Goal: Information Seeking & Learning: Learn about a topic

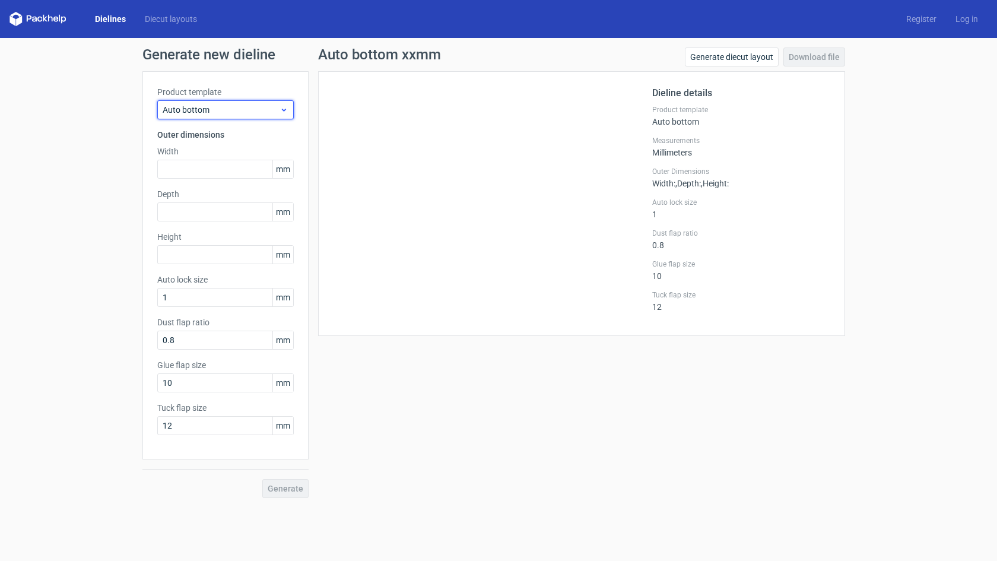
click at [278, 110] on span "Auto bottom" at bounding box center [221, 110] width 117 height 12
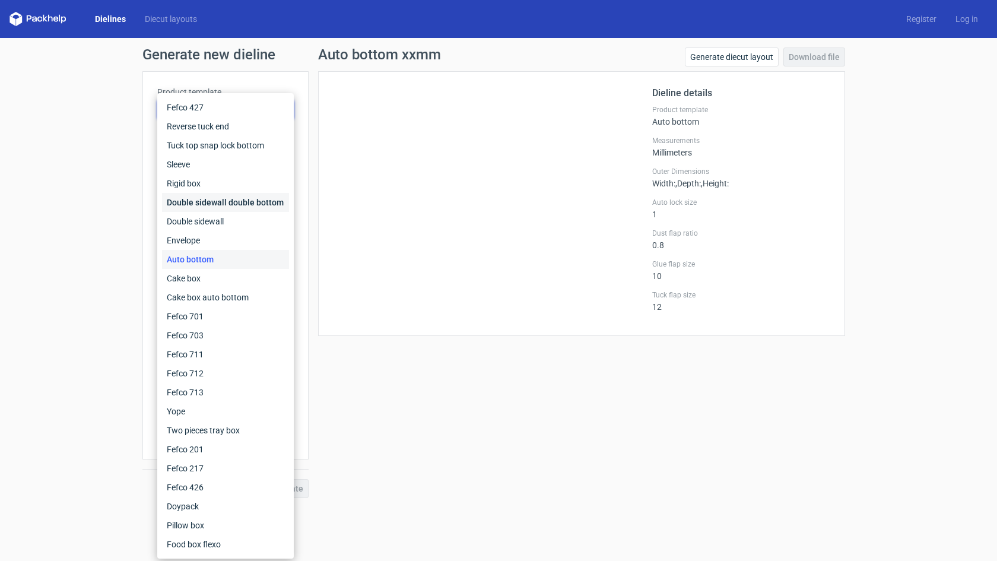
click at [219, 199] on div "Double sidewall double bottom" at bounding box center [225, 202] width 127 height 19
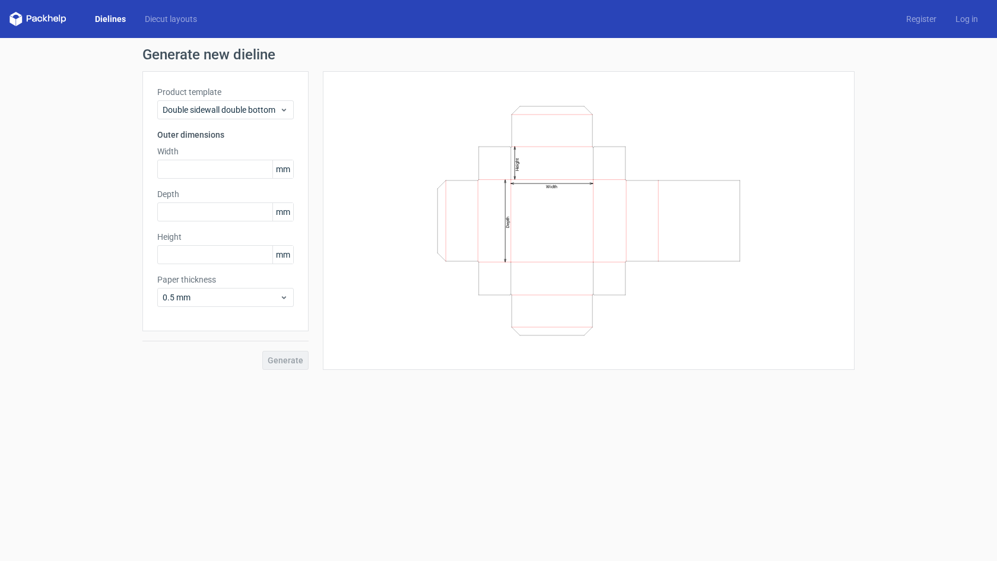
click at [215, 98] on div "Product template Double sidewall double bottom" at bounding box center [225, 102] width 137 height 33
click at [215, 107] on span "Double sidewall double bottom" at bounding box center [221, 110] width 117 height 12
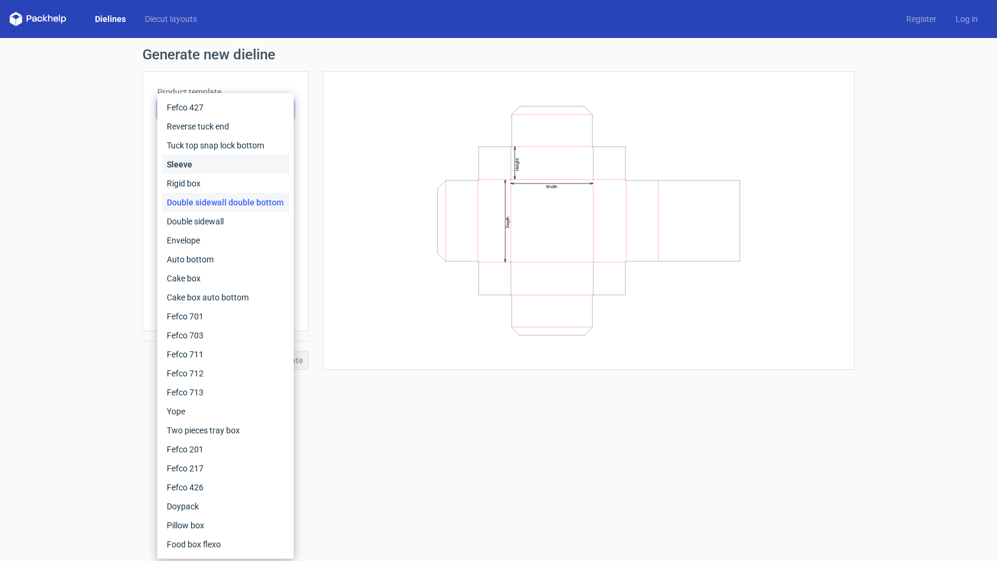
click at [208, 156] on div "Sleeve" at bounding box center [225, 164] width 127 height 19
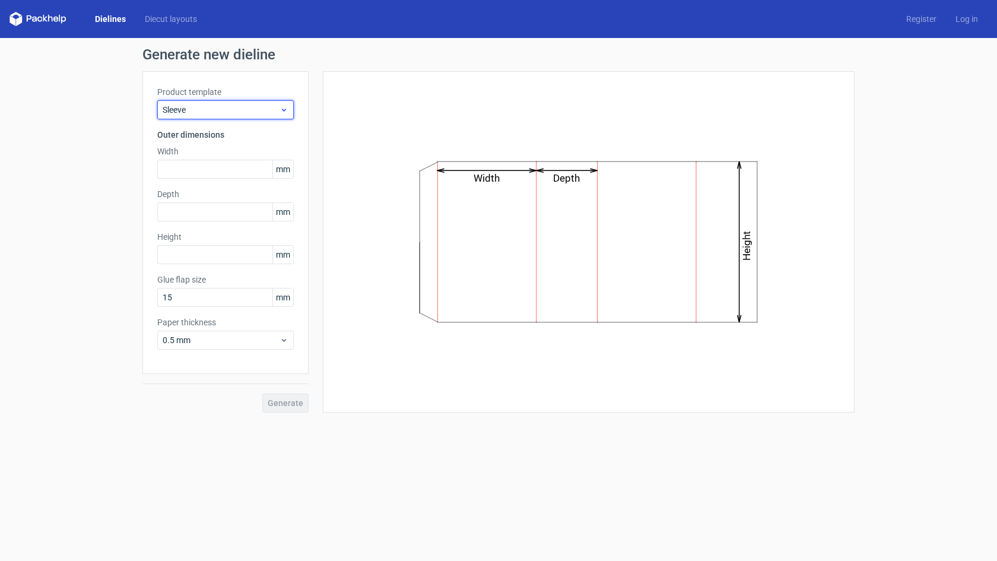
click at [200, 108] on span "Sleeve" at bounding box center [221, 110] width 117 height 12
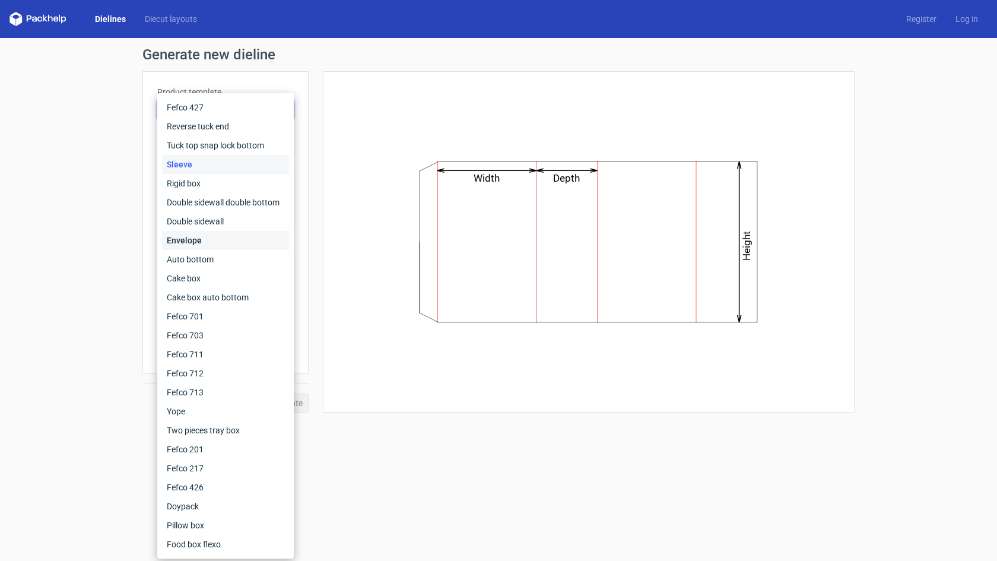
click at [202, 233] on div "Envelope" at bounding box center [225, 240] width 127 height 19
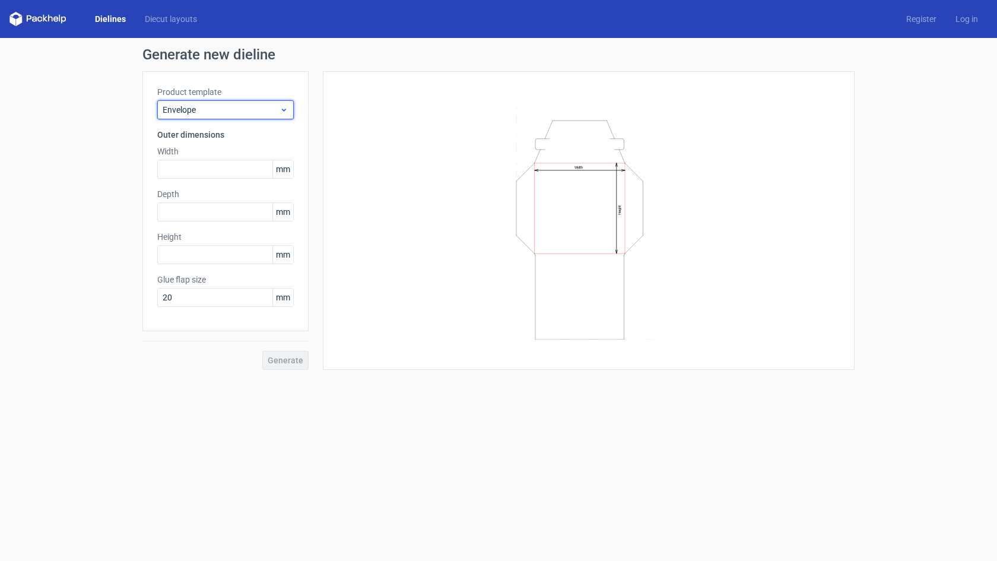
click at [190, 109] on span "Envelope" at bounding box center [221, 110] width 117 height 12
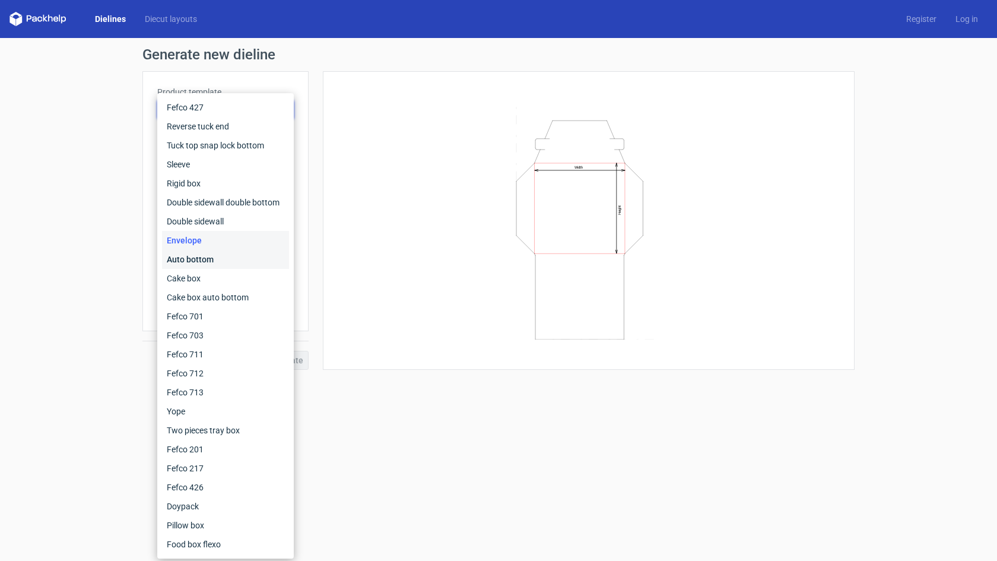
click at [188, 264] on div "Auto bottom" at bounding box center [225, 259] width 127 height 19
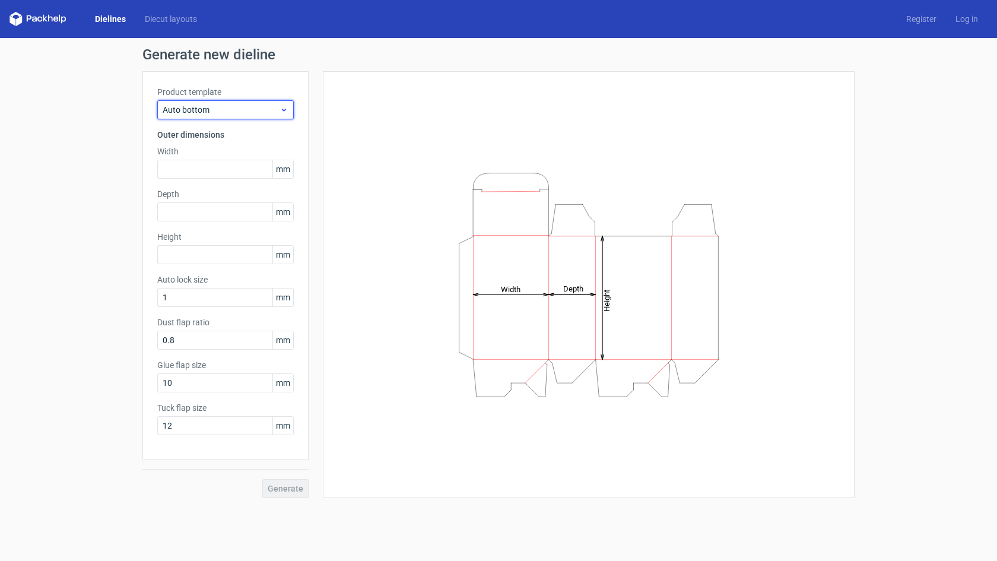
click at [199, 103] on div "Auto bottom" at bounding box center [225, 109] width 137 height 19
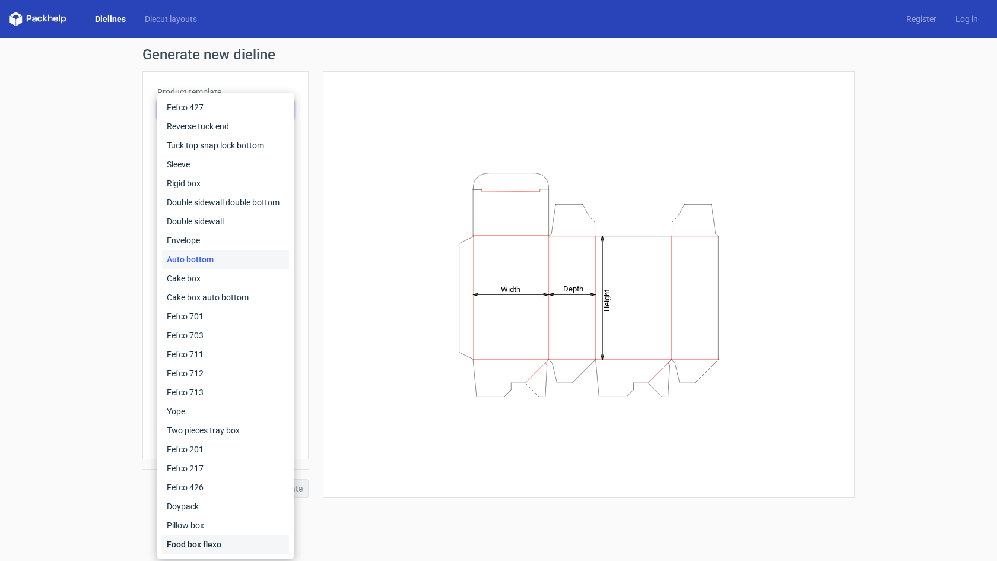
click at [192, 539] on div "Food box flexo" at bounding box center [225, 544] width 127 height 19
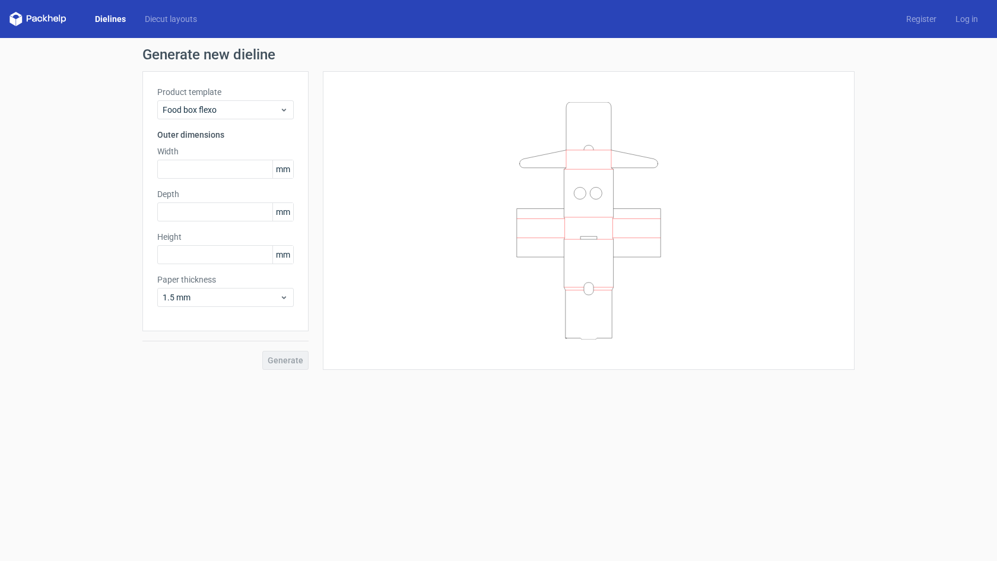
click at [231, 125] on div "Product template Food box flexo Outer dimensions Width mm Depth mm Height mm Pa…" at bounding box center [225, 201] width 166 height 260
click at [226, 110] on span "Food box flexo" at bounding box center [221, 110] width 117 height 12
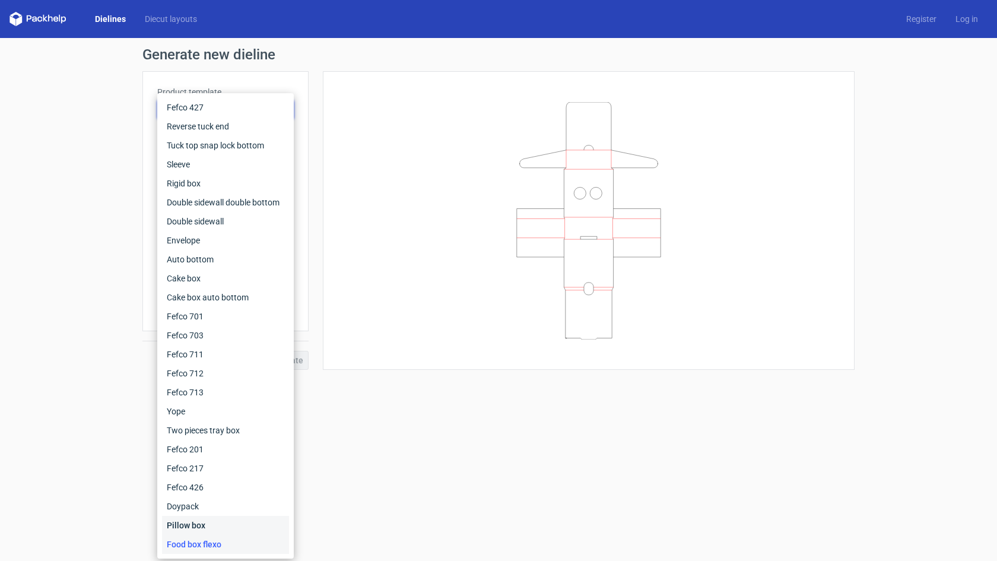
click at [222, 525] on div "Pillow box" at bounding box center [225, 525] width 127 height 19
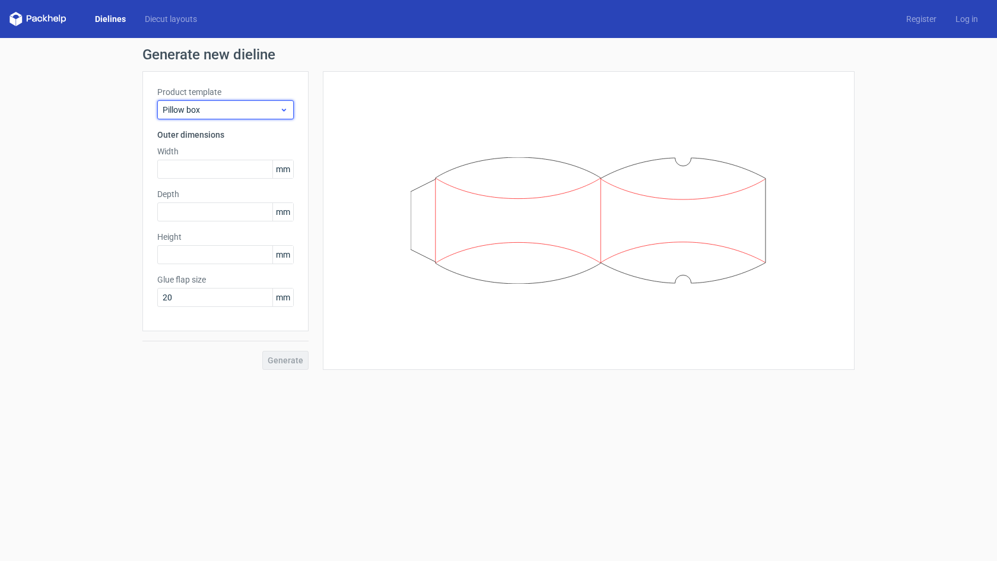
click at [233, 108] on span "Pillow box" at bounding box center [221, 110] width 117 height 12
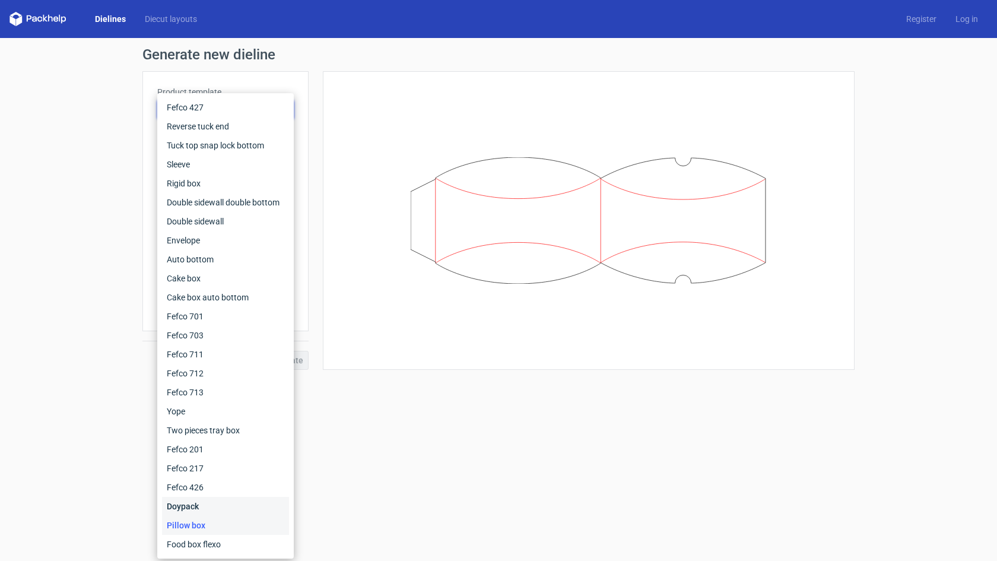
click at [215, 506] on div "Doypack" at bounding box center [225, 506] width 127 height 19
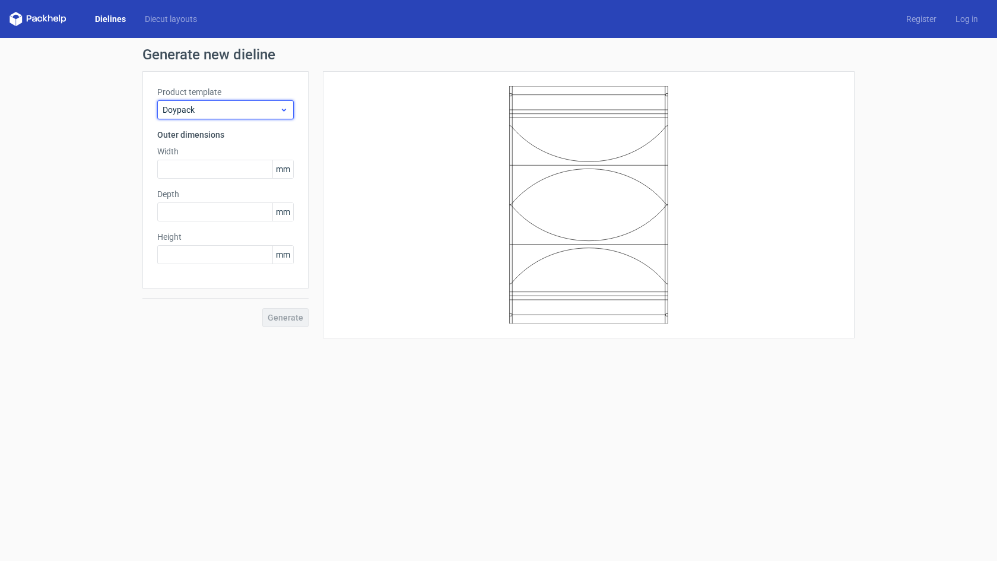
click at [211, 112] on span "Doypack" at bounding box center [221, 110] width 117 height 12
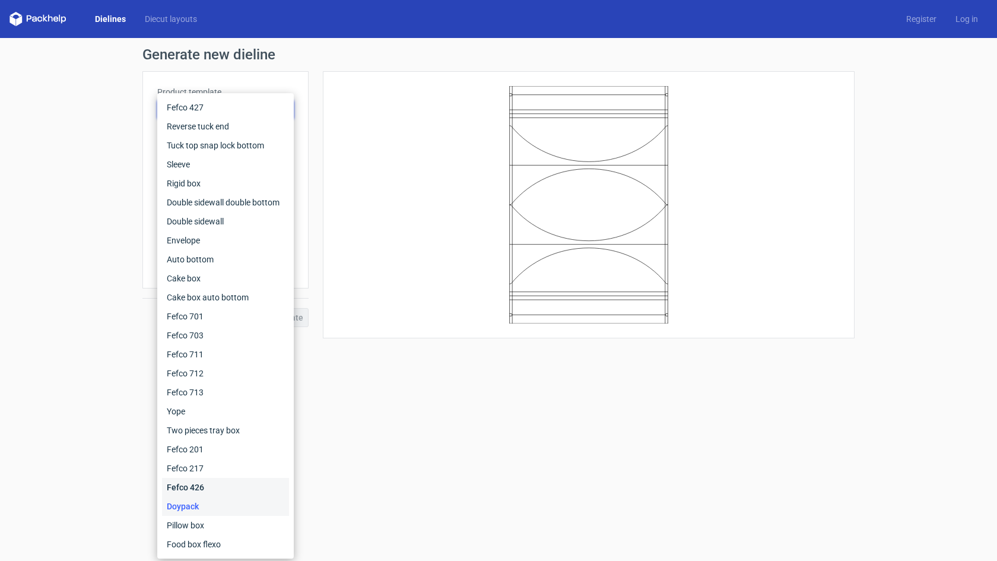
click at [206, 487] on div "Fefco 426" at bounding box center [225, 487] width 127 height 19
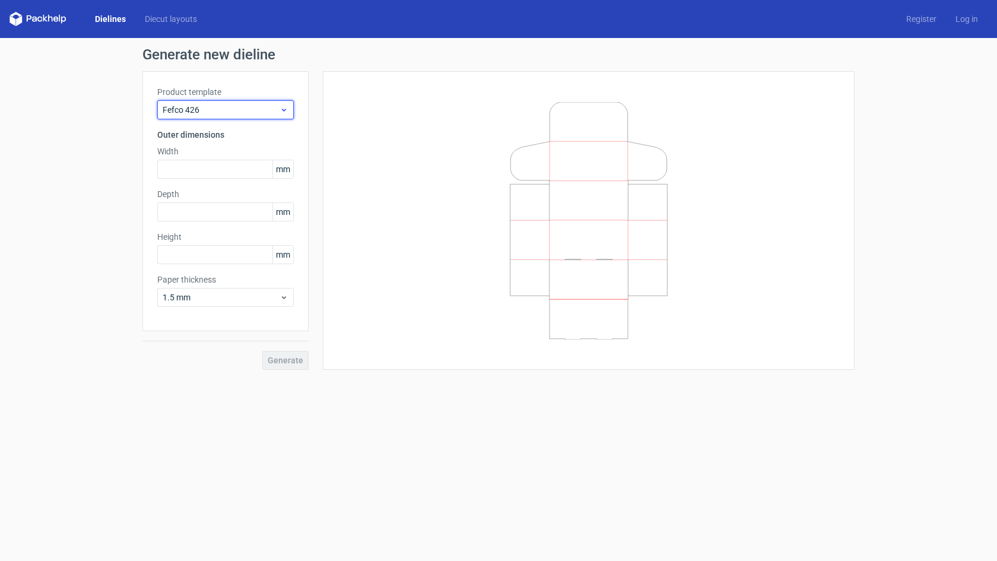
click at [216, 110] on span "Fefco 426" at bounding box center [221, 110] width 117 height 12
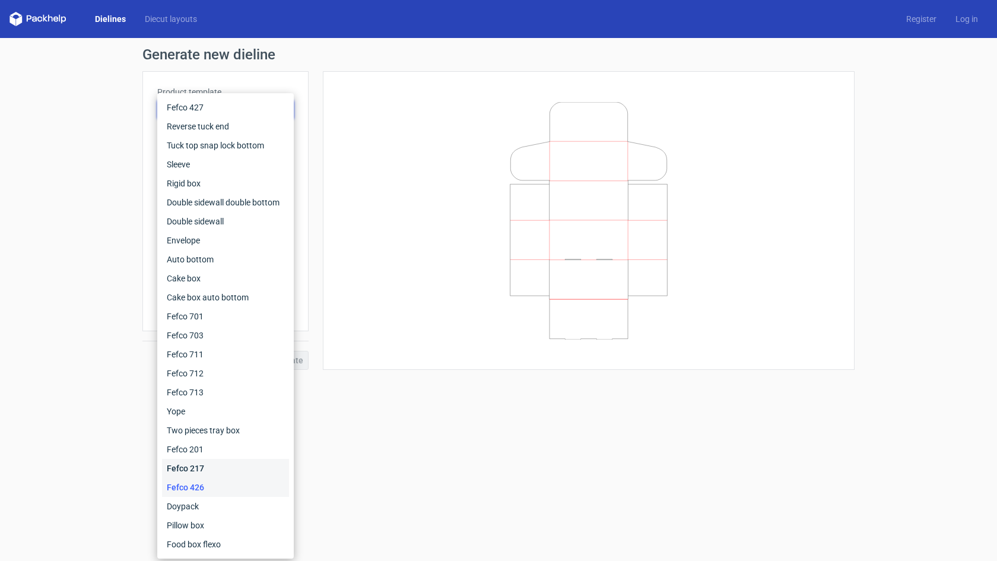
click at [197, 463] on div "Fefco 217" at bounding box center [225, 468] width 127 height 19
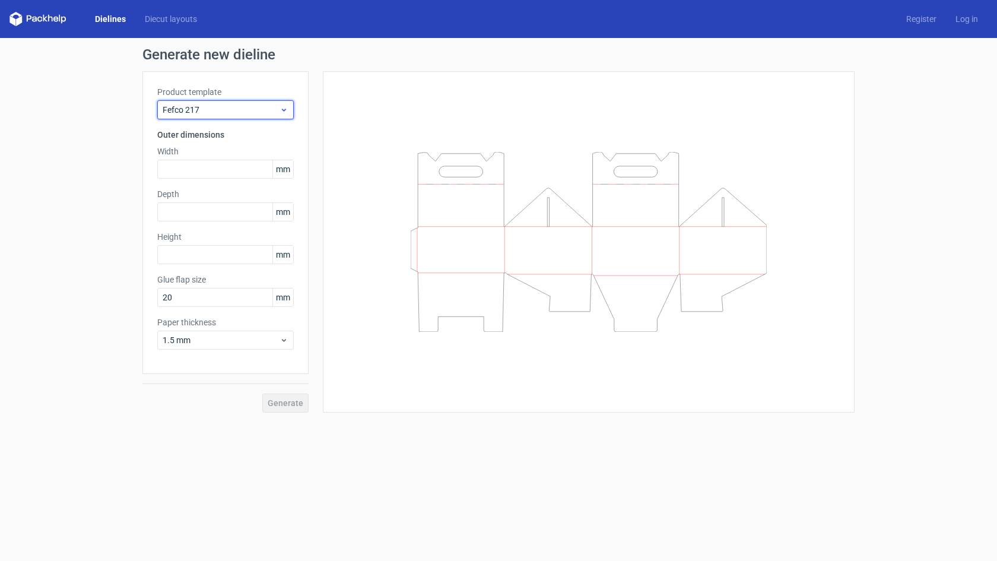
click at [227, 110] on span "Fefco 217" at bounding box center [221, 110] width 117 height 12
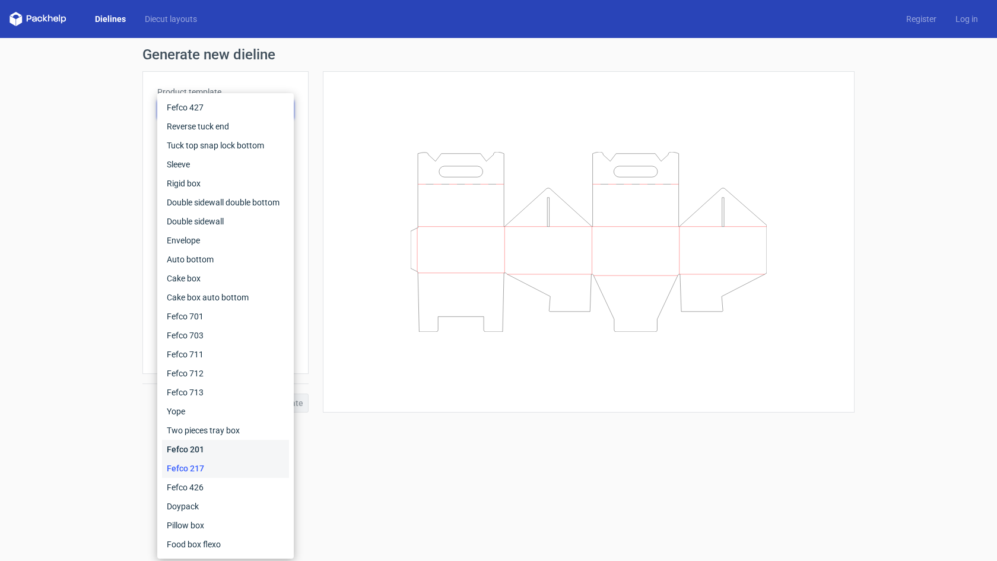
click at [188, 454] on div "Fefco 201" at bounding box center [225, 449] width 127 height 19
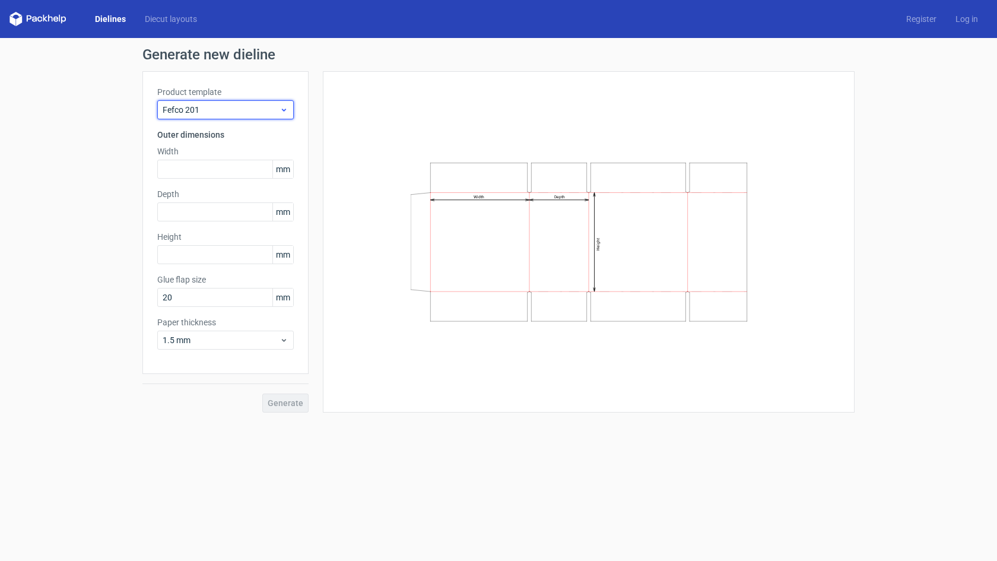
click at [210, 111] on span "Fefco 201" at bounding box center [221, 110] width 117 height 12
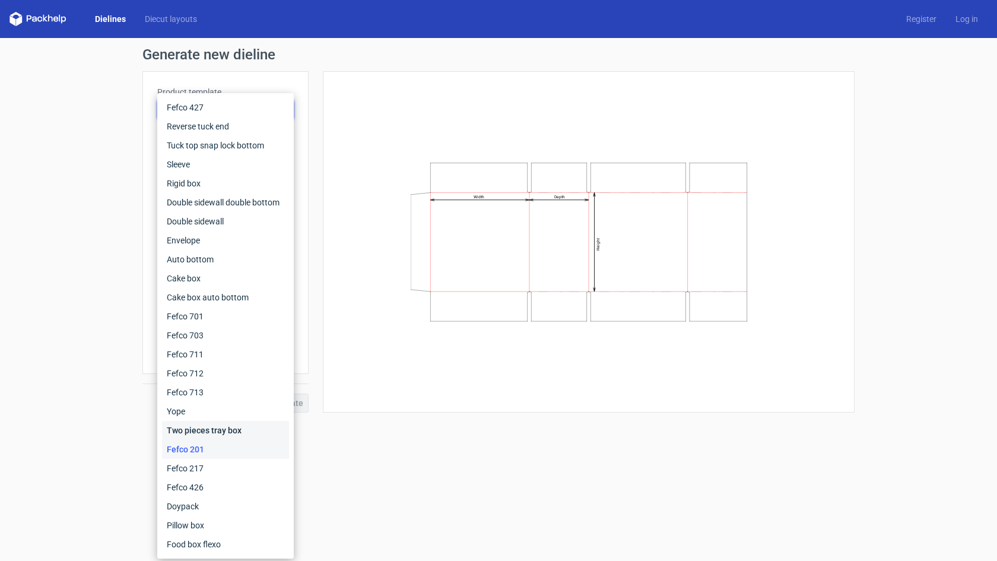
click at [227, 426] on div "Two pieces tray box" at bounding box center [225, 430] width 127 height 19
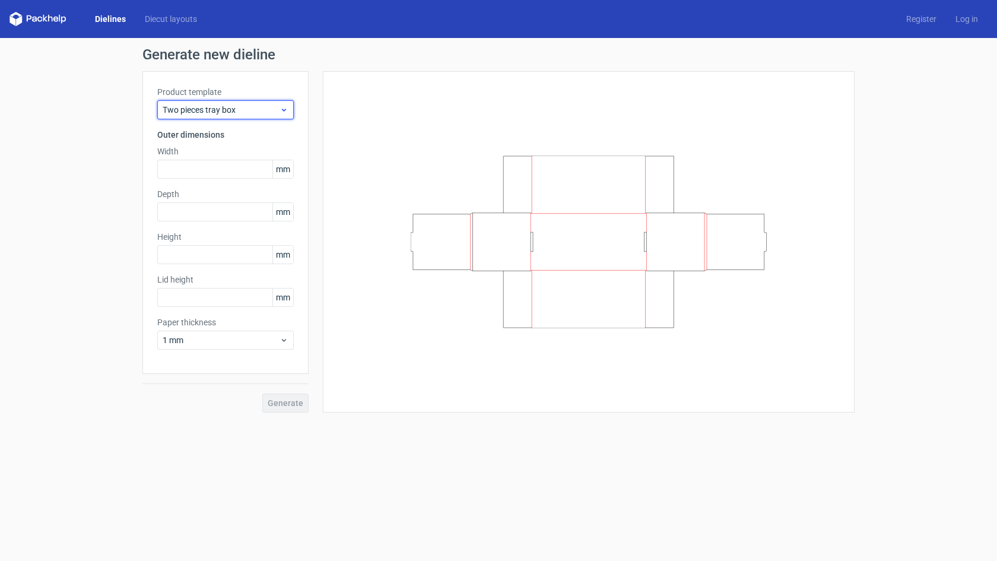
click at [227, 110] on span "Two pieces tray box" at bounding box center [221, 110] width 117 height 12
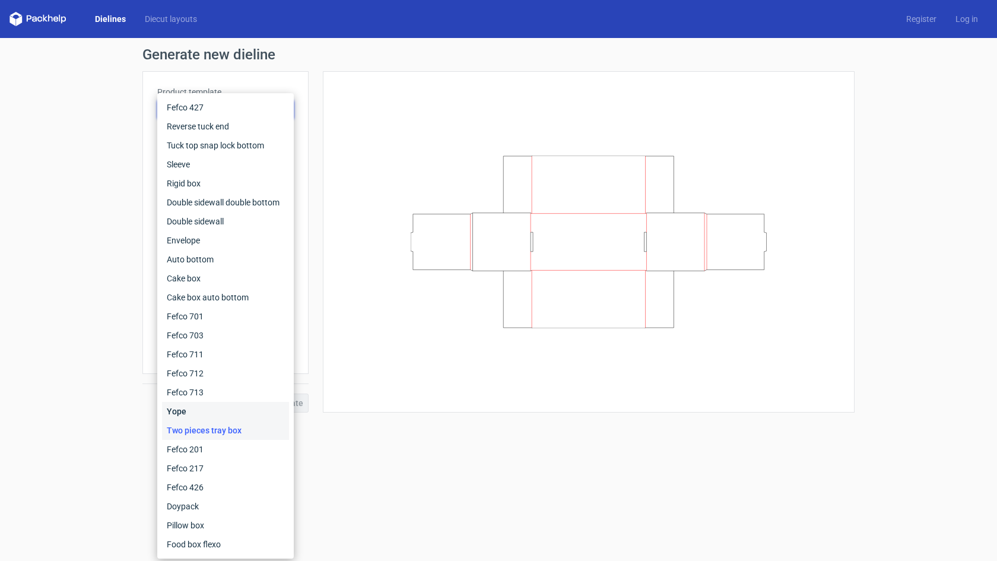
click at [219, 411] on div "Yope" at bounding box center [225, 411] width 127 height 19
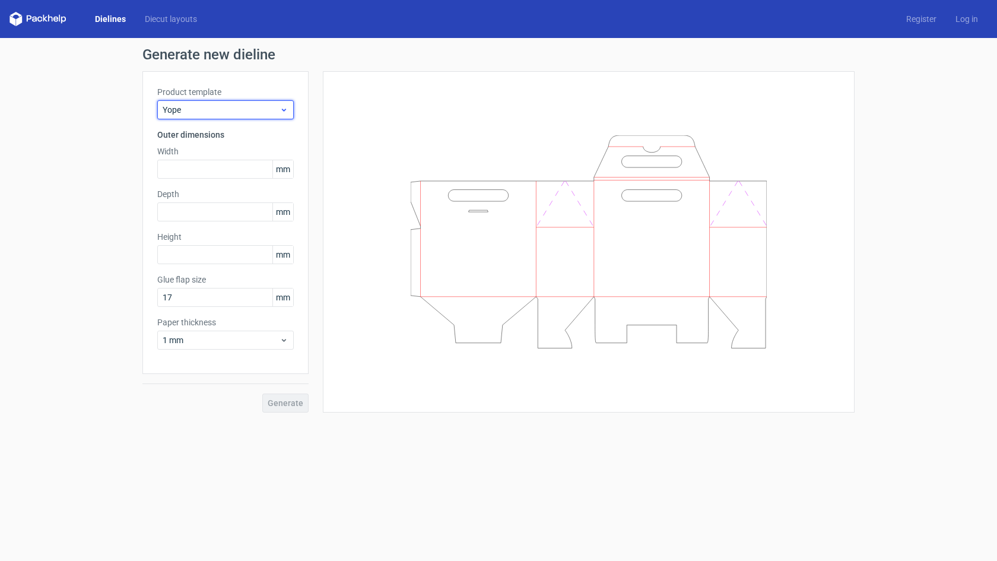
click at [232, 116] on div "Yope" at bounding box center [225, 109] width 137 height 19
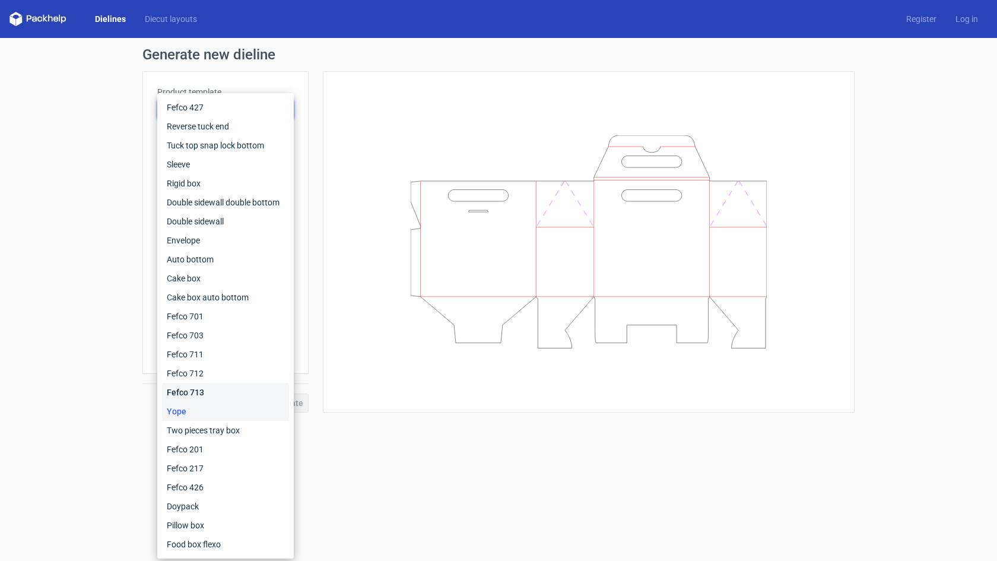
click at [201, 391] on div "Fefco 713" at bounding box center [225, 392] width 127 height 19
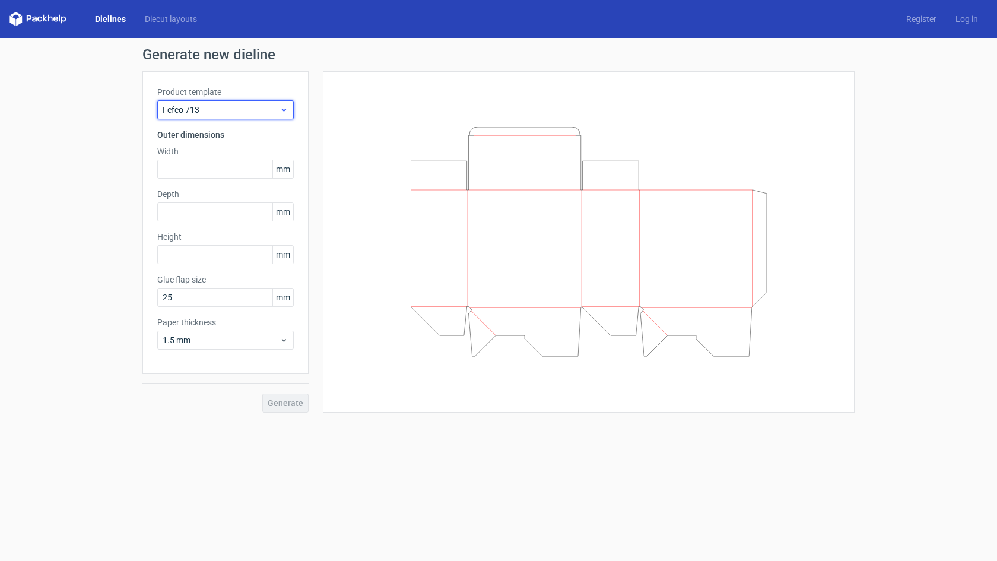
click at [238, 105] on span "Fefco 713" at bounding box center [221, 110] width 117 height 12
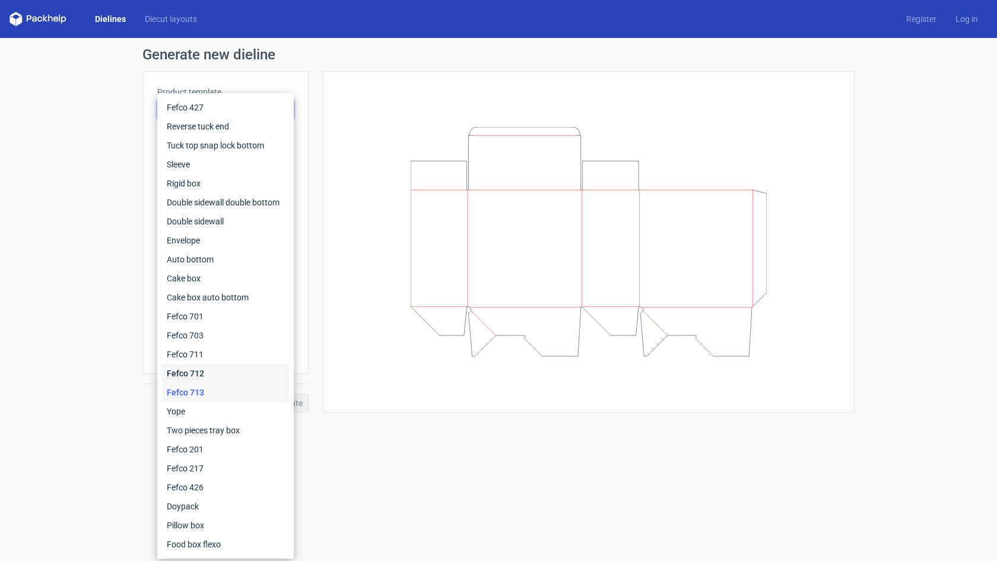
click at [196, 372] on div "Fefco 712" at bounding box center [225, 373] width 127 height 19
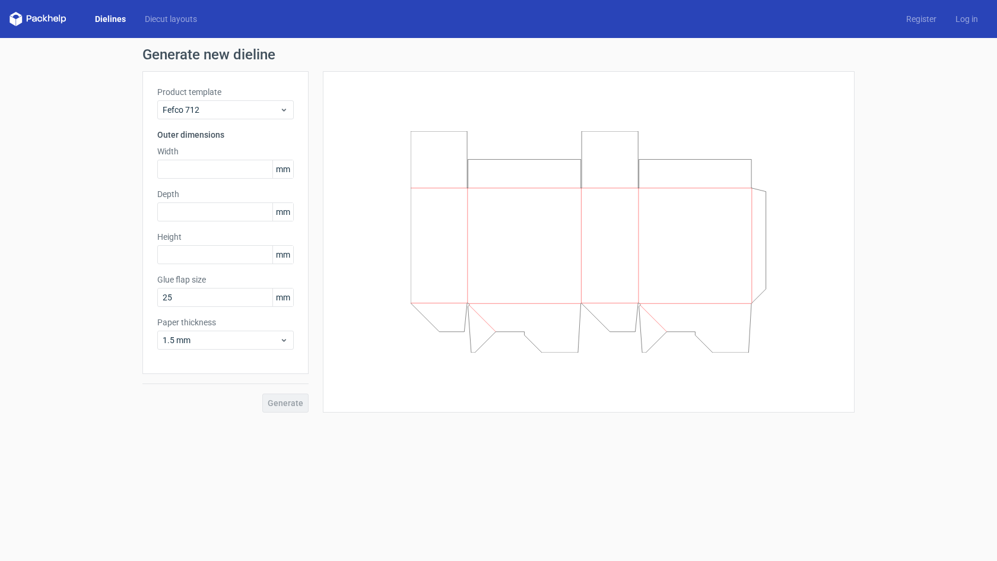
click at [233, 123] on div "Product template Fefco 712 Outer dimensions Width mm Depth mm Height mm Glue fl…" at bounding box center [225, 222] width 166 height 303
click at [233, 116] on div "Fefco 712" at bounding box center [225, 109] width 137 height 19
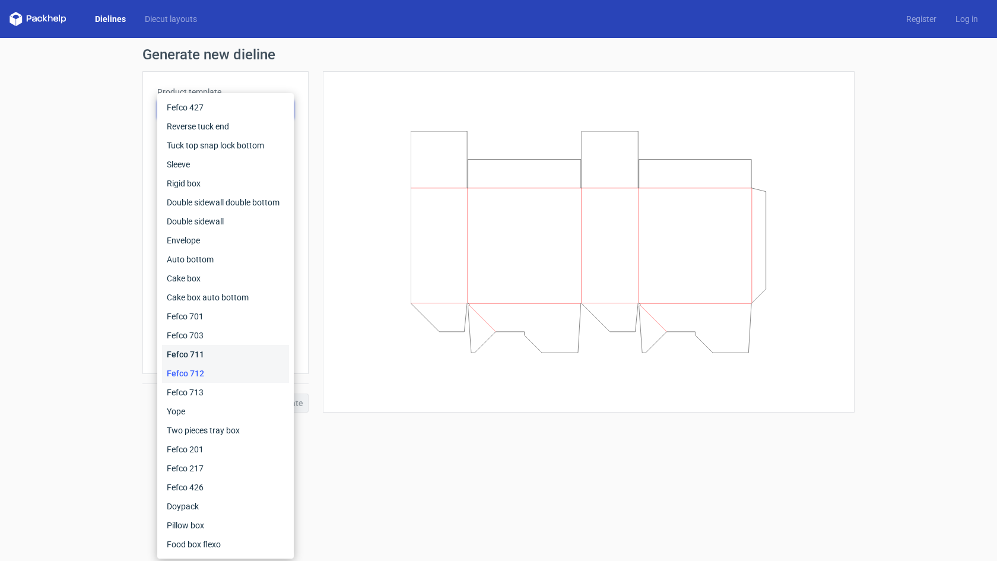
click at [189, 345] on div "Fefco 711" at bounding box center [225, 354] width 127 height 19
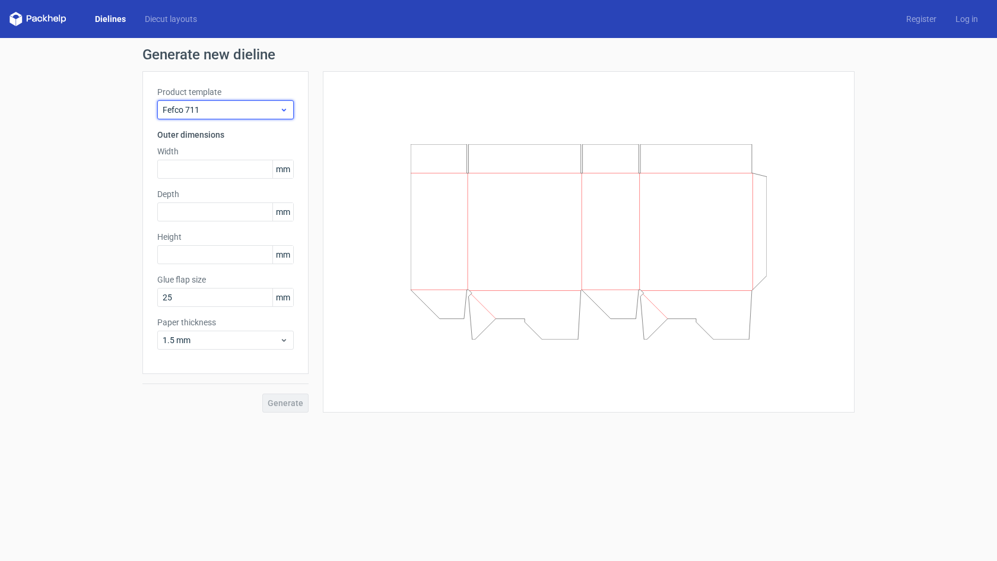
click at [229, 109] on span "Fefco 711" at bounding box center [221, 110] width 117 height 12
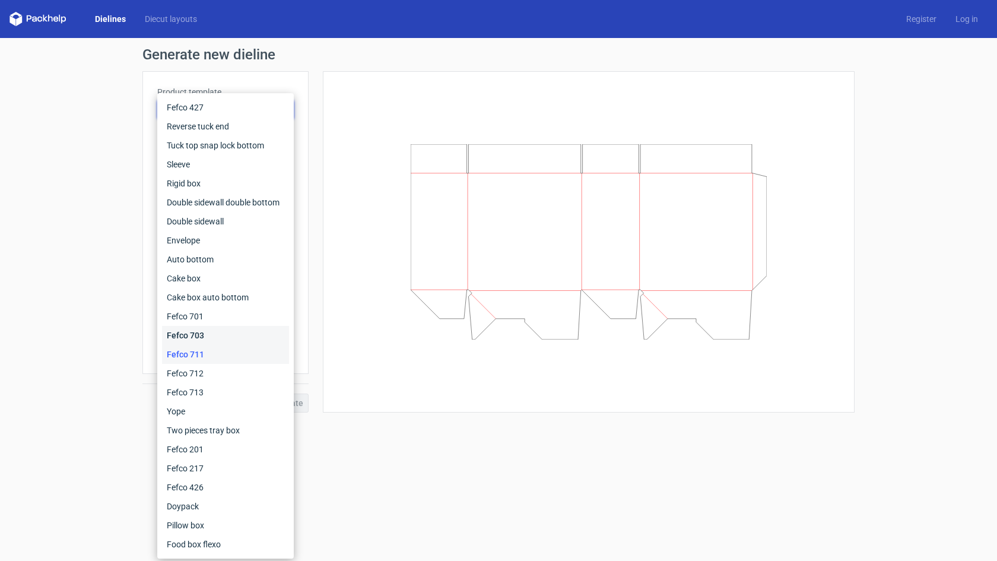
click at [201, 337] on div "Fefco 703" at bounding box center [225, 335] width 127 height 19
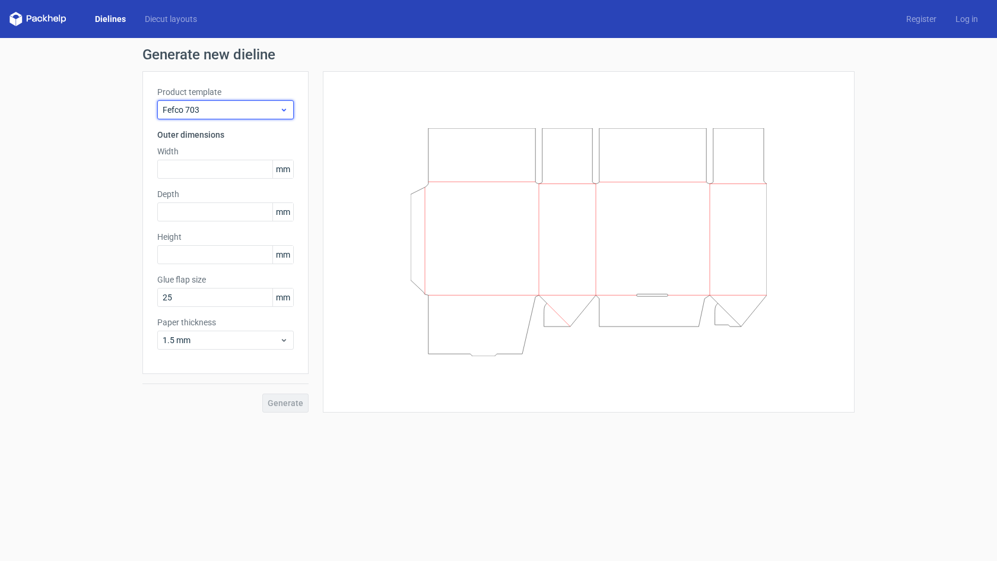
click at [226, 113] on span "Fefco 703" at bounding box center [221, 110] width 117 height 12
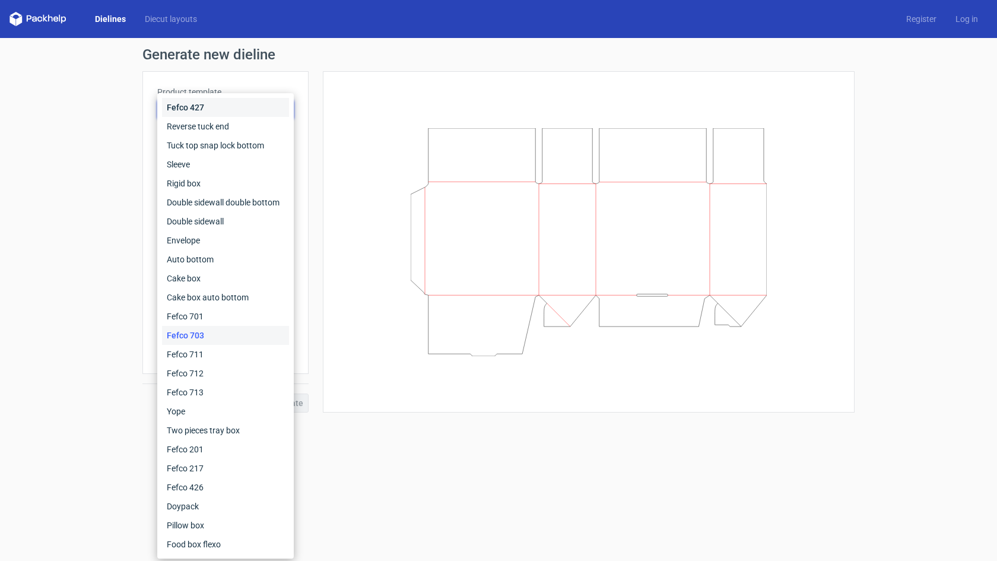
click at [210, 108] on div "Fefco 427" at bounding box center [225, 107] width 127 height 19
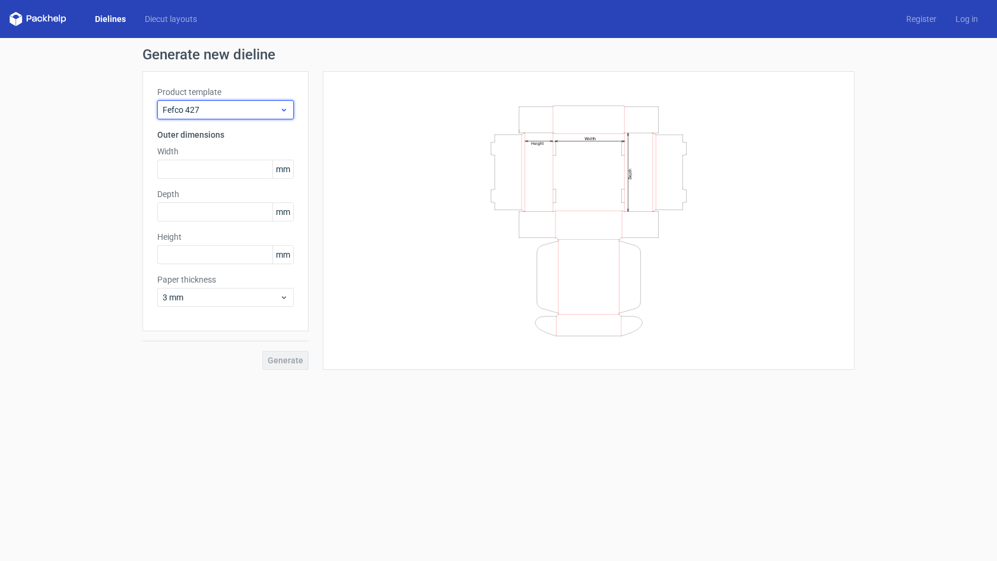
click at [212, 109] on span "Fefco 427" at bounding box center [221, 110] width 117 height 12
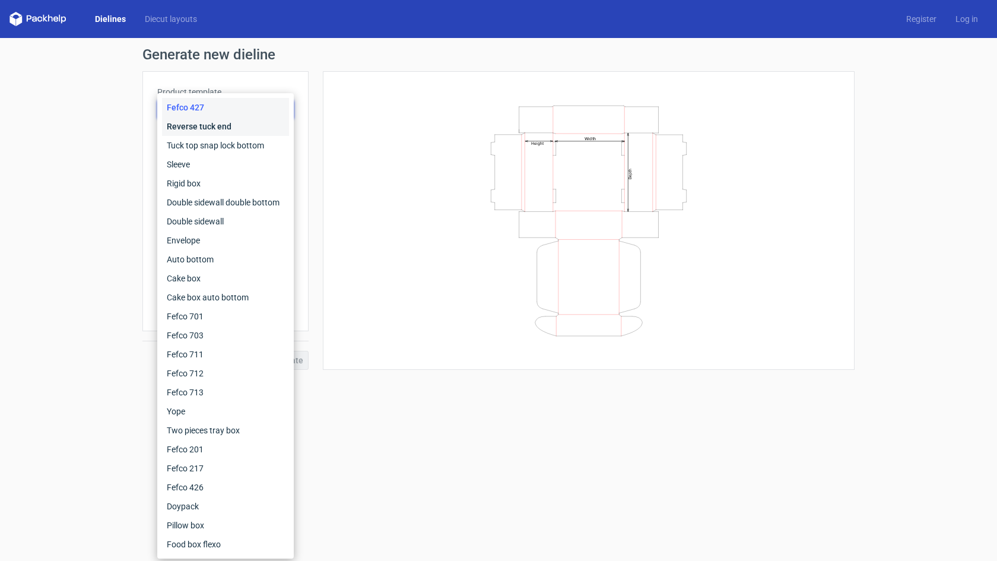
click at [207, 128] on div "Reverse tuck end" at bounding box center [225, 126] width 127 height 19
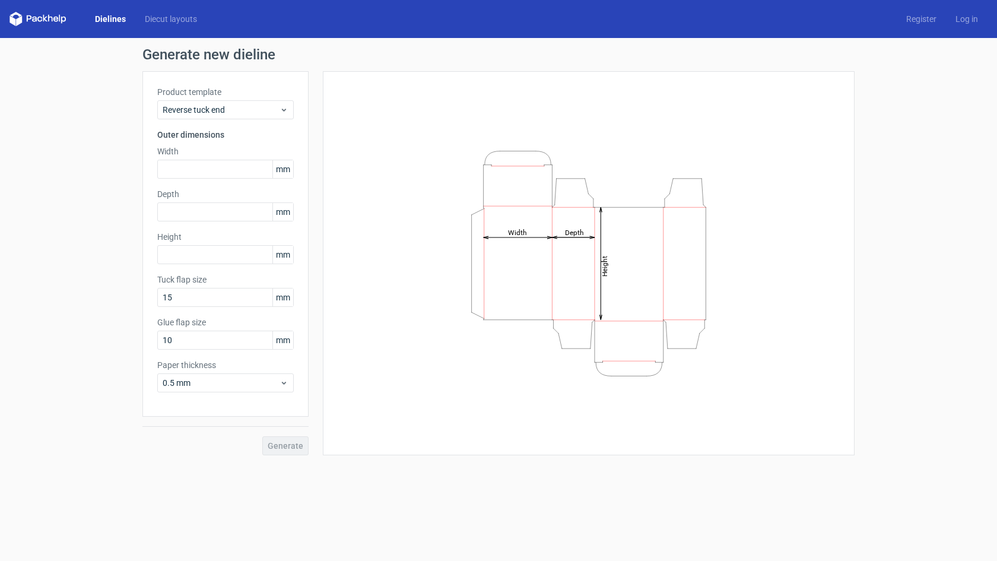
click at [207, 99] on div "Product template Reverse tuck end" at bounding box center [225, 102] width 137 height 33
click at [207, 106] on span "Reverse tuck end" at bounding box center [221, 110] width 117 height 12
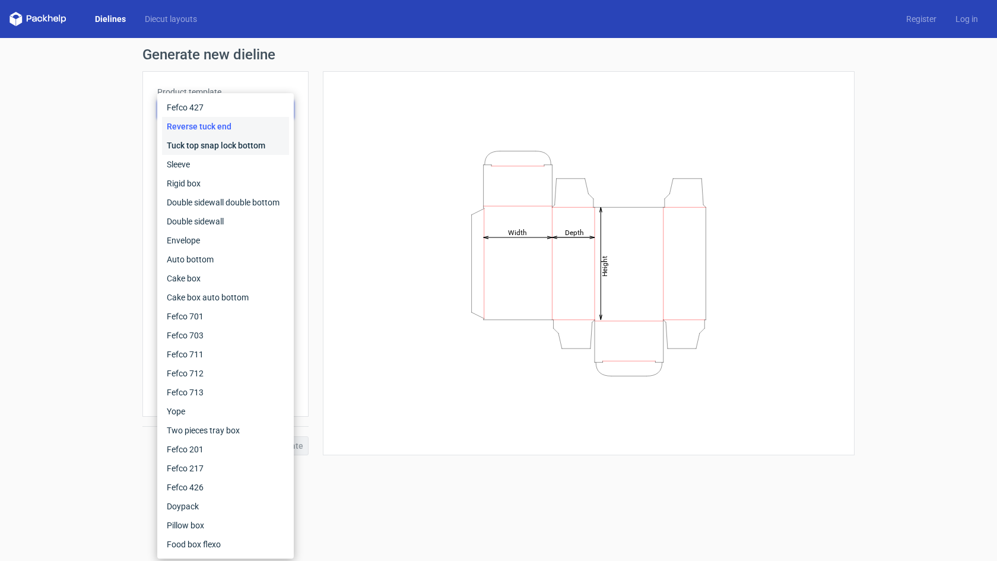
click at [206, 145] on div "Tuck top snap lock bottom" at bounding box center [225, 145] width 127 height 19
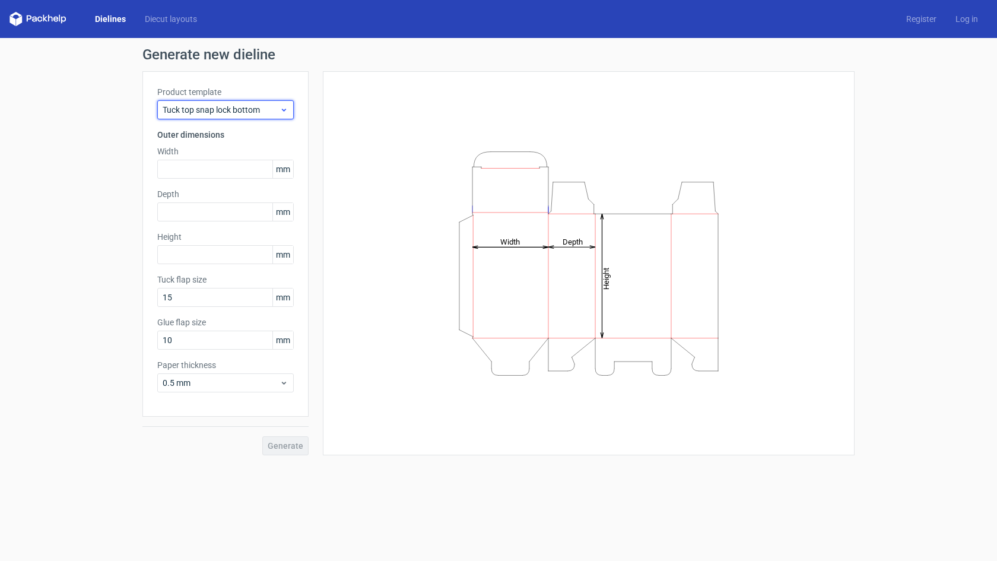
click at [204, 108] on span "Tuck top snap lock bottom" at bounding box center [221, 110] width 117 height 12
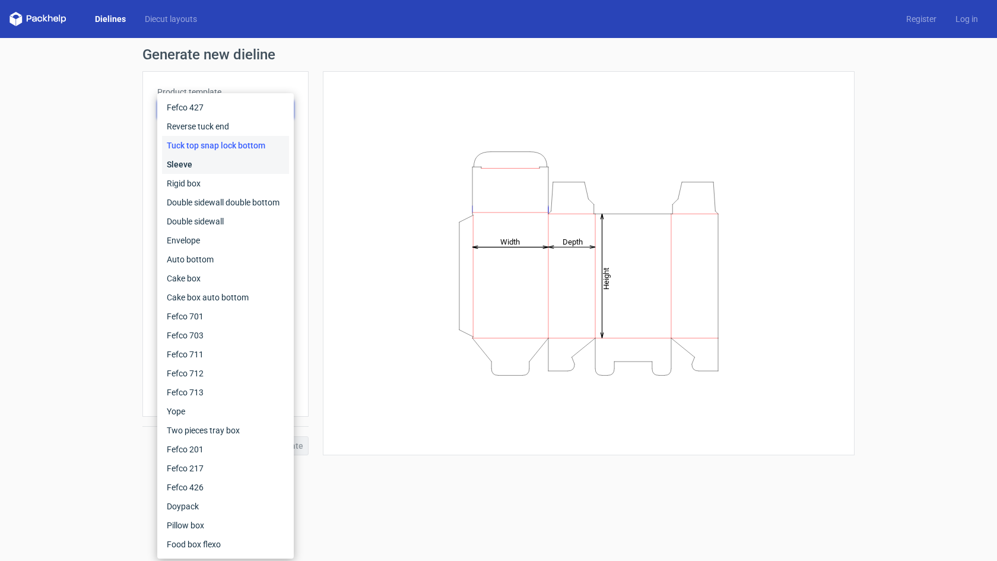
click at [199, 164] on div "Sleeve" at bounding box center [225, 164] width 127 height 19
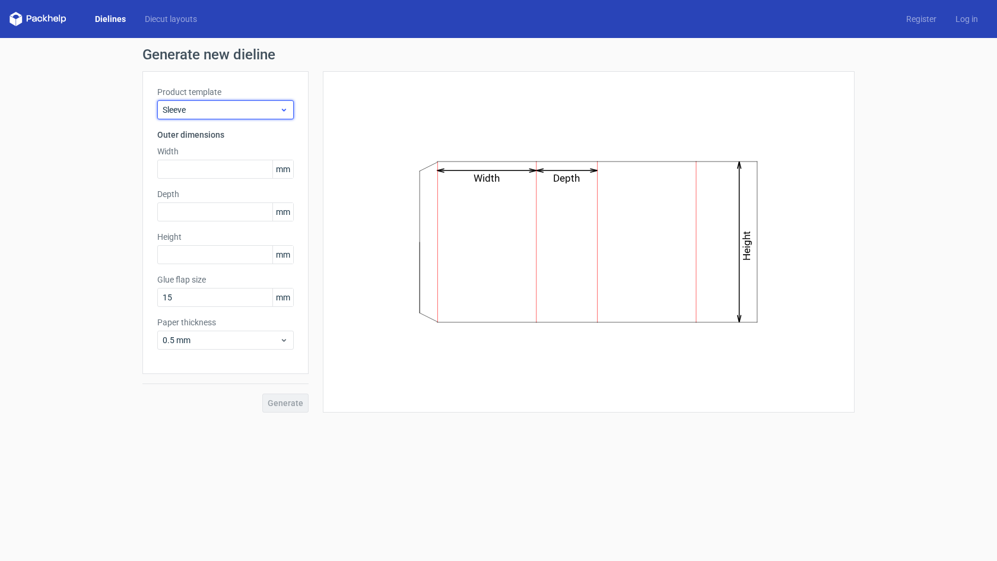
click at [204, 108] on span "Sleeve" at bounding box center [221, 110] width 117 height 12
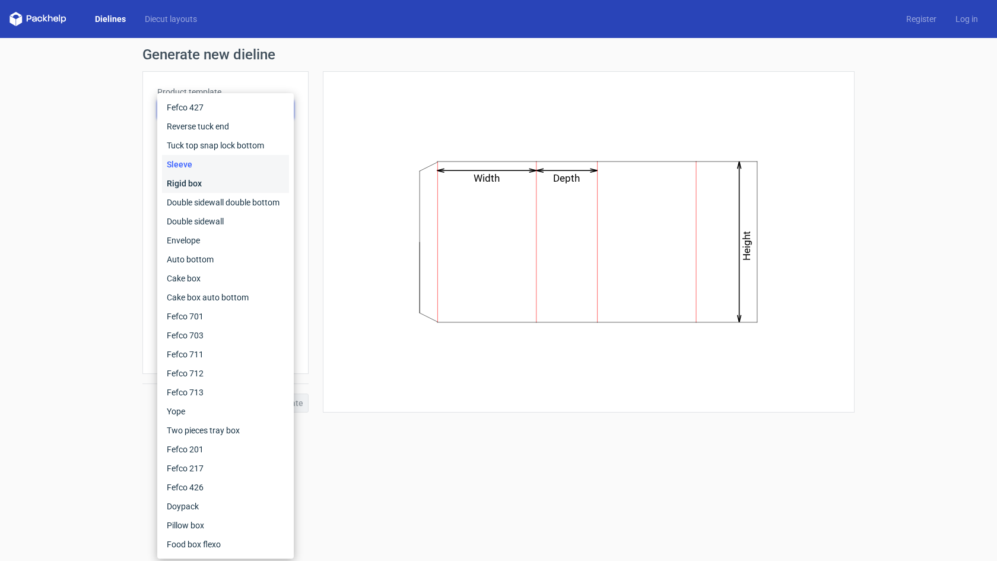
click at [195, 175] on div "Rigid box" at bounding box center [225, 183] width 127 height 19
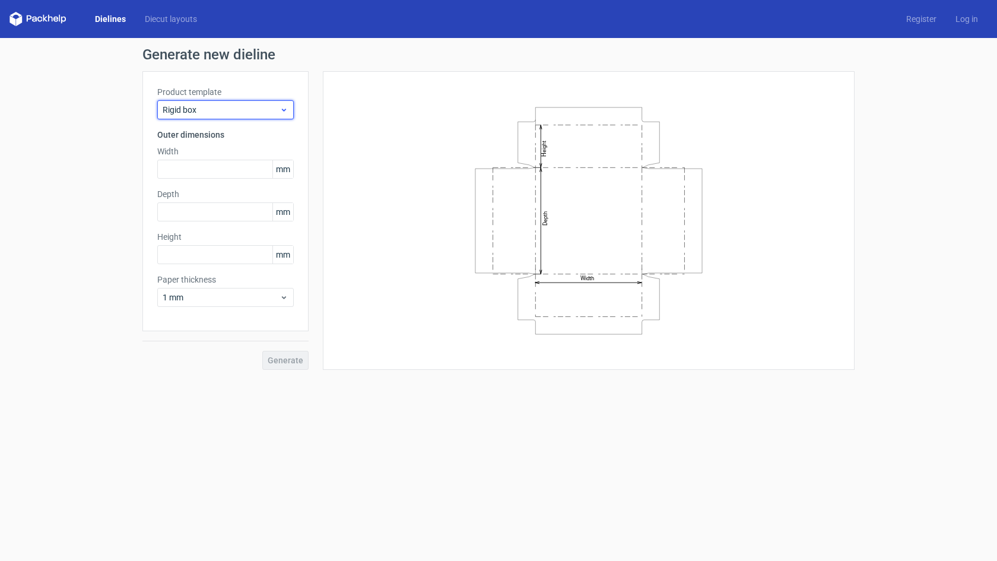
click at [199, 112] on span "Rigid box" at bounding box center [221, 110] width 117 height 12
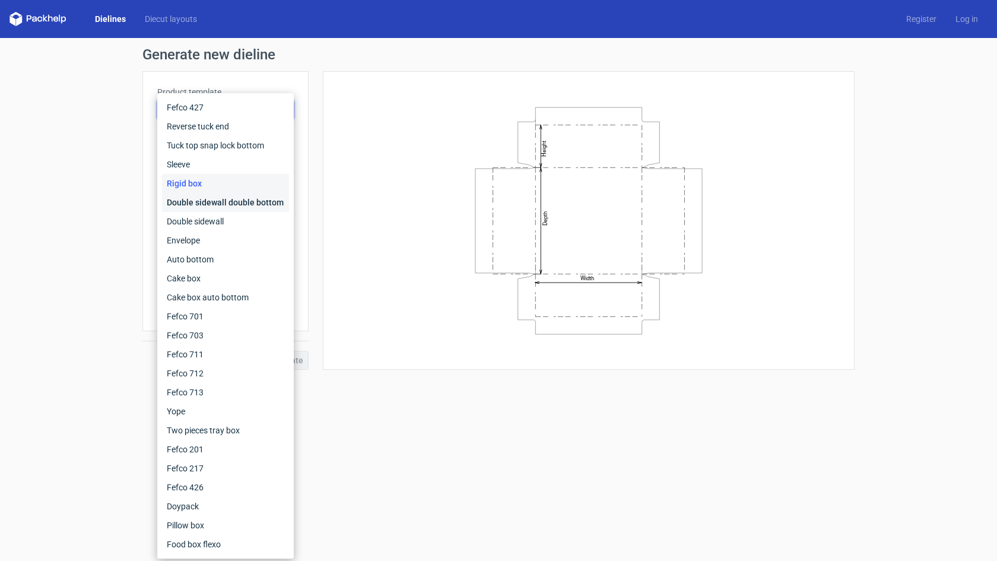
click at [195, 199] on div "Double sidewall double bottom" at bounding box center [225, 202] width 127 height 19
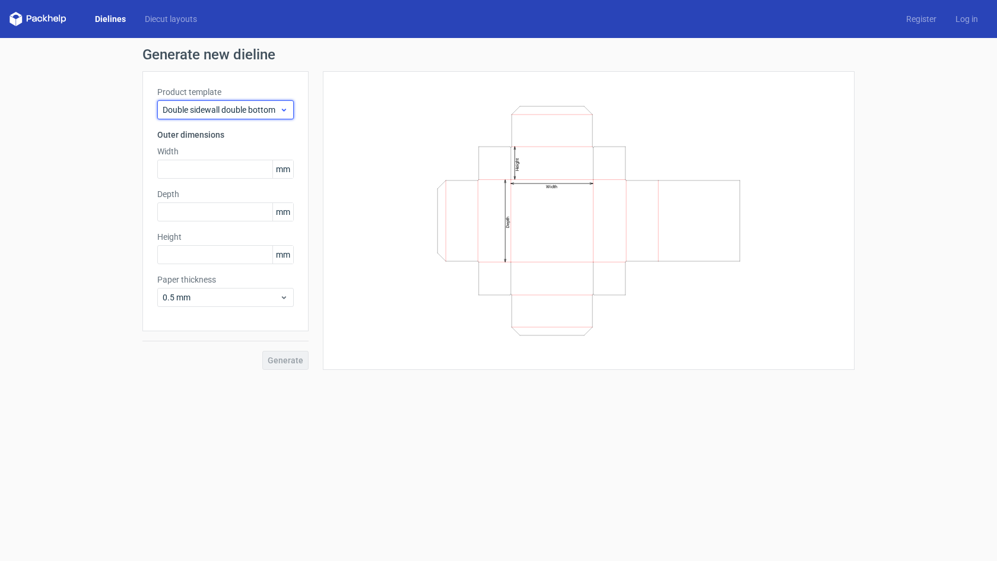
click at [197, 115] on span "Double sidewall double bottom" at bounding box center [221, 110] width 117 height 12
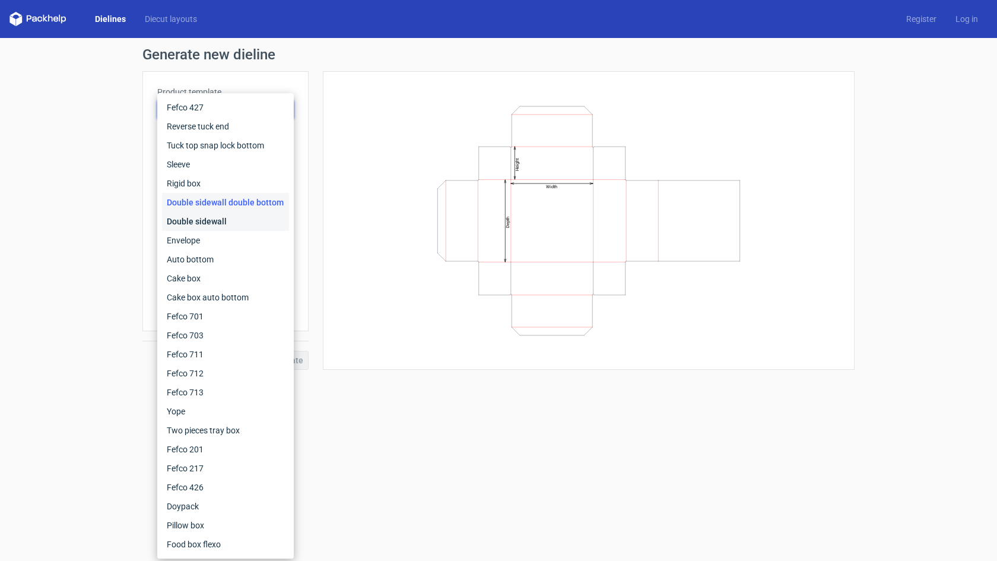
click at [191, 218] on div "Double sidewall" at bounding box center [225, 221] width 127 height 19
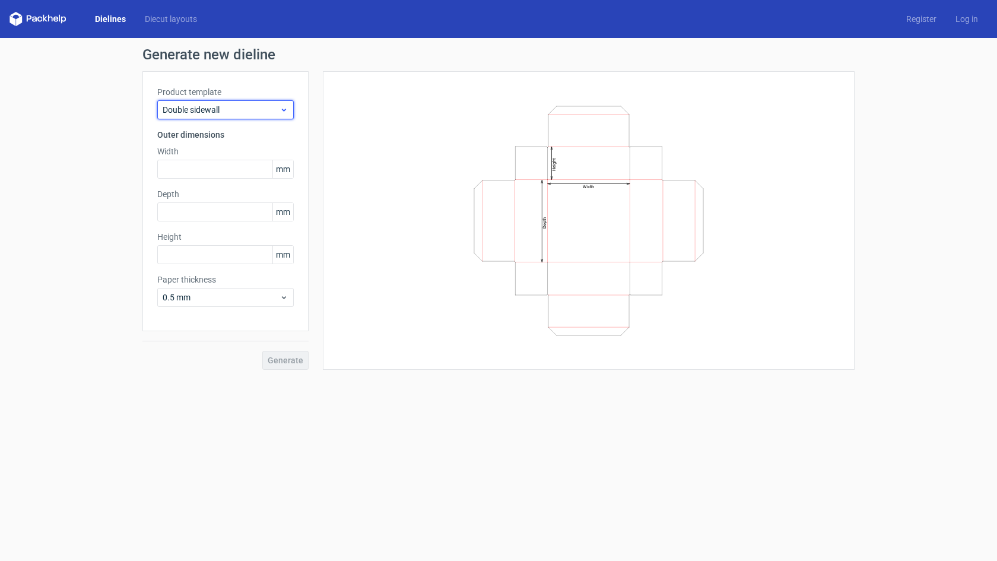
click at [195, 111] on span "Double sidewall" at bounding box center [221, 110] width 117 height 12
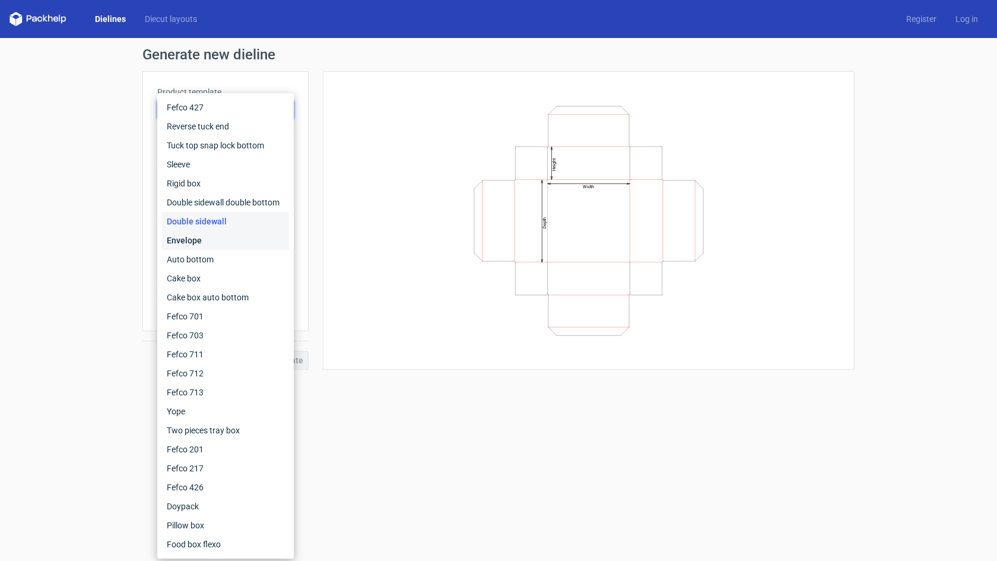
click at [183, 236] on div "Envelope" at bounding box center [225, 240] width 127 height 19
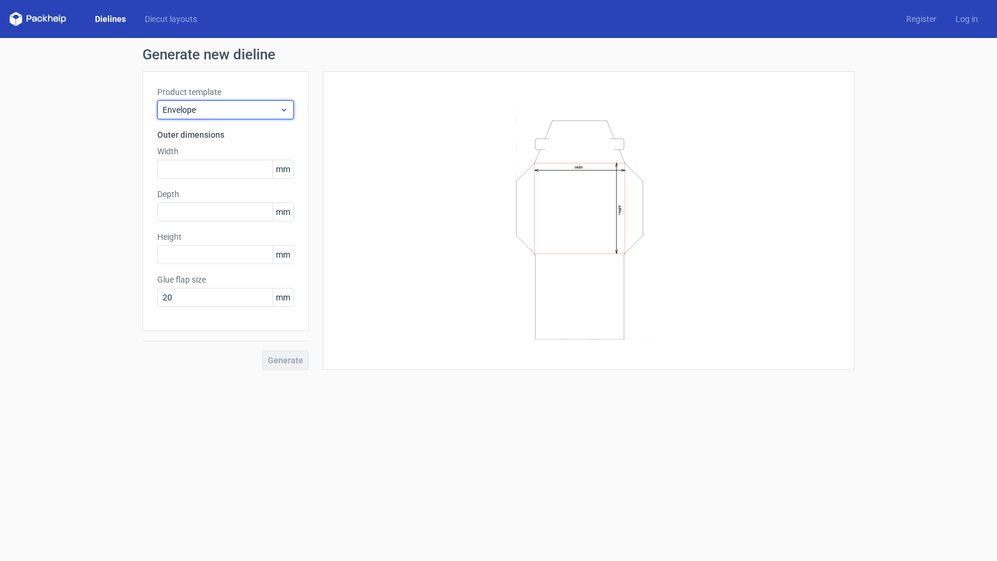
click at [194, 112] on span "Envelope" at bounding box center [221, 110] width 117 height 12
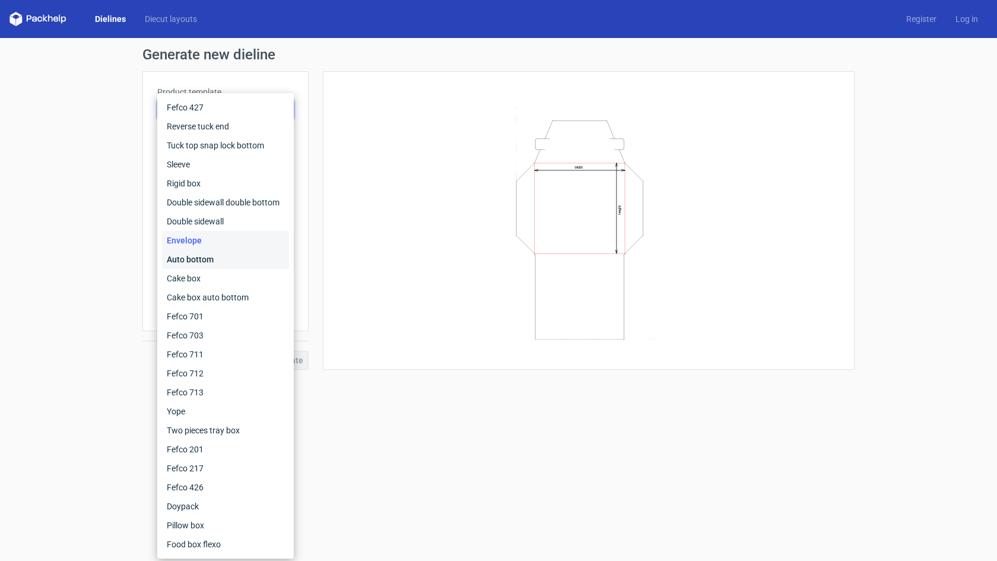
click at [192, 263] on div "Auto bottom" at bounding box center [225, 259] width 127 height 19
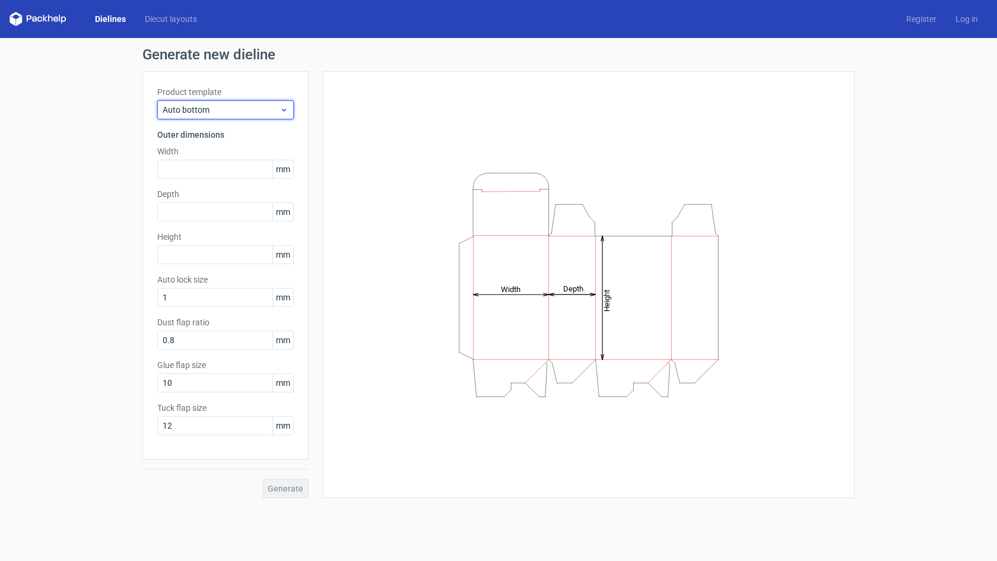
click at [216, 111] on span "Auto bottom" at bounding box center [221, 110] width 117 height 12
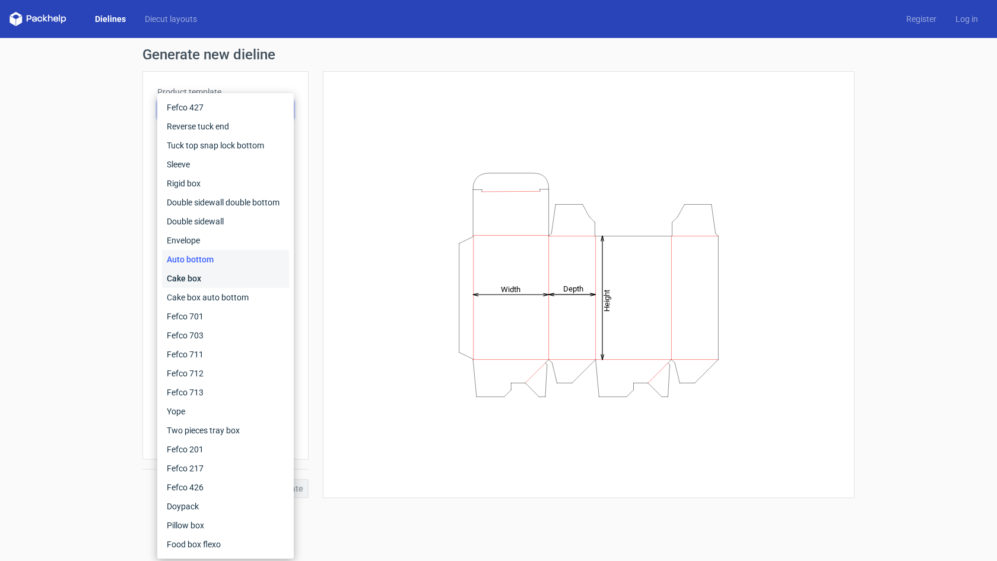
click at [207, 279] on div "Cake box" at bounding box center [225, 278] width 127 height 19
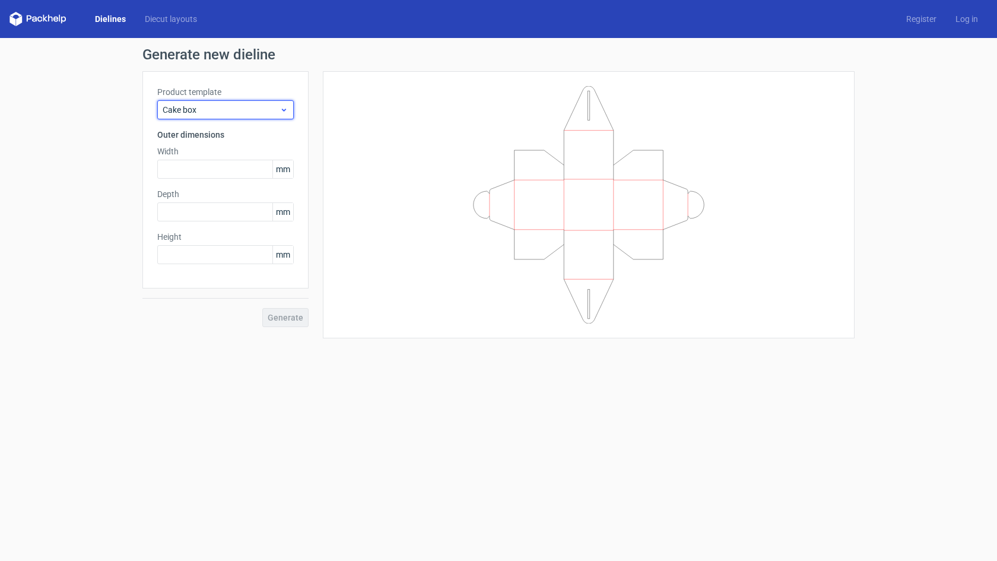
click at [215, 116] on div "Cake box" at bounding box center [225, 109] width 137 height 19
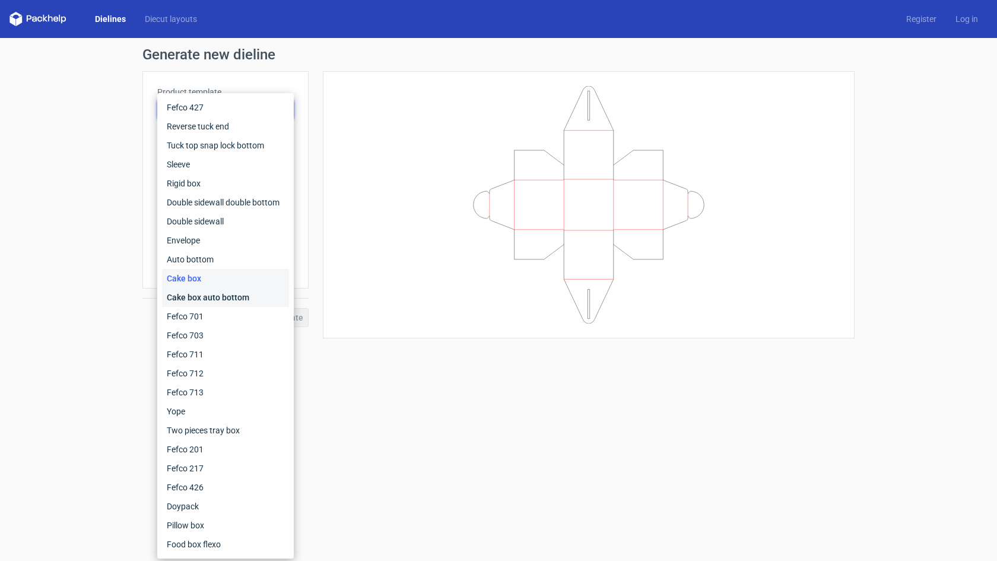
click at [213, 299] on div "Cake box auto bottom" at bounding box center [225, 297] width 127 height 19
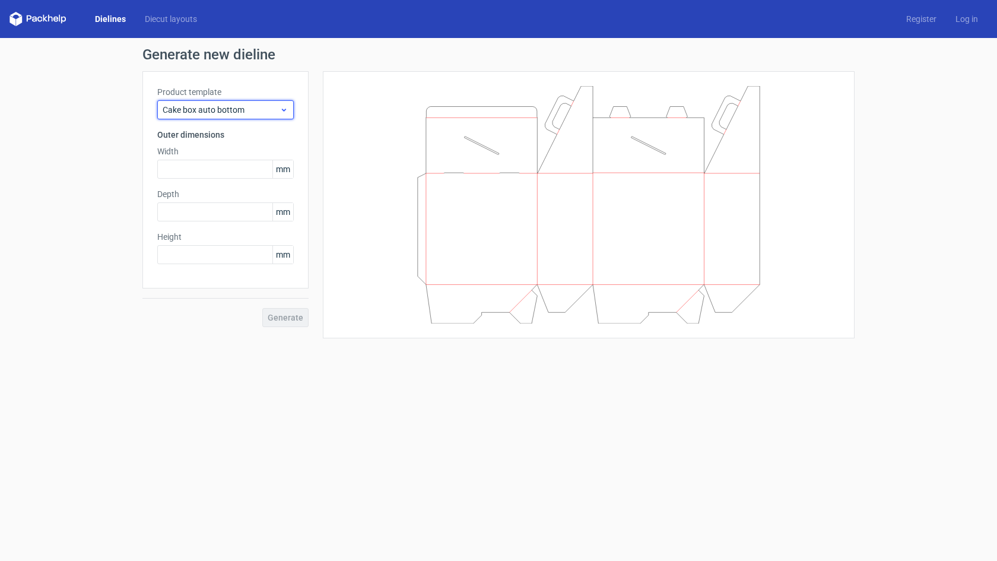
click at [217, 114] on span "Cake box auto bottom" at bounding box center [221, 110] width 117 height 12
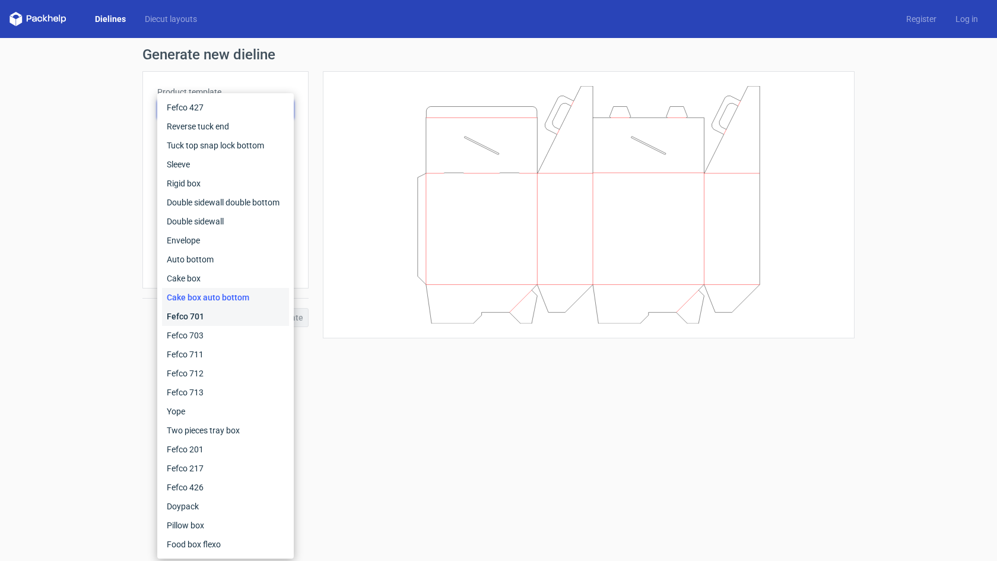
click at [202, 314] on div "Fefco 701" at bounding box center [225, 316] width 127 height 19
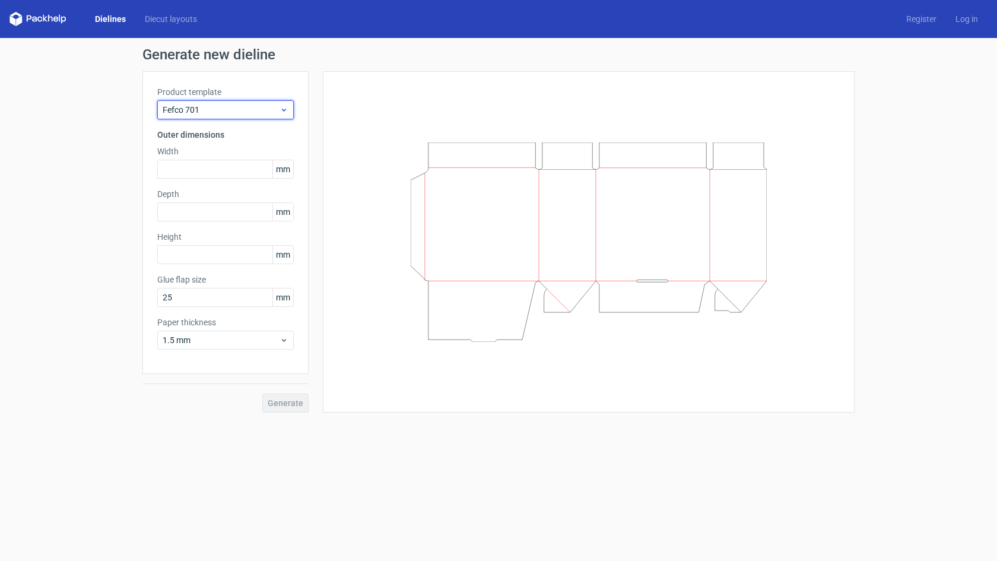
click at [204, 113] on span "Fefco 701" at bounding box center [221, 110] width 117 height 12
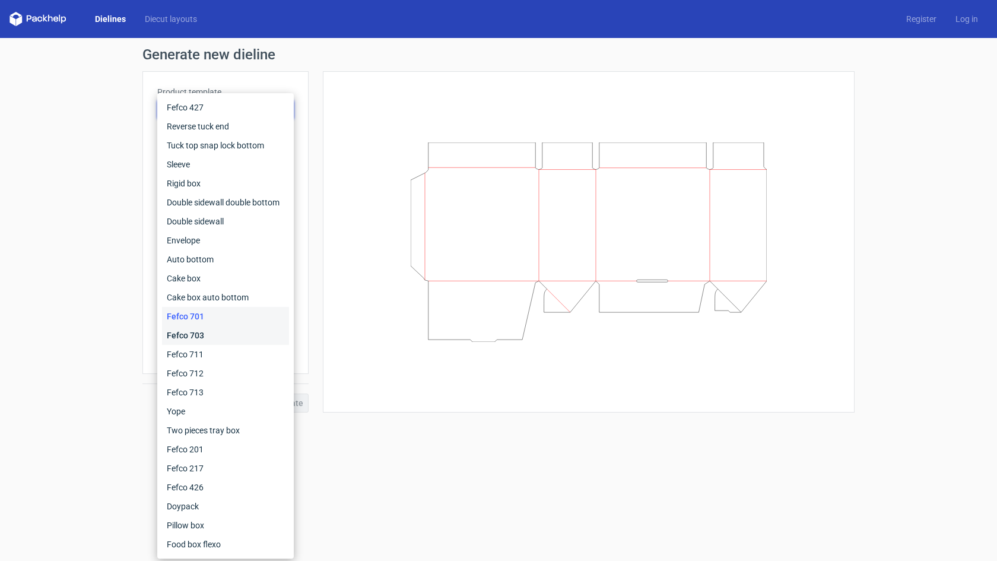
click at [177, 337] on div "Fefco 703" at bounding box center [225, 335] width 127 height 19
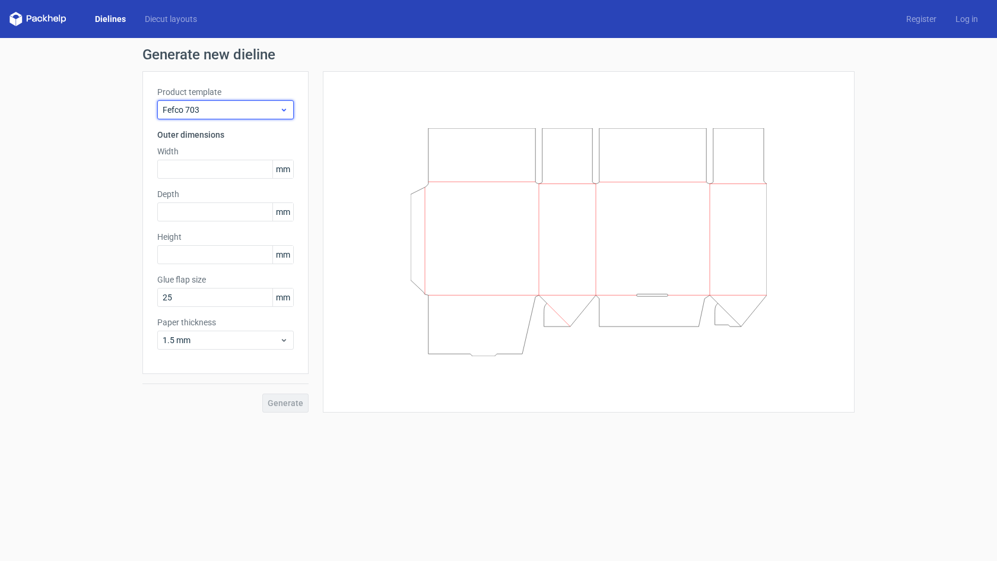
click at [212, 106] on span "Fefco 703" at bounding box center [221, 110] width 117 height 12
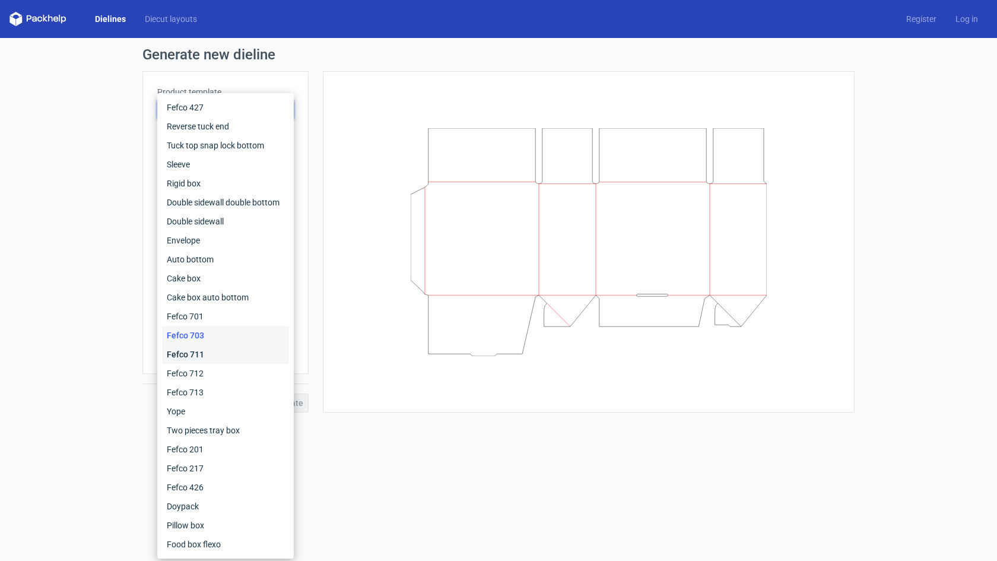
click at [187, 345] on div "Fefco 711" at bounding box center [225, 354] width 127 height 19
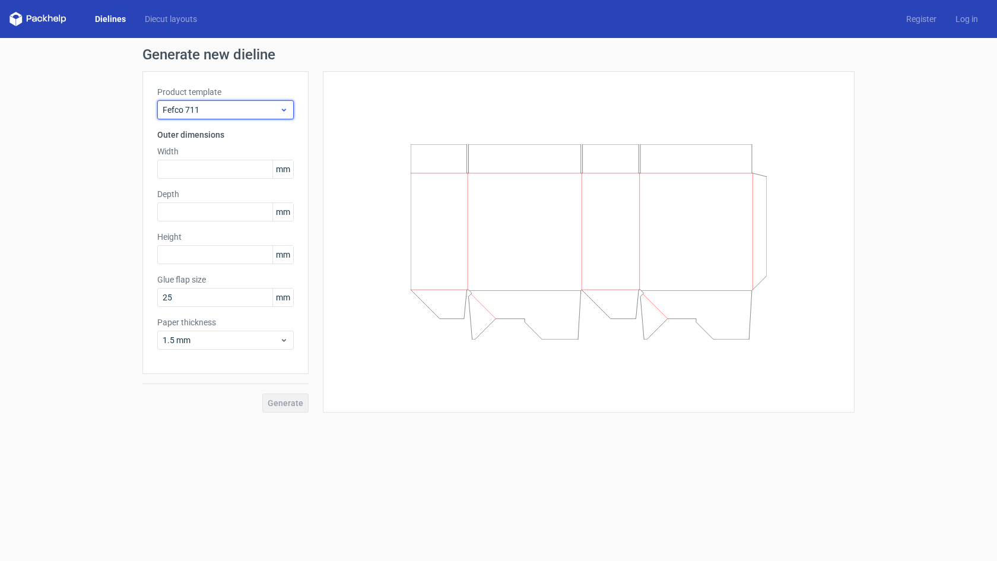
click at [210, 112] on span "Fefco 711" at bounding box center [221, 110] width 117 height 12
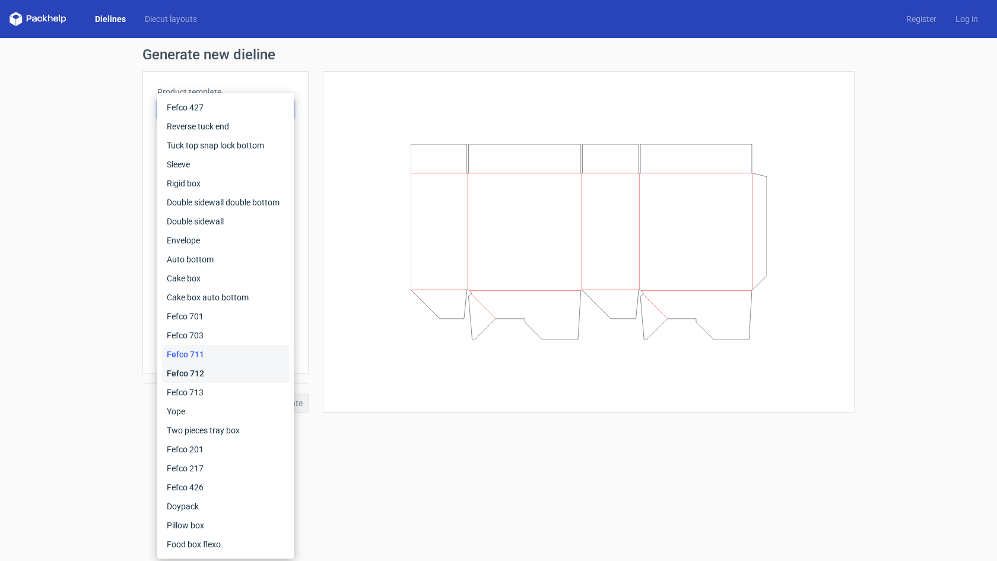
click at [191, 370] on div "Fefco 712" at bounding box center [225, 373] width 127 height 19
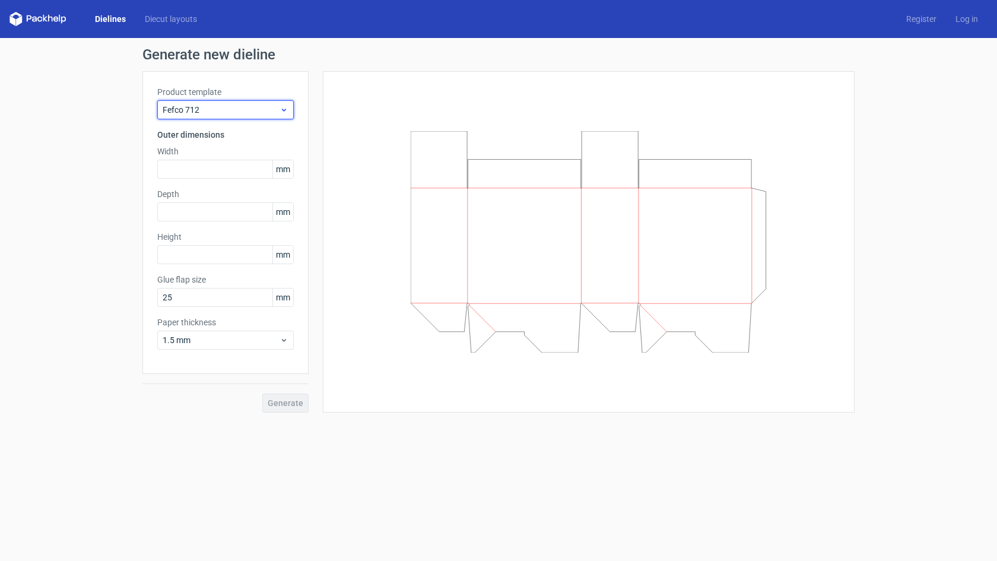
click at [227, 107] on span "Fefco 712" at bounding box center [221, 110] width 117 height 12
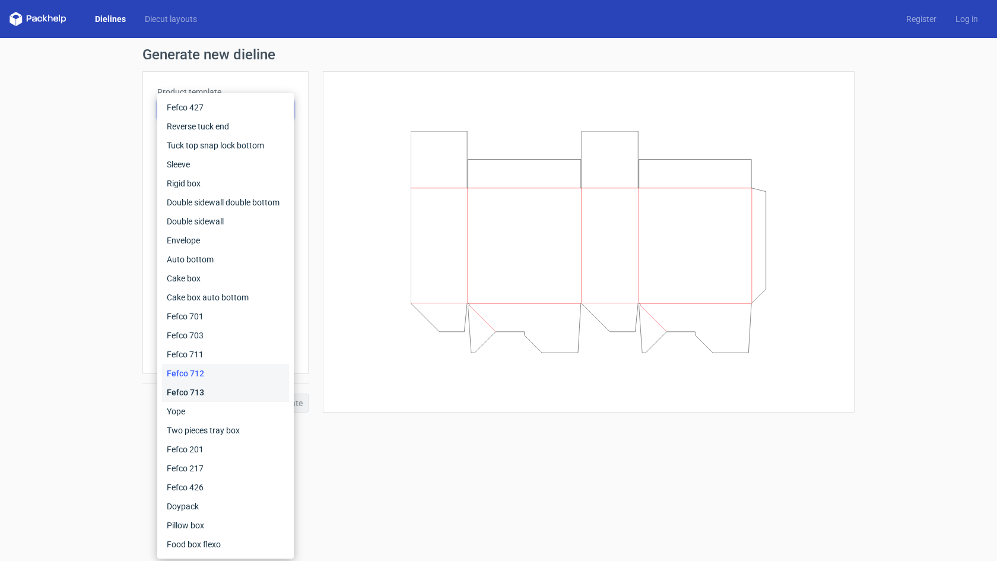
click at [195, 394] on div "Fefco 713" at bounding box center [225, 392] width 127 height 19
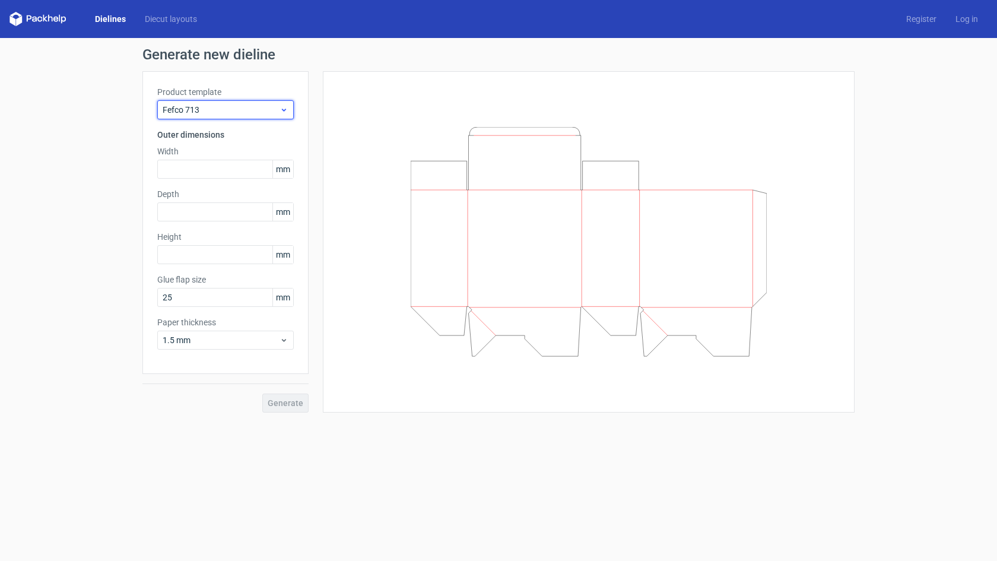
click at [224, 109] on span "Fefco 713" at bounding box center [221, 110] width 117 height 12
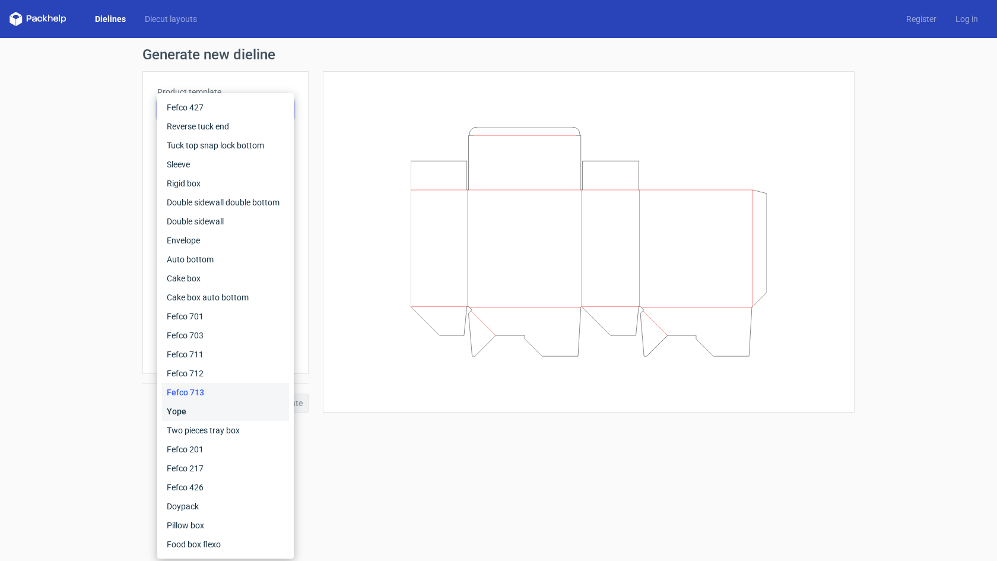
click at [196, 407] on div "Yope" at bounding box center [225, 411] width 127 height 19
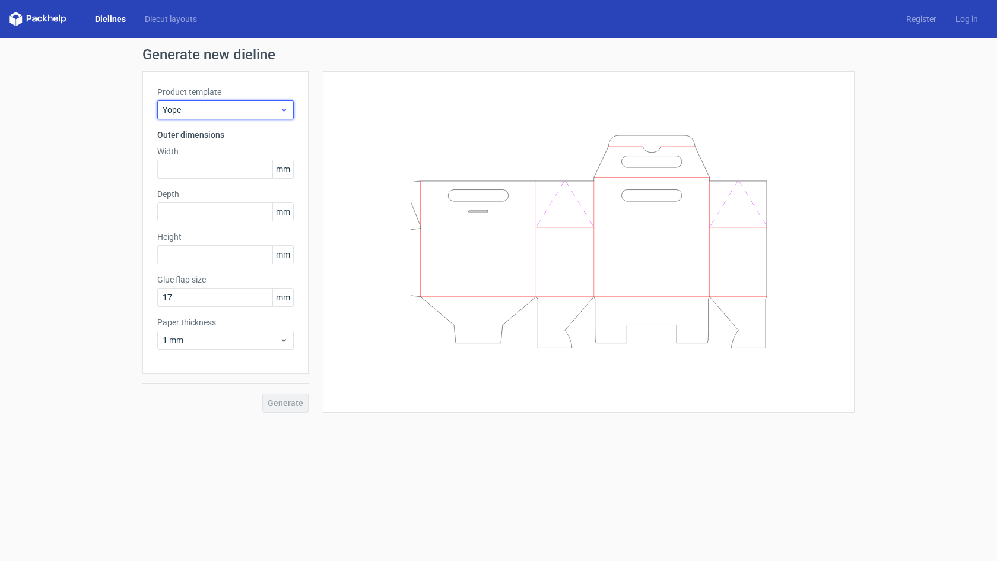
click at [239, 108] on span "Yope" at bounding box center [221, 110] width 117 height 12
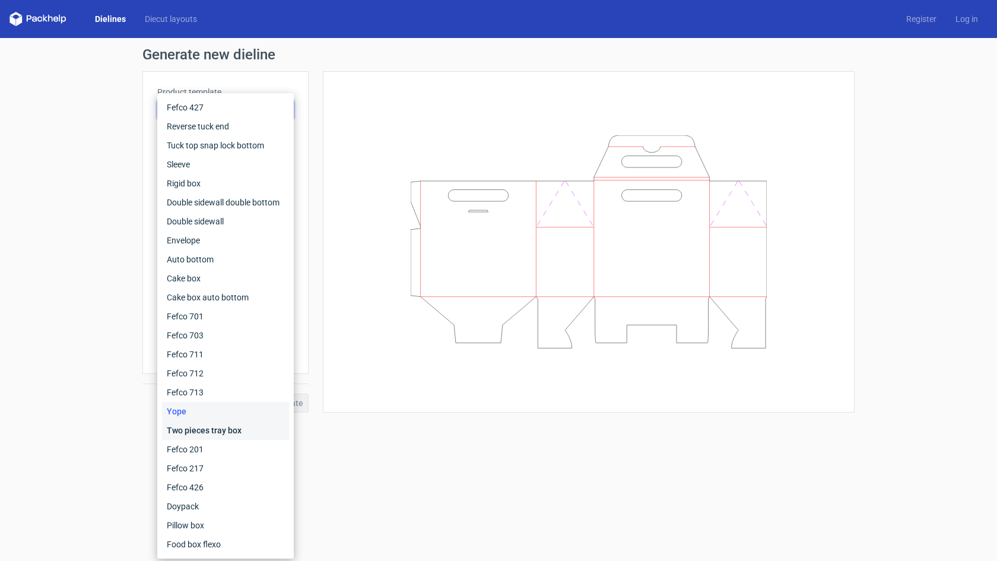
click at [183, 430] on div "Two pieces tray box" at bounding box center [225, 430] width 127 height 19
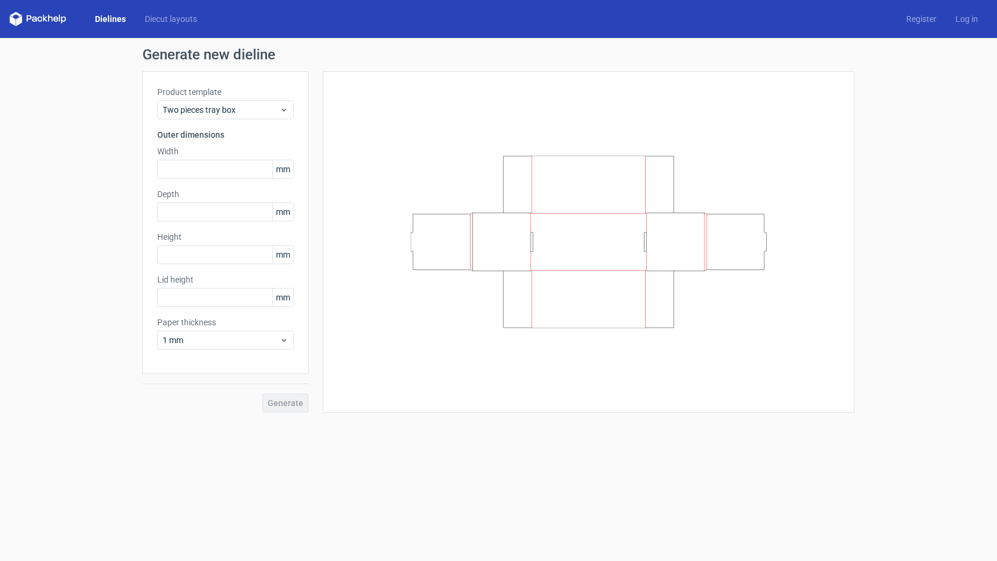
click at [214, 128] on div "Product template Two pieces tray box Outer dimensions Width mm Depth mm Height …" at bounding box center [225, 222] width 166 height 303
click at [214, 119] on div "Product template Two pieces tray box Outer dimensions Width mm Depth mm Height …" at bounding box center [225, 222] width 166 height 303
click at [214, 110] on span "Two pieces tray box" at bounding box center [221, 110] width 117 height 12
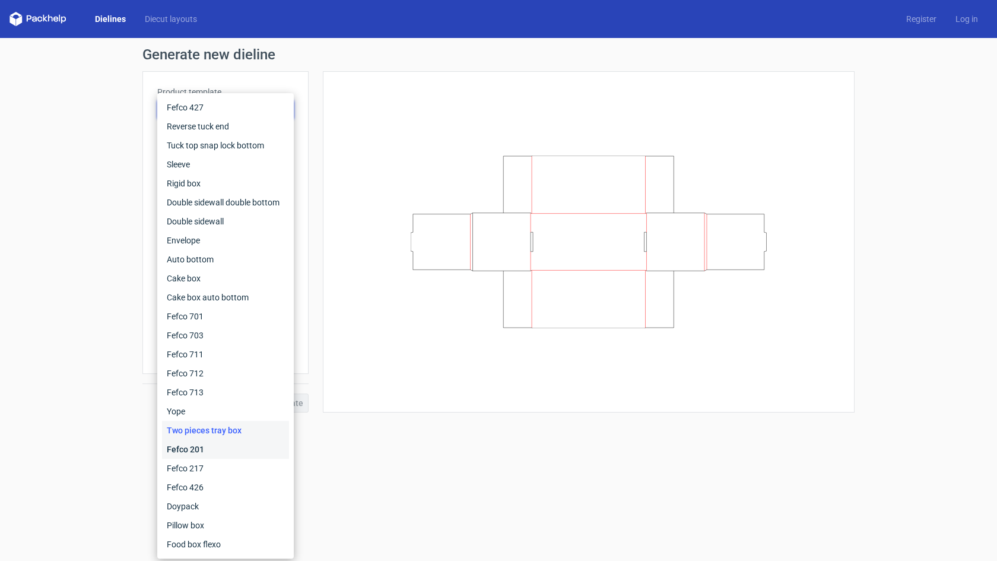
click at [215, 450] on div "Fefco 201" at bounding box center [225, 449] width 127 height 19
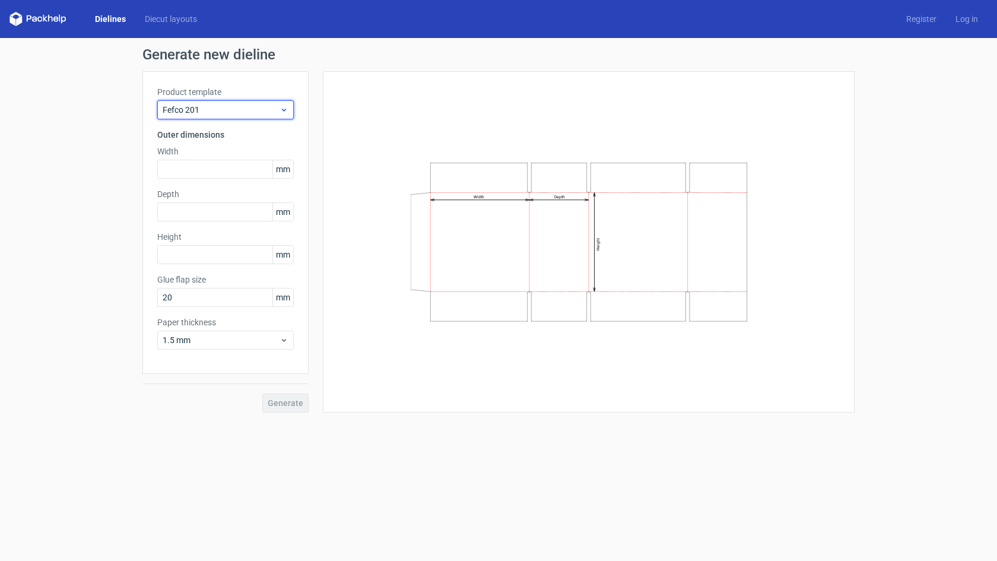
click at [229, 117] on div "Fefco 201" at bounding box center [225, 109] width 137 height 19
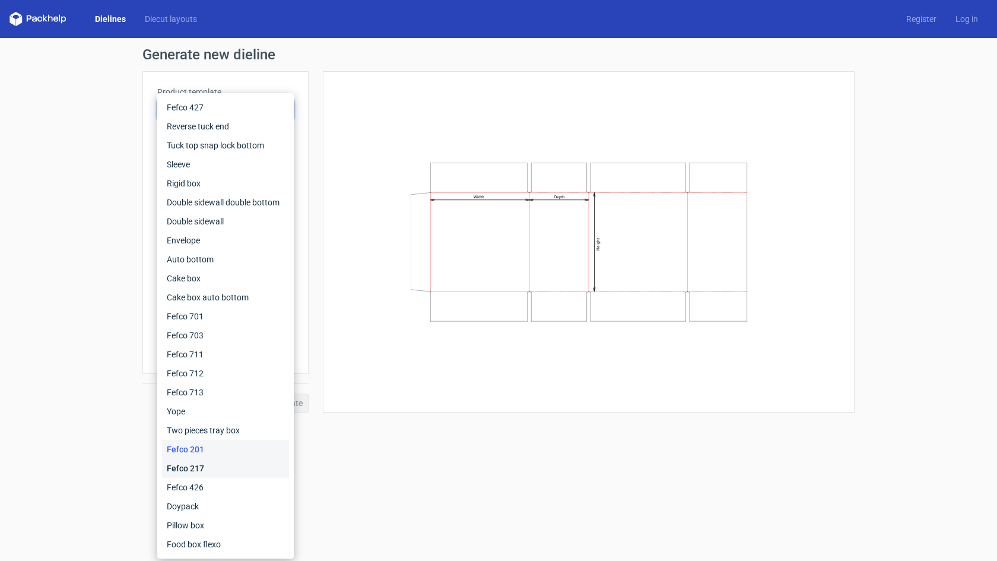
click at [201, 464] on div "Fefco 217" at bounding box center [225, 468] width 127 height 19
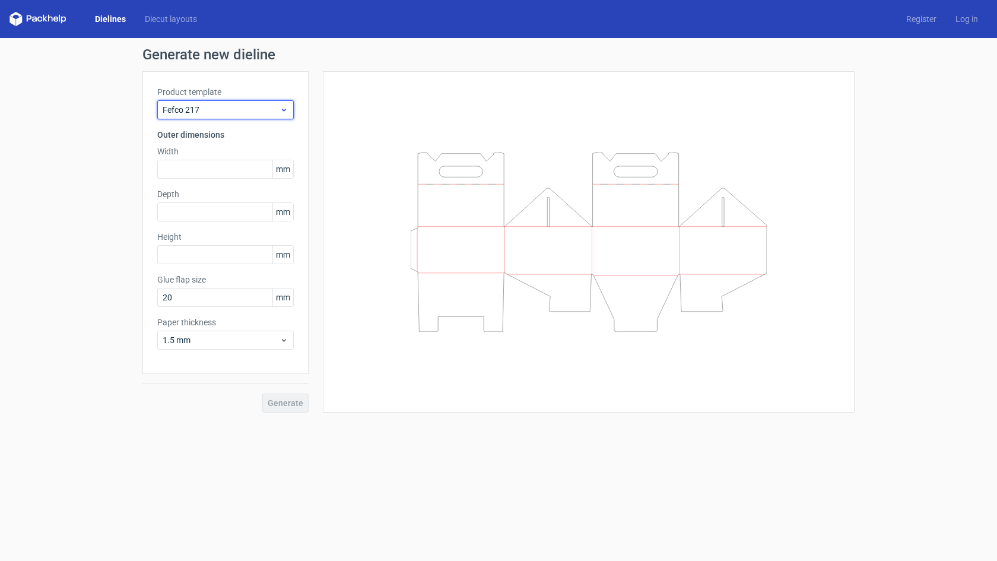
click at [230, 105] on span "Fefco 217" at bounding box center [221, 110] width 117 height 12
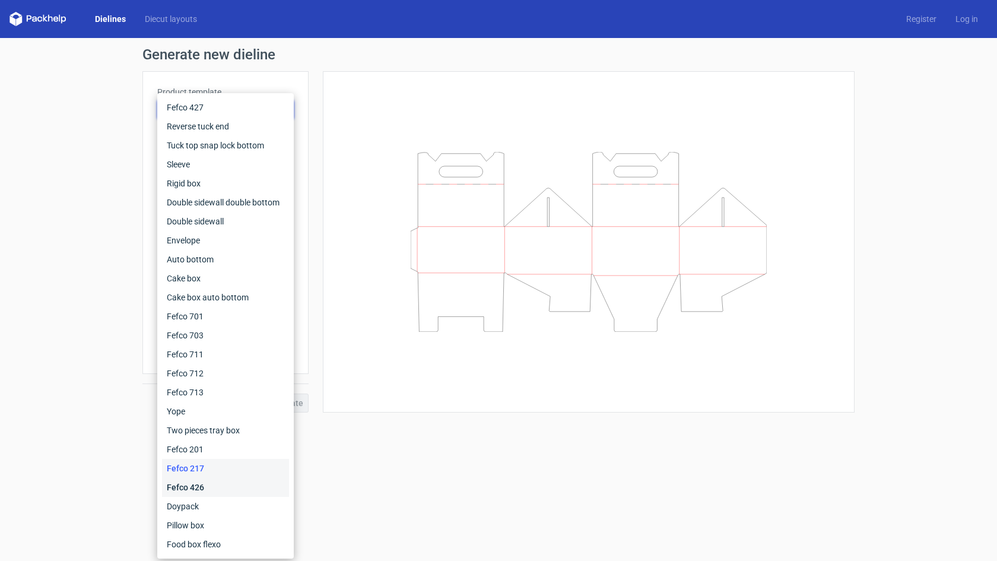
click at [185, 487] on div "Fefco 426" at bounding box center [225, 487] width 127 height 19
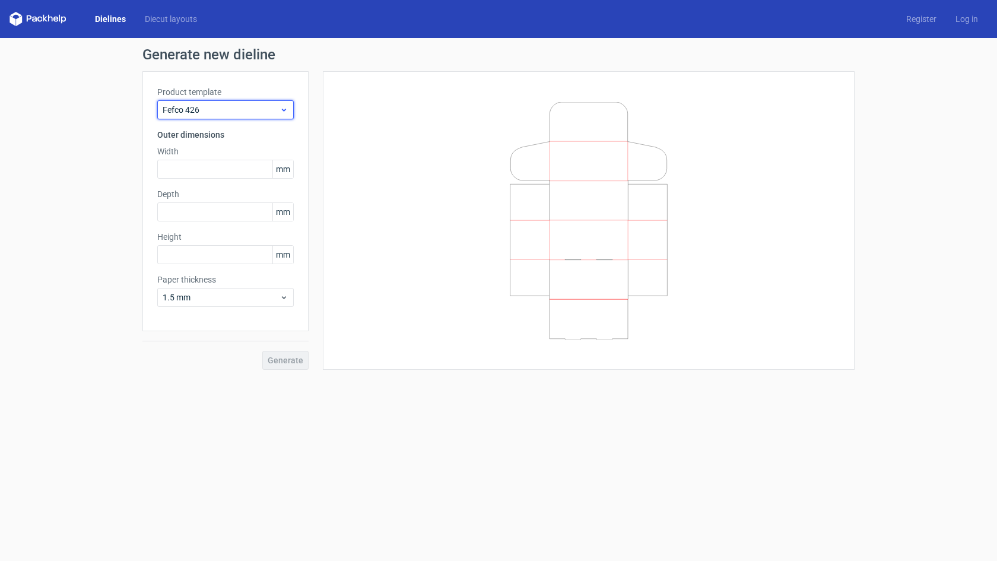
click at [221, 105] on span "Fefco 426" at bounding box center [221, 110] width 117 height 12
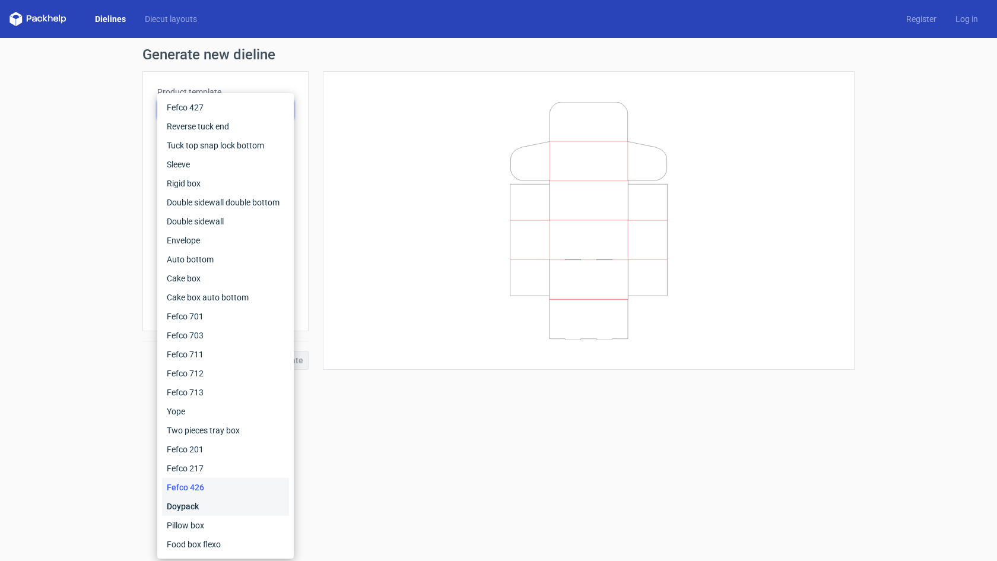
click at [214, 510] on div "Doypack" at bounding box center [225, 506] width 127 height 19
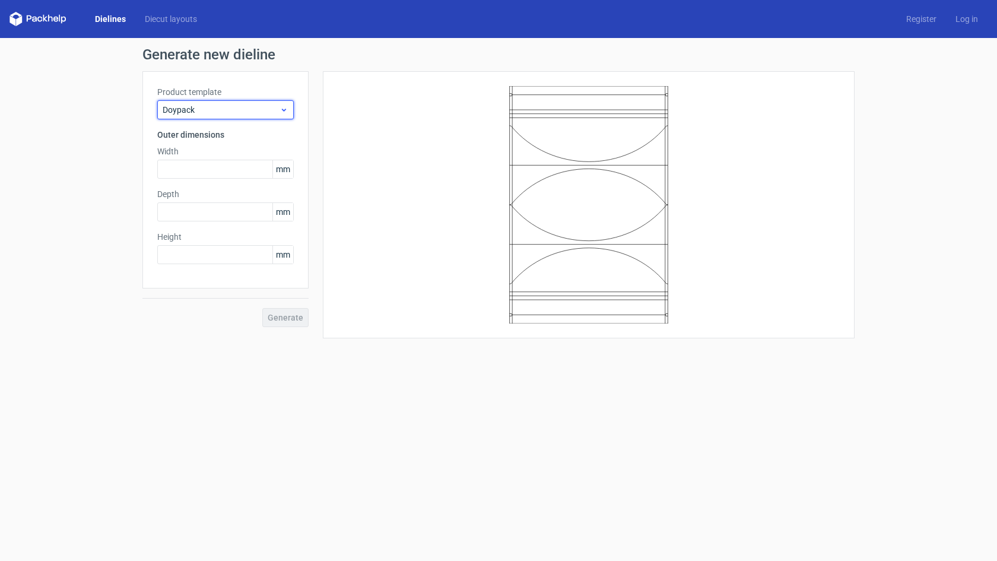
click at [211, 111] on span "Doypack" at bounding box center [221, 110] width 117 height 12
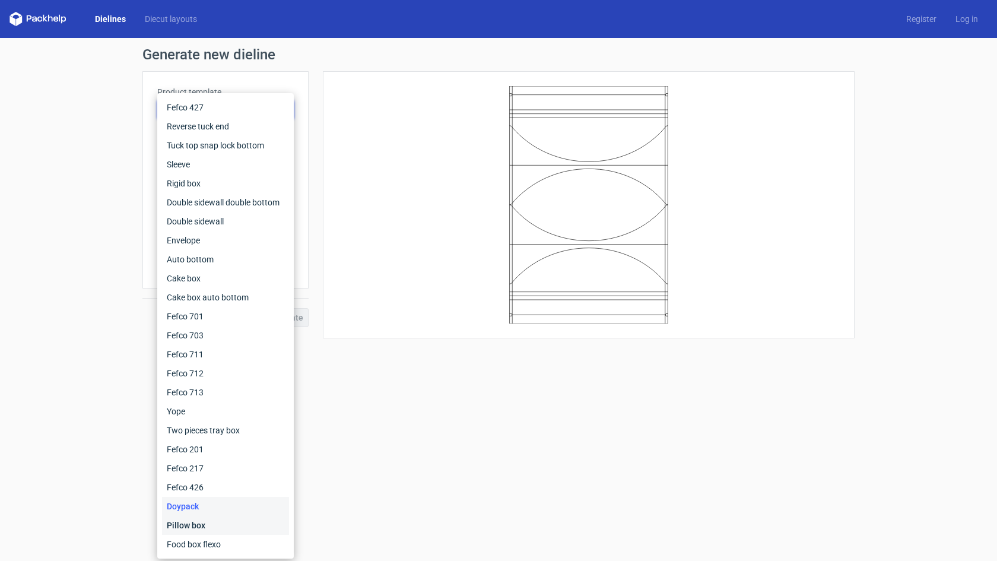
click at [207, 521] on div "Pillow box" at bounding box center [225, 525] width 127 height 19
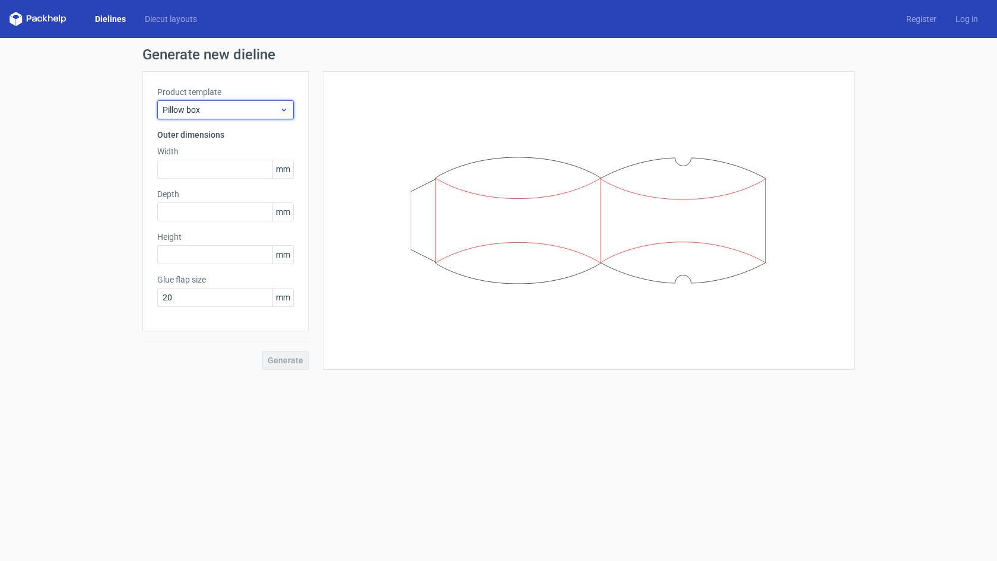
click at [218, 116] on div "Pillow box" at bounding box center [225, 109] width 137 height 19
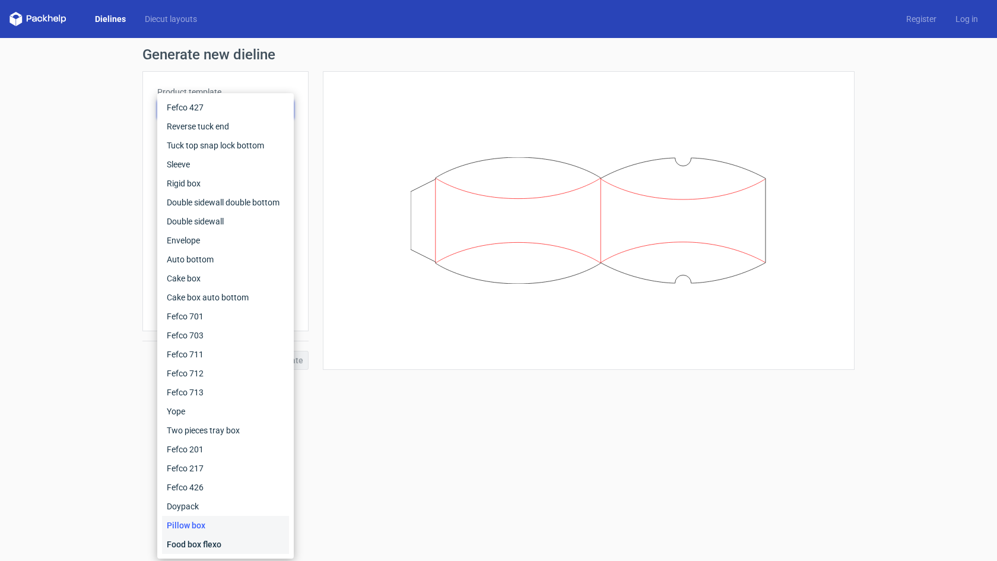
click at [225, 547] on div "Food box flexo" at bounding box center [225, 544] width 127 height 19
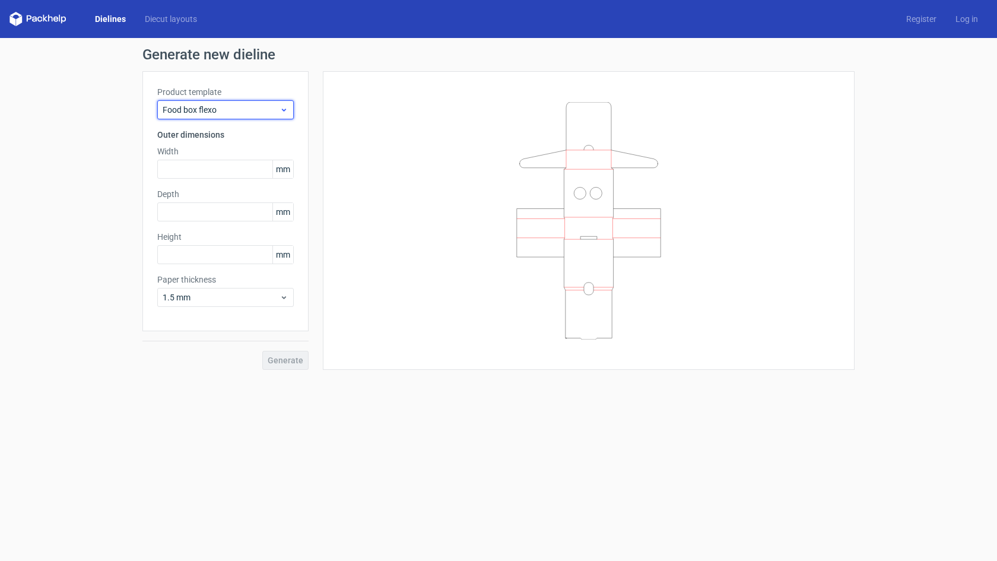
click at [233, 113] on span "Food box flexo" at bounding box center [221, 110] width 117 height 12
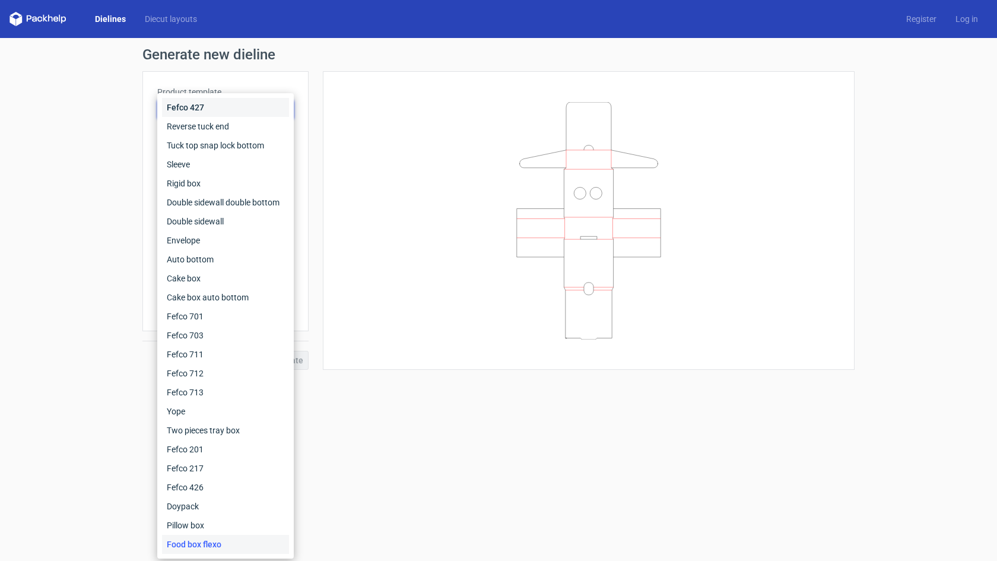
click at [214, 107] on div "Fefco 427" at bounding box center [225, 107] width 127 height 19
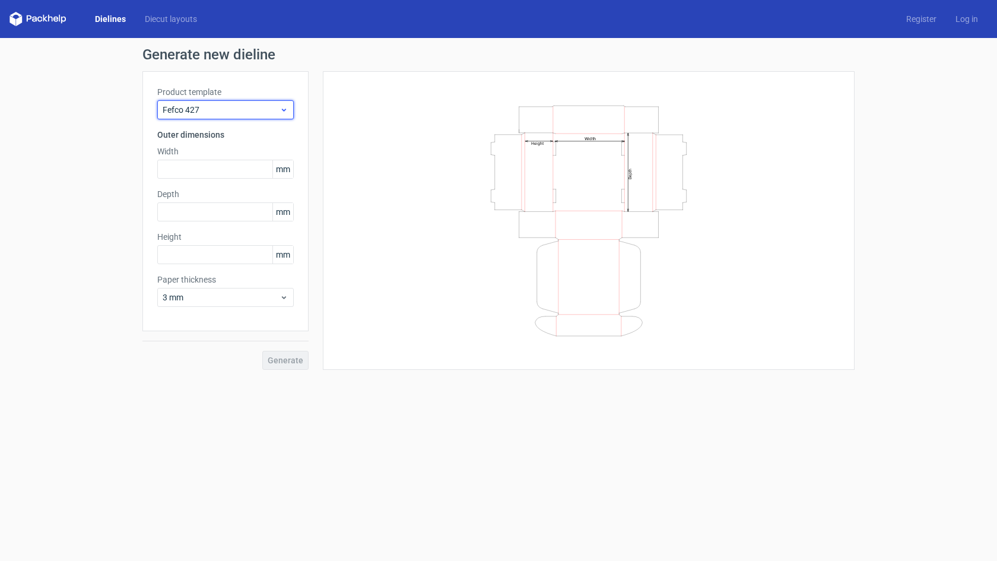
click at [214, 116] on div "Fefco 427" at bounding box center [225, 109] width 137 height 19
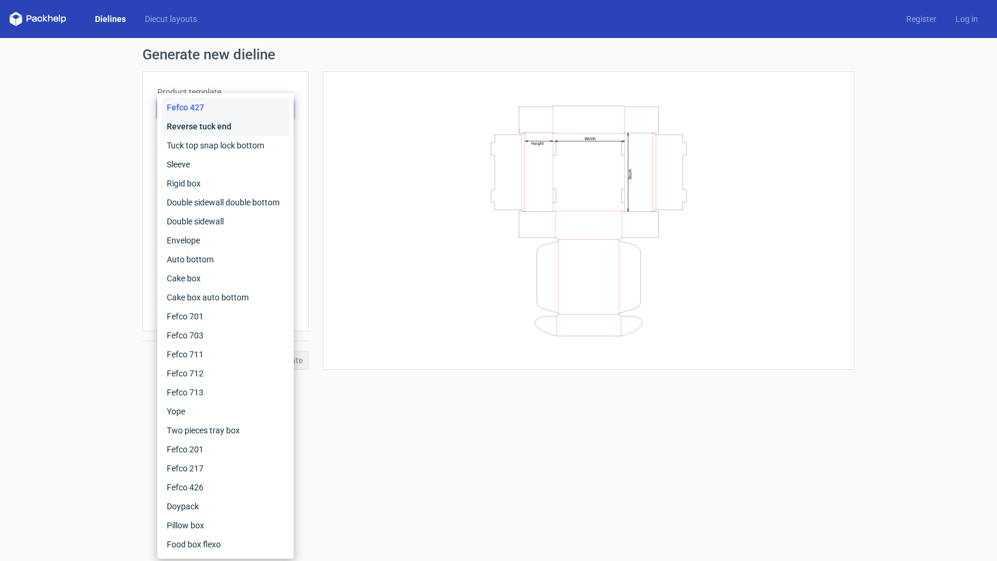
click at [207, 131] on div "Reverse tuck end" at bounding box center [225, 126] width 127 height 19
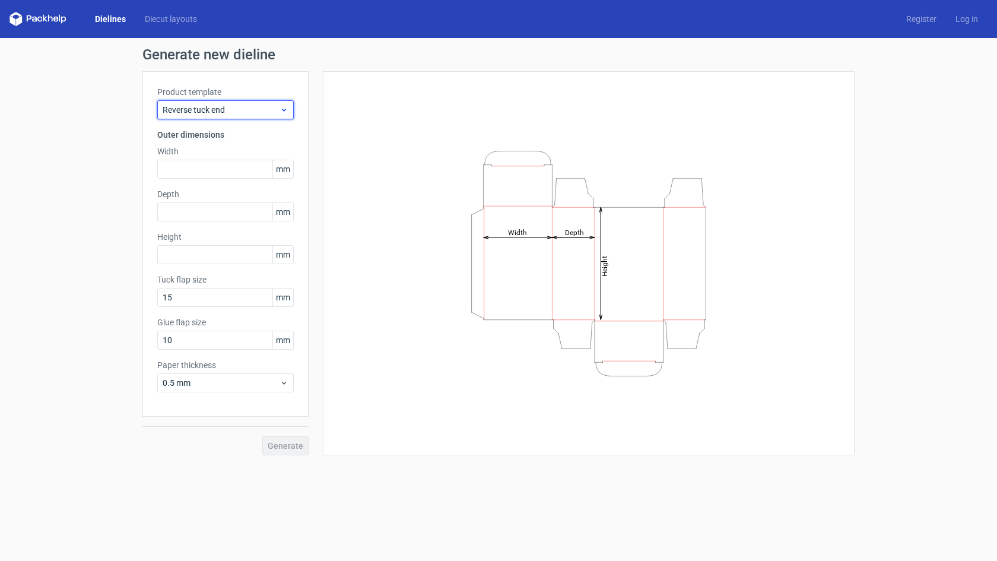
click at [204, 112] on span "Reverse tuck end" at bounding box center [221, 110] width 117 height 12
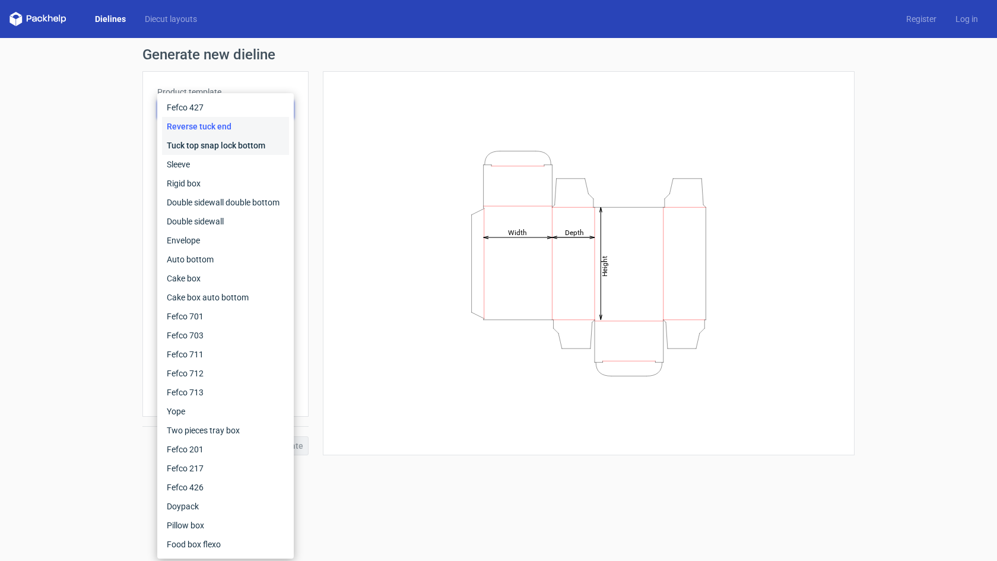
click at [199, 147] on div "Tuck top snap lock bottom" at bounding box center [225, 145] width 127 height 19
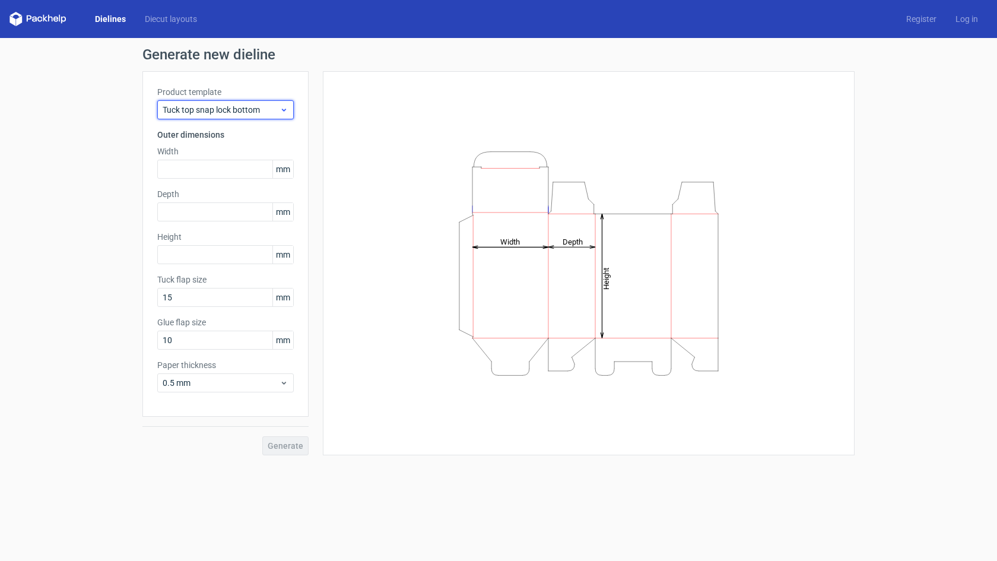
click at [194, 112] on span "Tuck top snap lock bottom" at bounding box center [221, 110] width 117 height 12
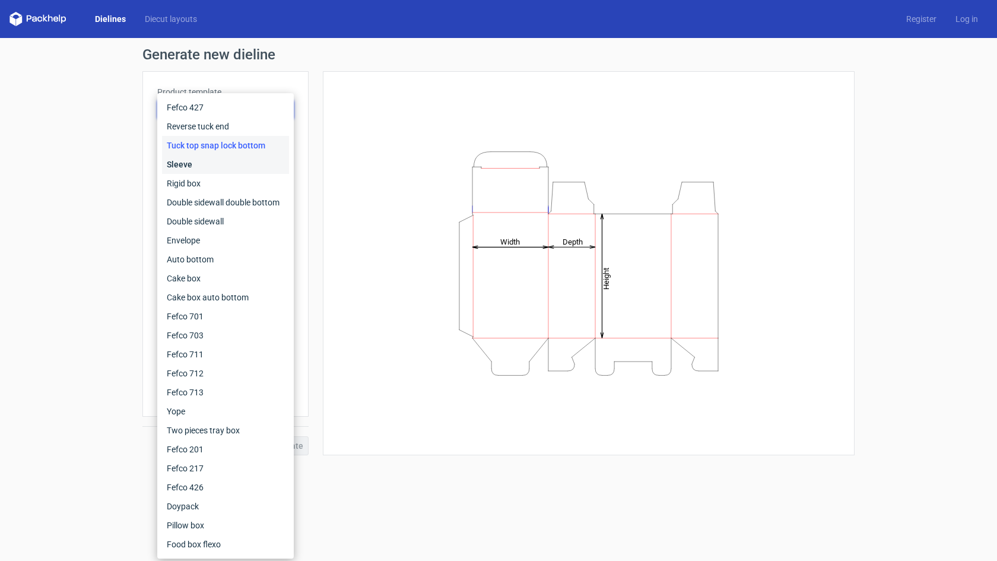
click at [194, 166] on div "Sleeve" at bounding box center [225, 164] width 127 height 19
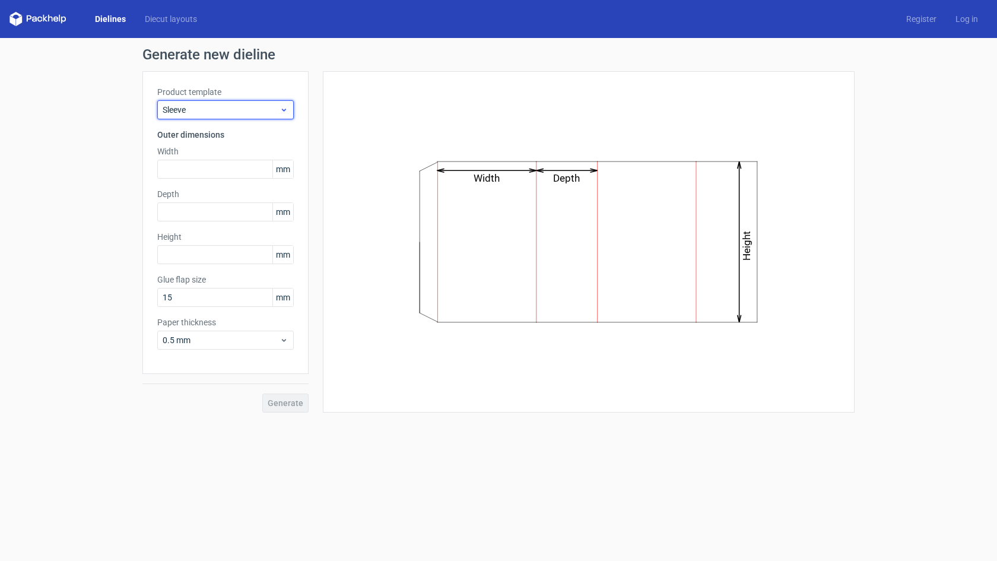
click at [195, 104] on span "Sleeve" at bounding box center [221, 110] width 117 height 12
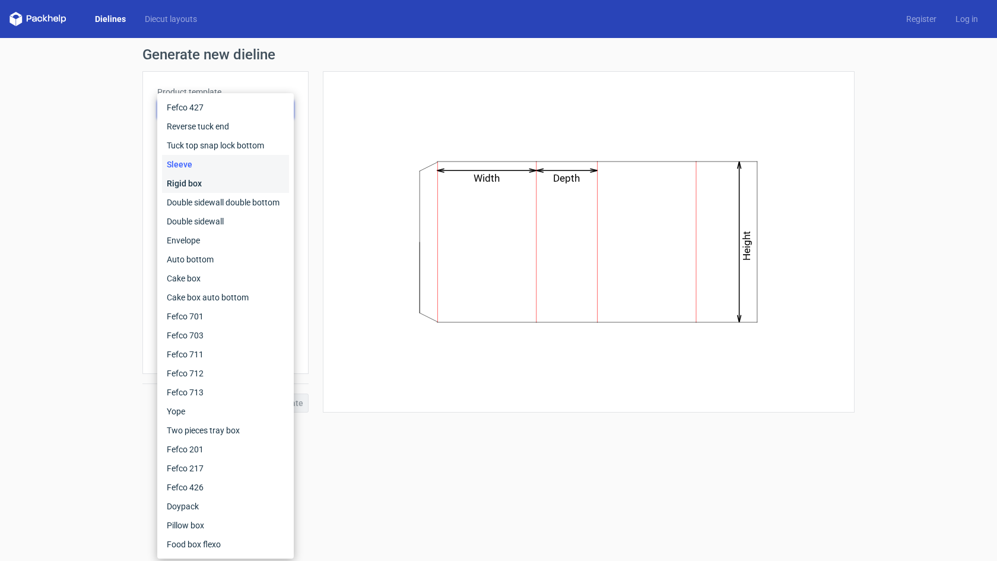
click at [191, 176] on div "Rigid box" at bounding box center [225, 183] width 127 height 19
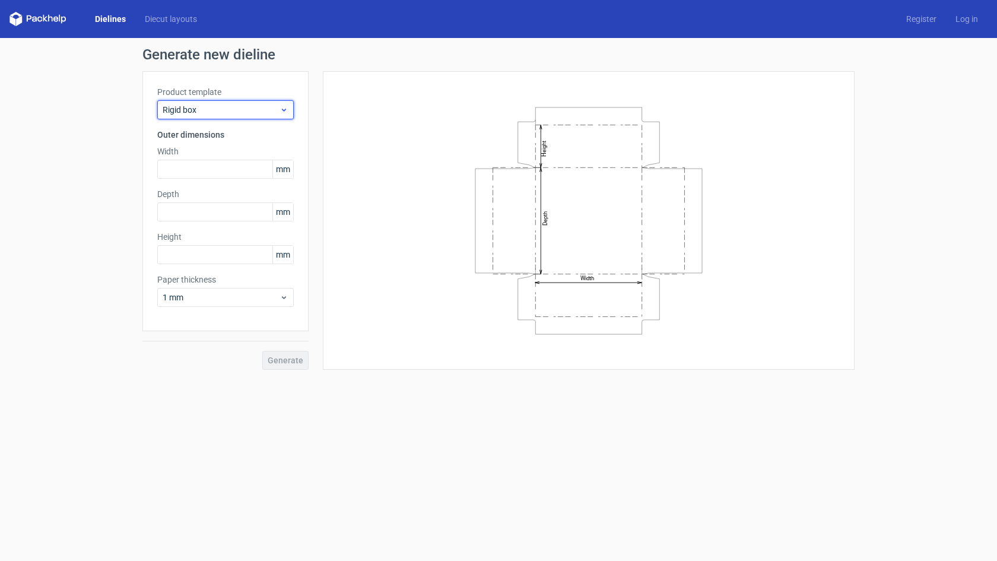
click at [195, 116] on div "Rigid box" at bounding box center [225, 109] width 137 height 19
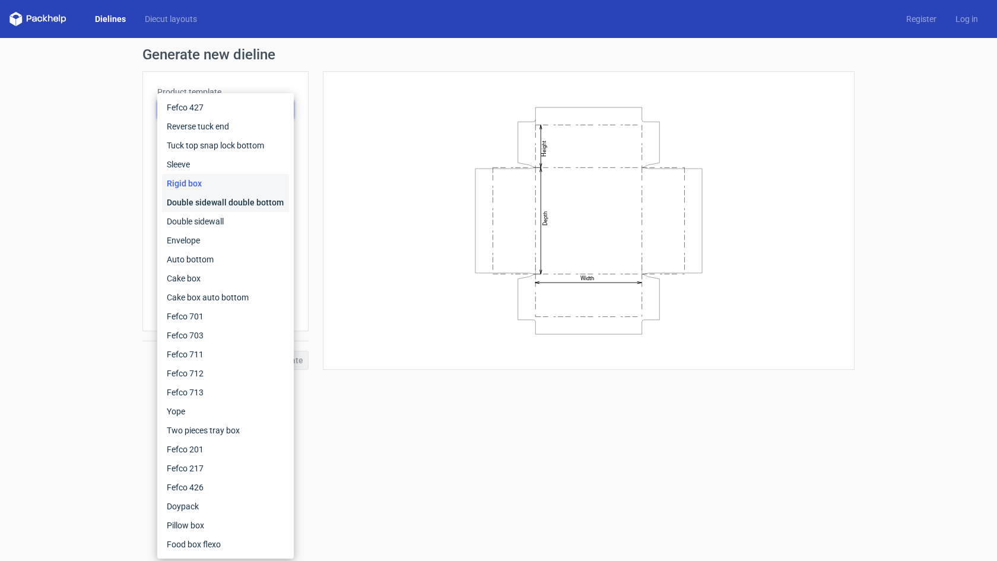
click at [196, 202] on div "Double sidewall double bottom" at bounding box center [225, 202] width 127 height 19
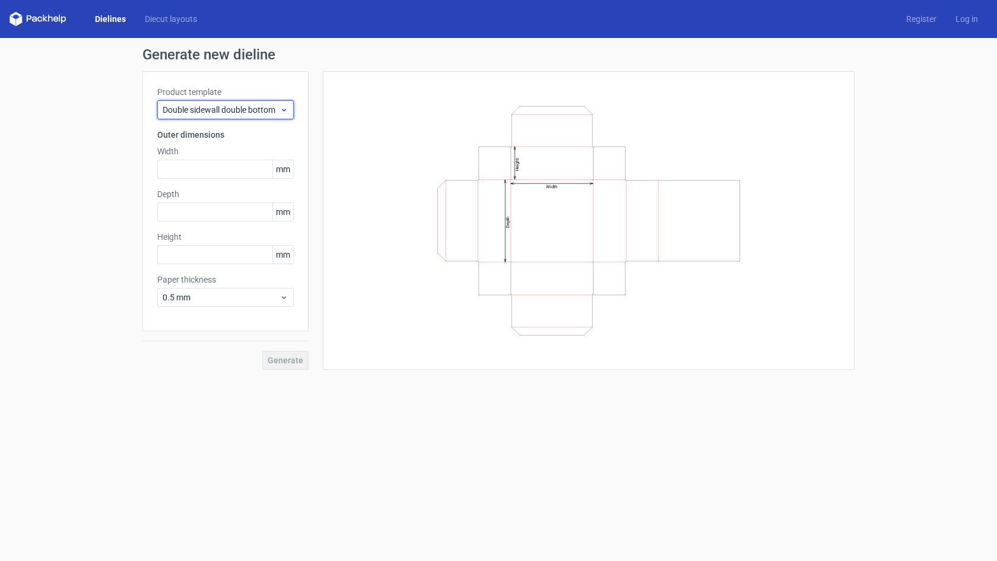
click at [192, 114] on span "Double sidewall double bottom" at bounding box center [221, 110] width 117 height 12
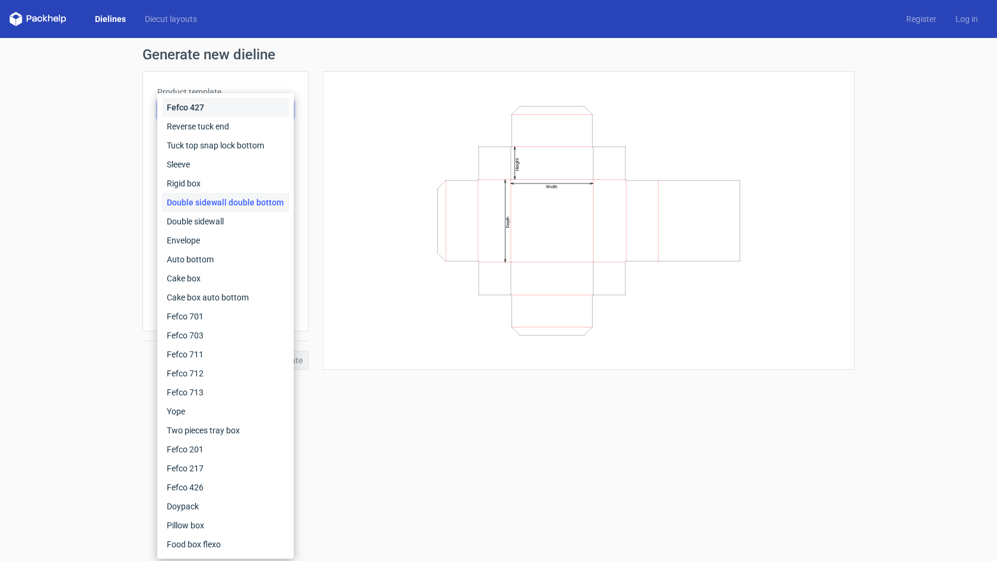
click at [189, 113] on div "Fefco 427" at bounding box center [225, 107] width 127 height 19
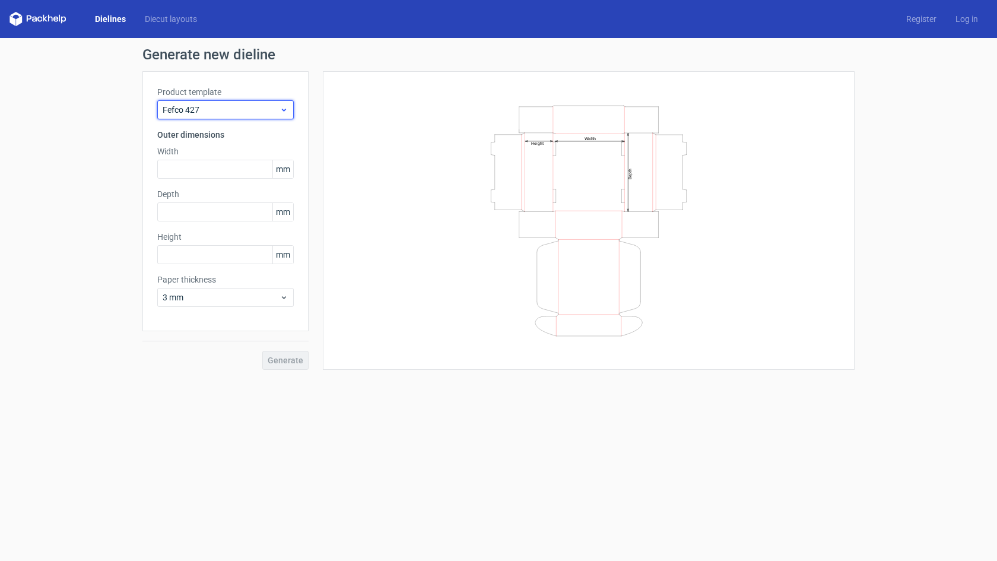
click at [189, 113] on span "Fefco 427" at bounding box center [221, 110] width 117 height 12
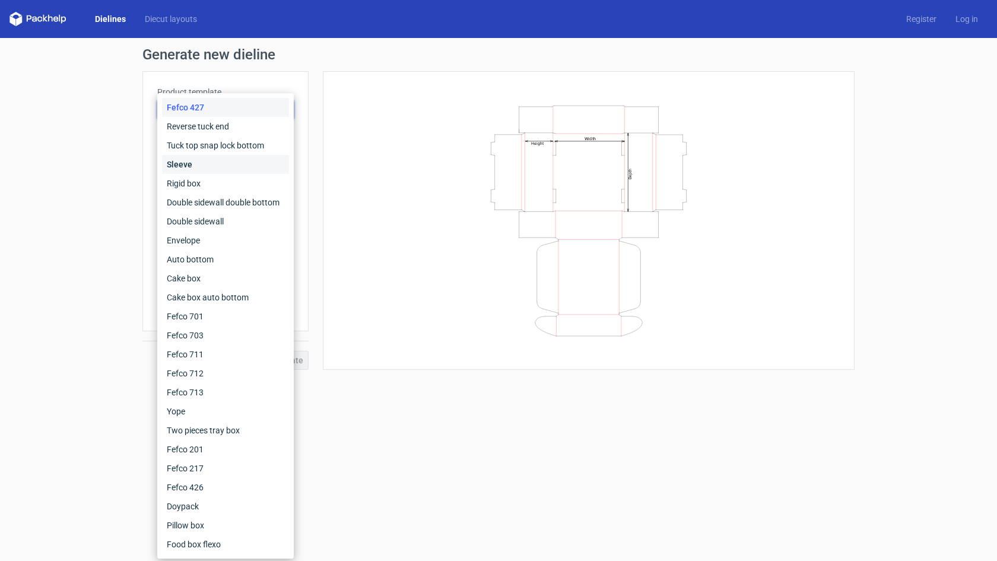
click at [189, 167] on div "Sleeve" at bounding box center [225, 164] width 127 height 19
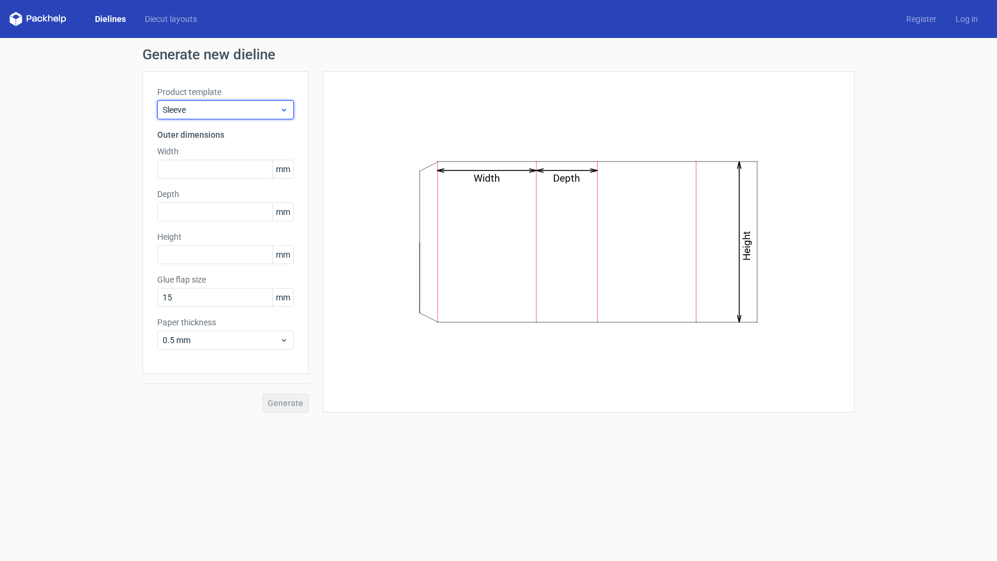
click at [196, 113] on span "Sleeve" at bounding box center [221, 110] width 117 height 12
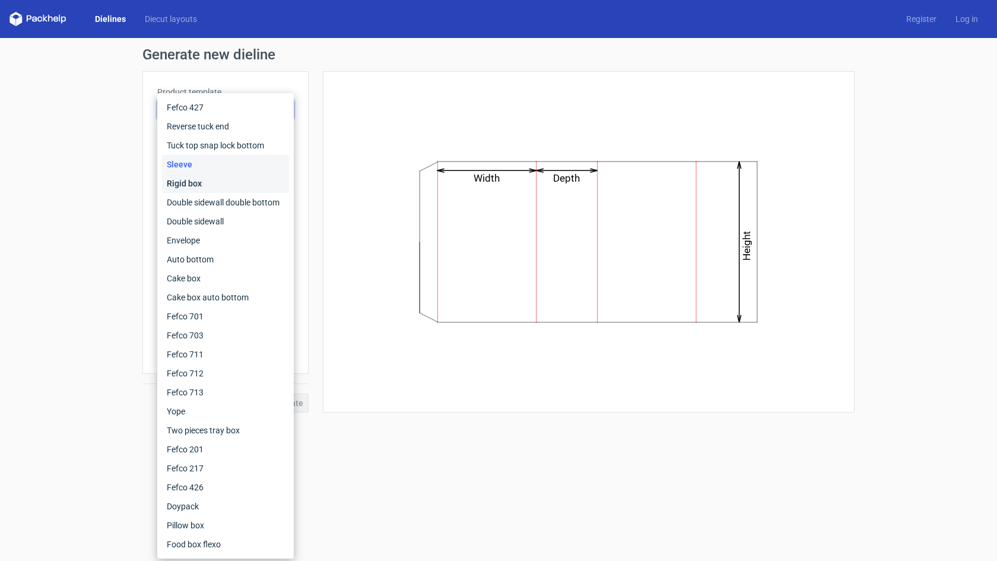
click at [194, 182] on div "Rigid box" at bounding box center [225, 183] width 127 height 19
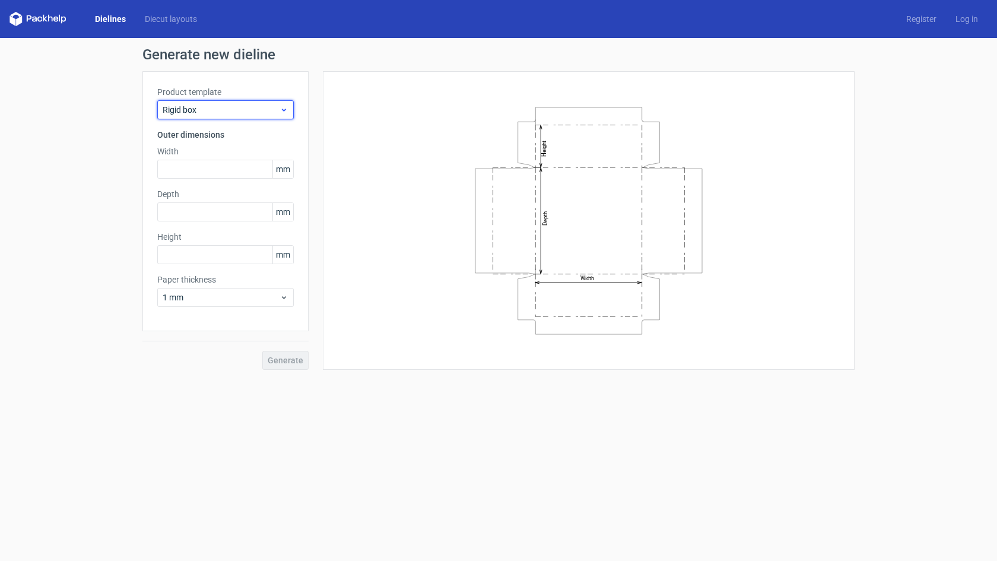
click at [193, 110] on span "Rigid box" at bounding box center [221, 110] width 117 height 12
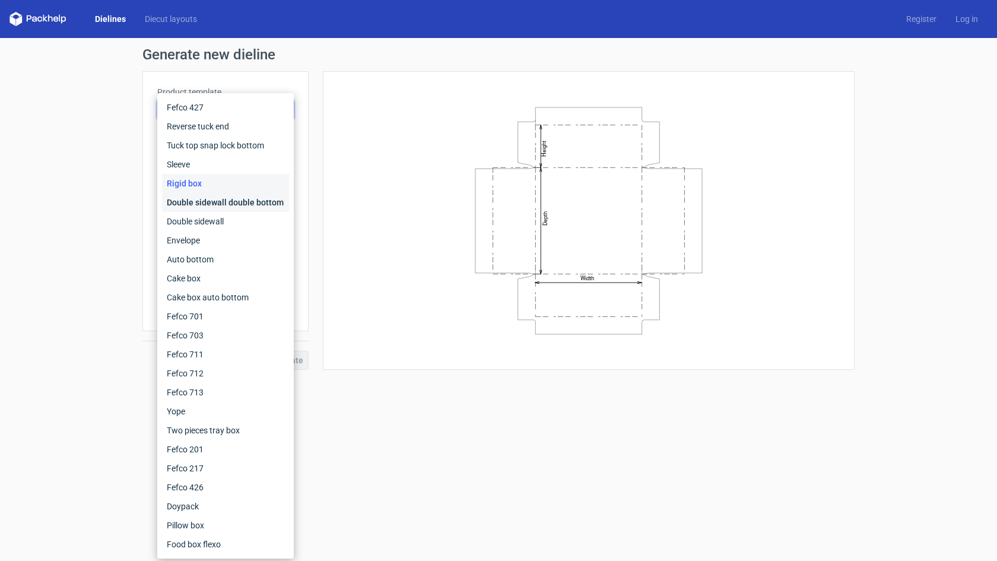
click at [192, 200] on div "Double sidewall double bottom" at bounding box center [225, 202] width 127 height 19
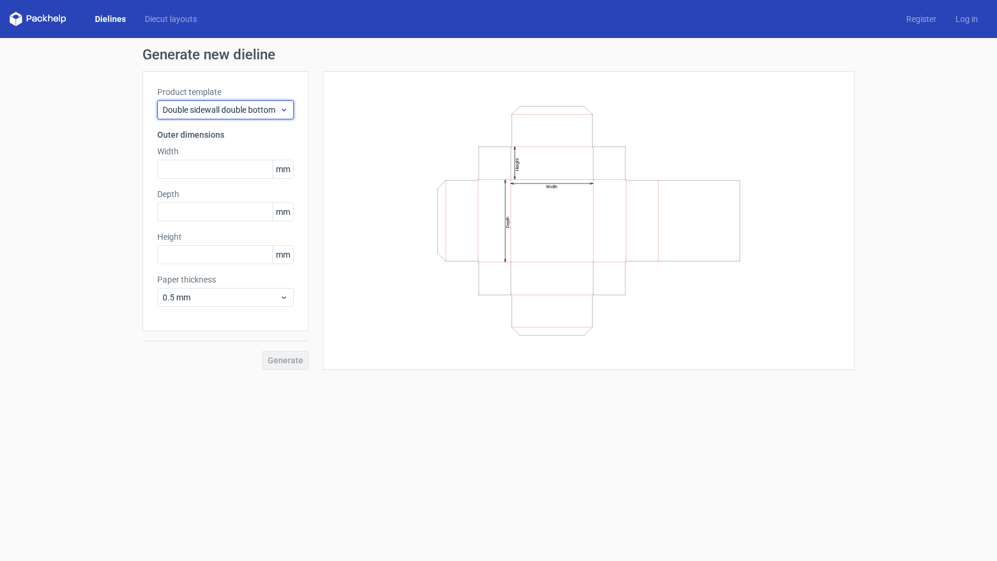
click at [193, 108] on span "Double sidewall double bottom" at bounding box center [221, 110] width 117 height 12
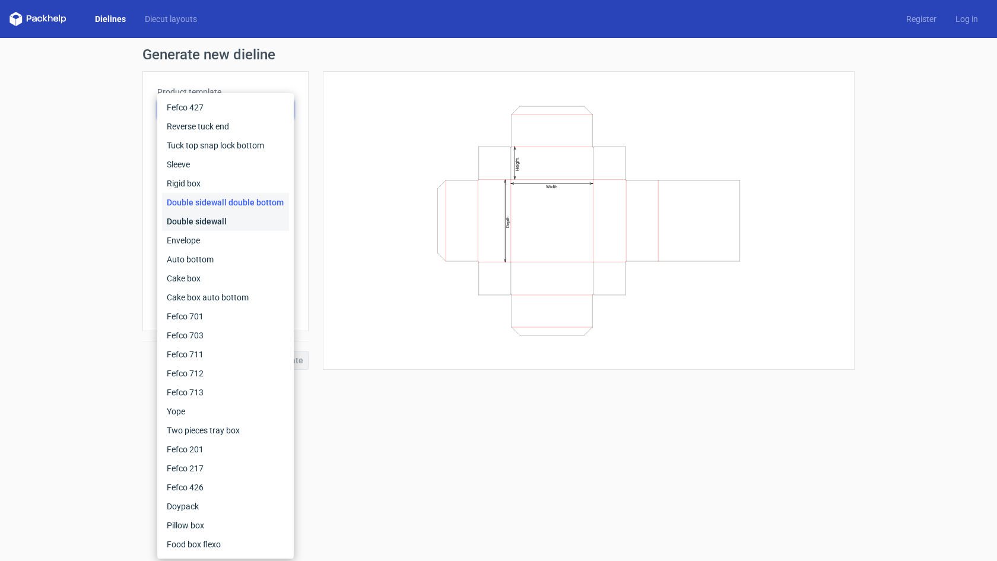
click at [190, 221] on div "Double sidewall" at bounding box center [225, 221] width 127 height 19
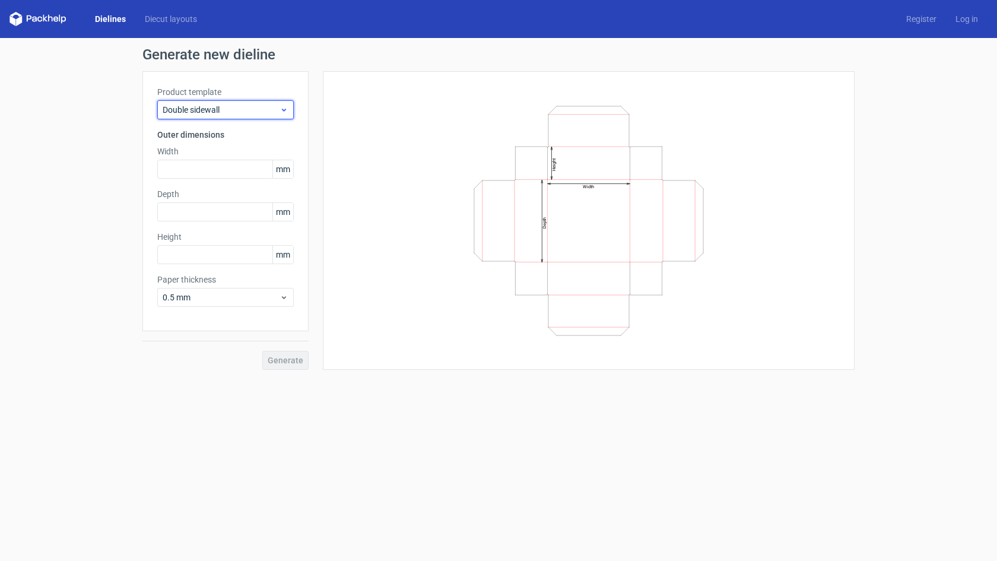
click at [189, 114] on span "Double sidewall" at bounding box center [221, 110] width 117 height 12
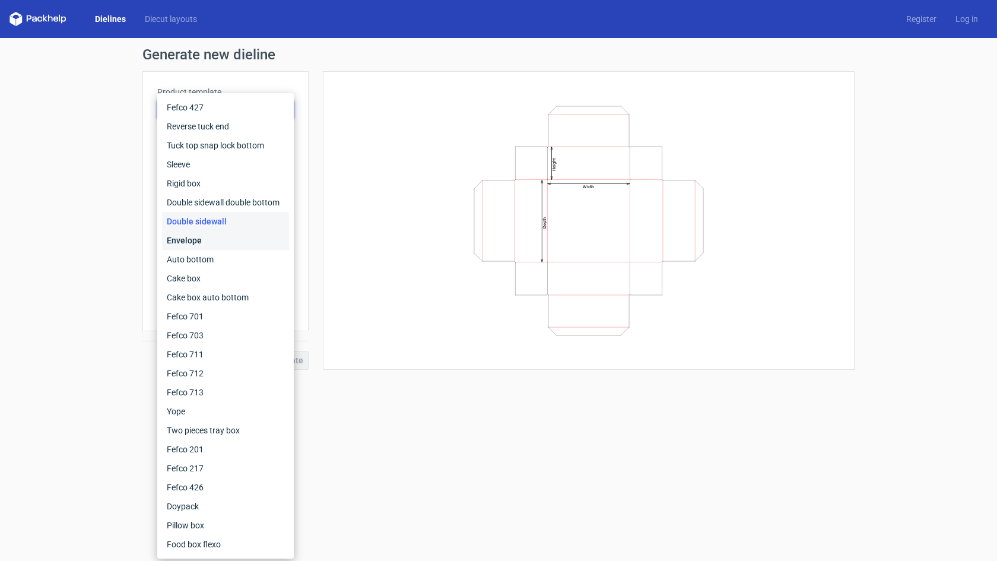
click at [191, 242] on div "Envelope" at bounding box center [225, 240] width 127 height 19
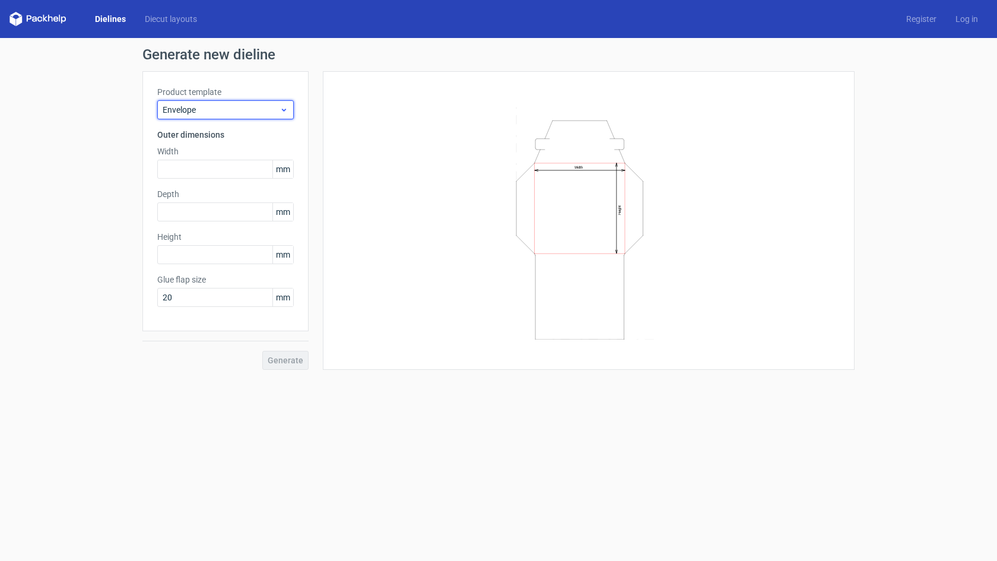
click at [185, 107] on span "Envelope" at bounding box center [221, 110] width 117 height 12
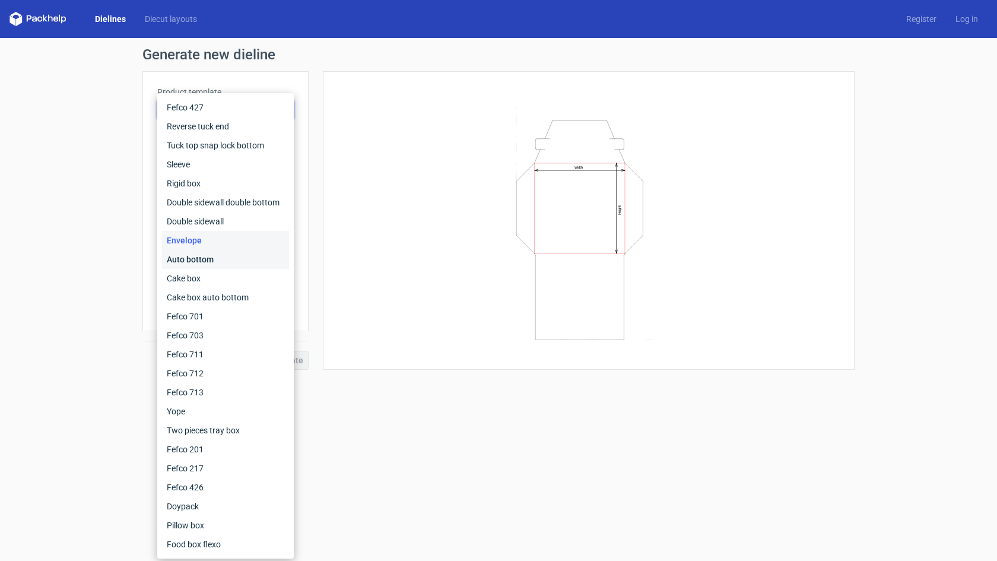
click at [185, 254] on div "Auto bottom" at bounding box center [225, 259] width 127 height 19
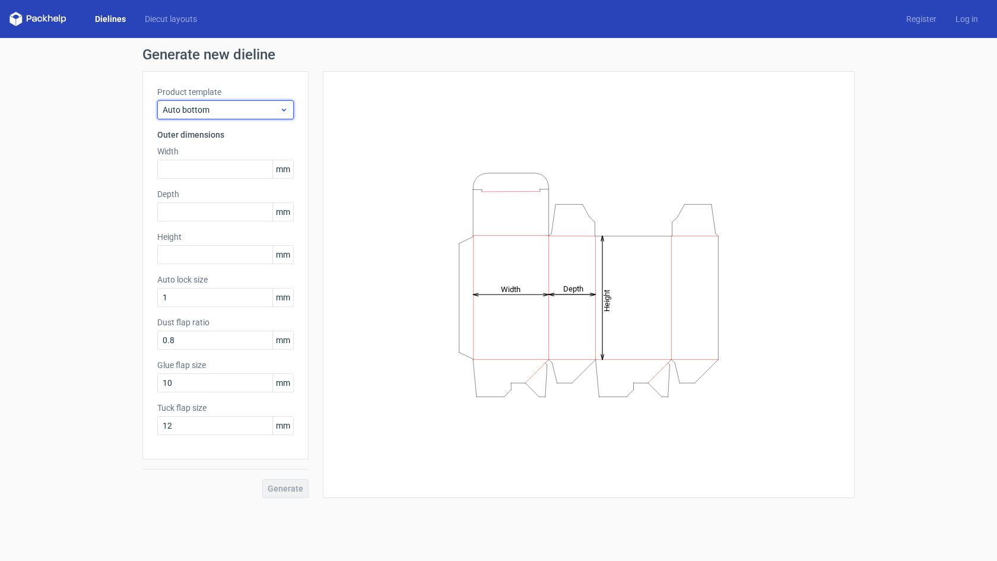
click at [186, 111] on span "Auto bottom" at bounding box center [221, 110] width 117 height 12
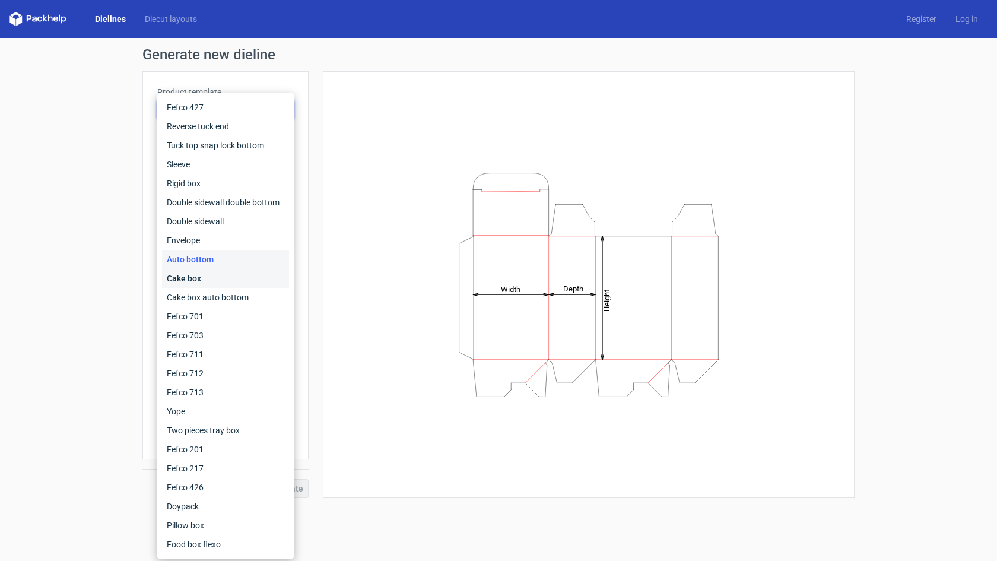
click at [199, 284] on div "Cake box" at bounding box center [225, 278] width 127 height 19
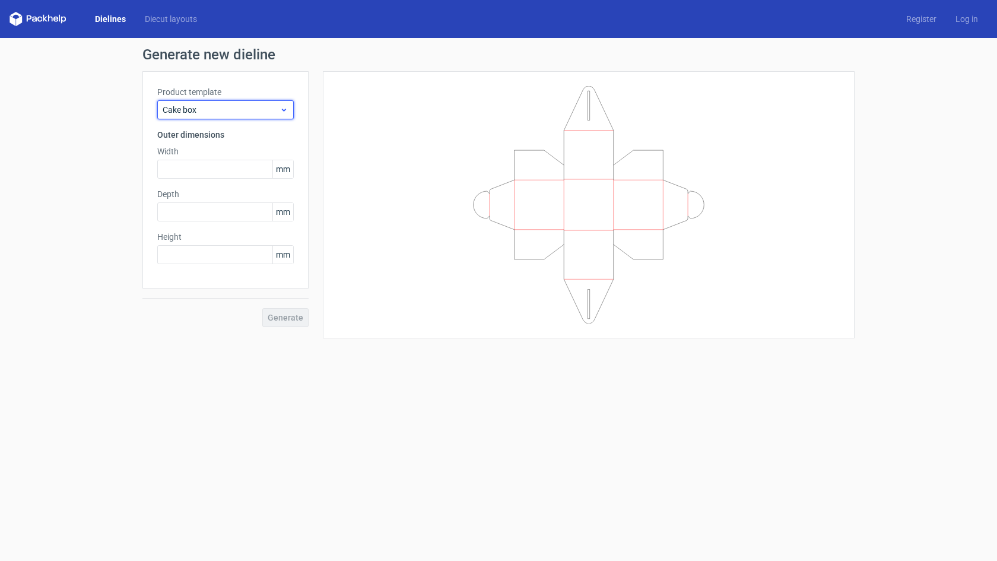
click at [196, 110] on span "Cake box" at bounding box center [221, 110] width 117 height 12
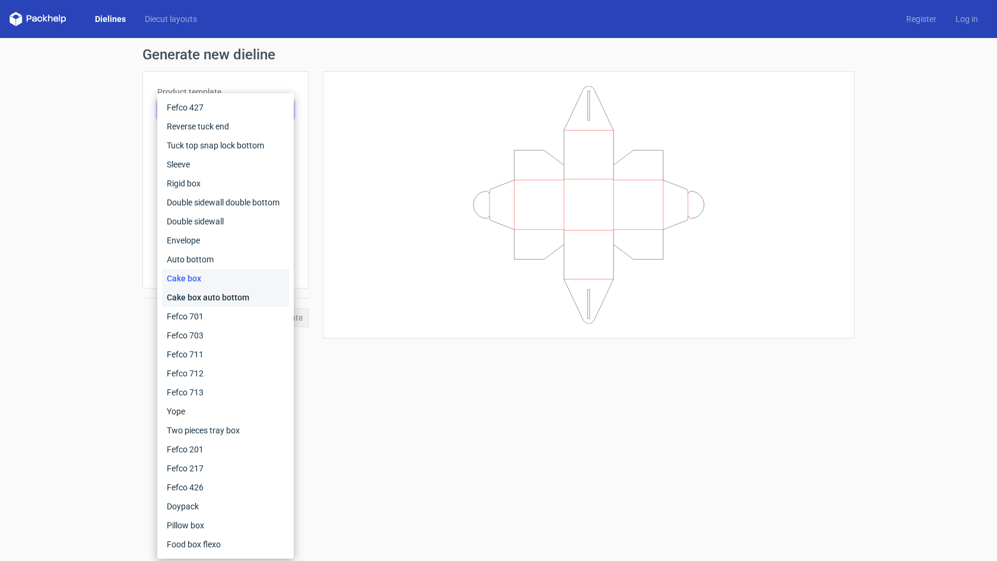
click at [198, 295] on div "Cake box auto bottom" at bounding box center [225, 297] width 127 height 19
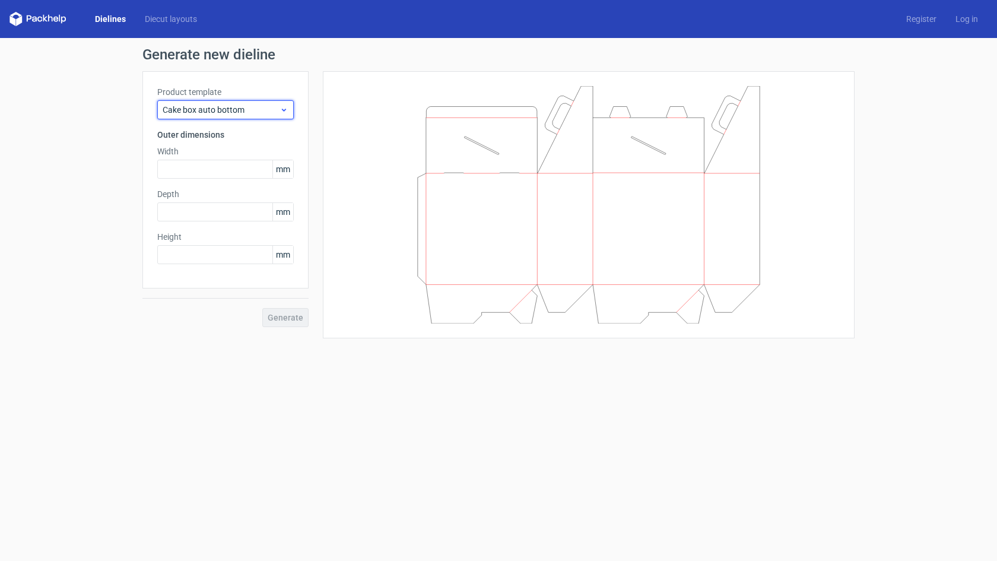
click at [183, 103] on div "Cake box auto bottom" at bounding box center [225, 109] width 137 height 19
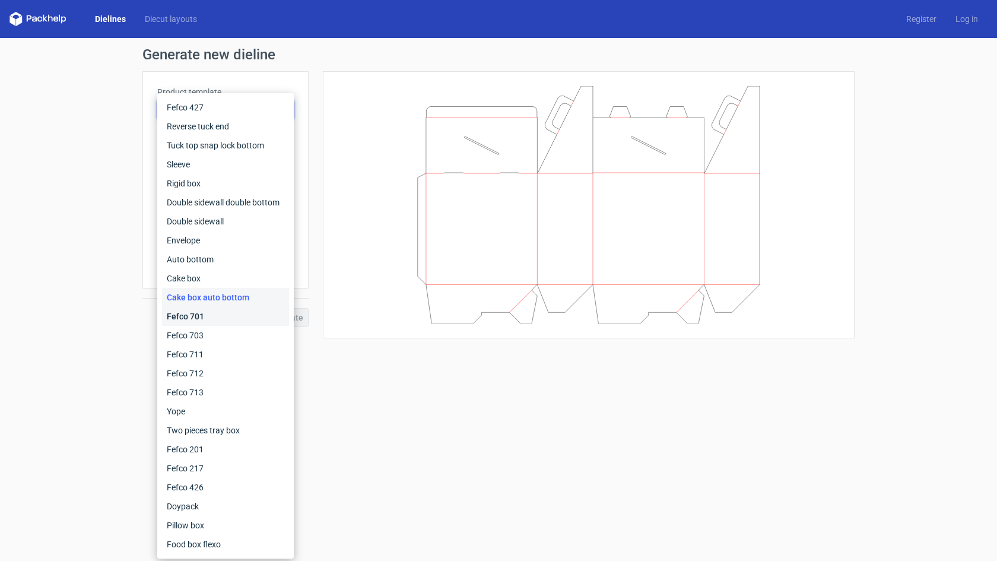
click at [205, 321] on div "Fefco 701" at bounding box center [225, 316] width 127 height 19
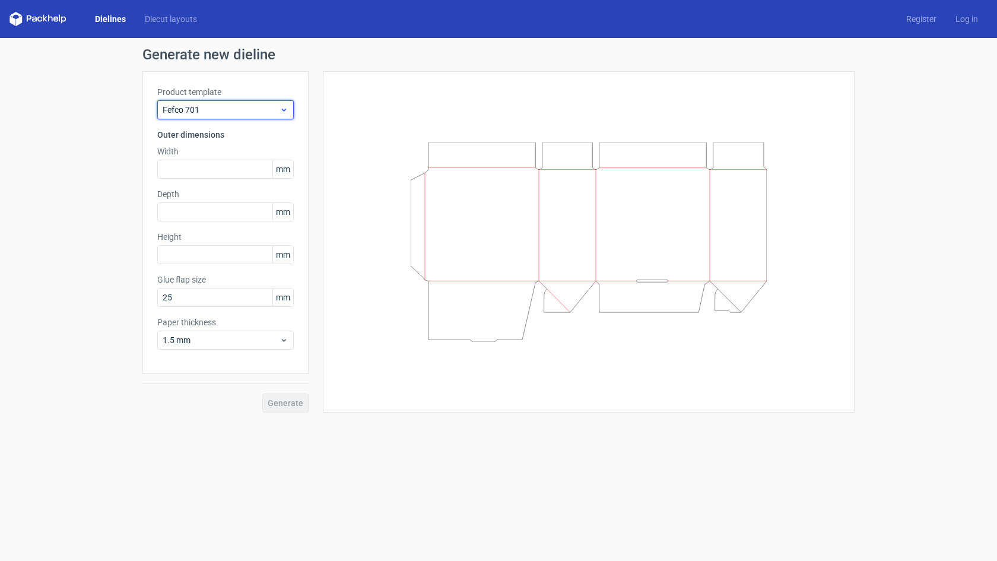
click at [230, 106] on span "Fefco 701" at bounding box center [221, 110] width 117 height 12
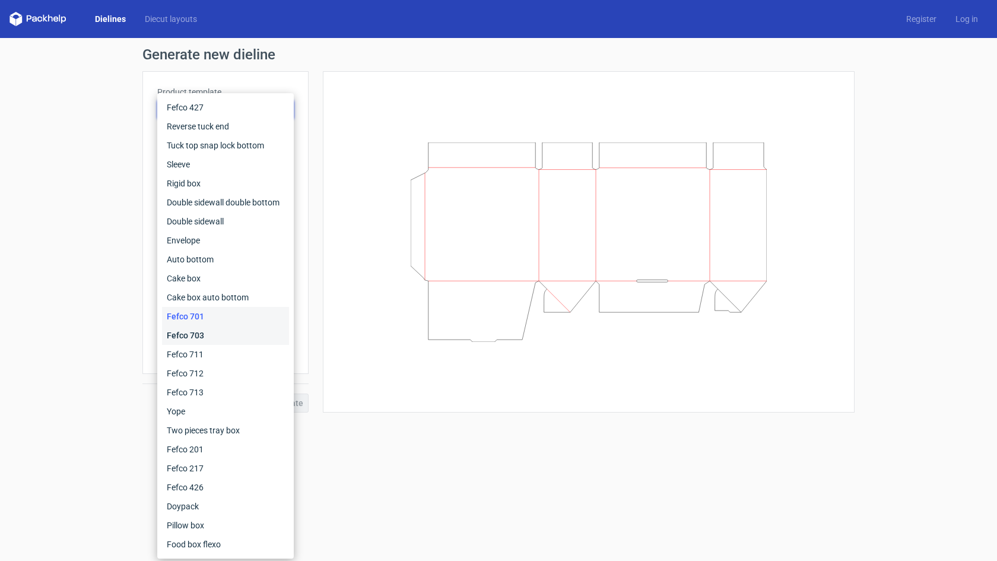
click at [210, 339] on div "Fefco 703" at bounding box center [225, 335] width 127 height 19
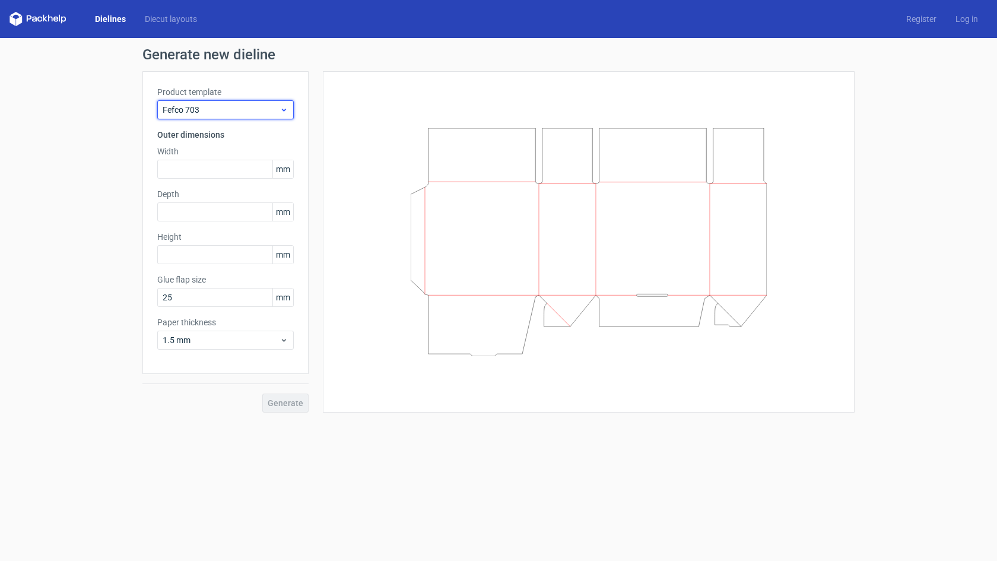
click at [200, 111] on span "Fefco 703" at bounding box center [221, 110] width 117 height 12
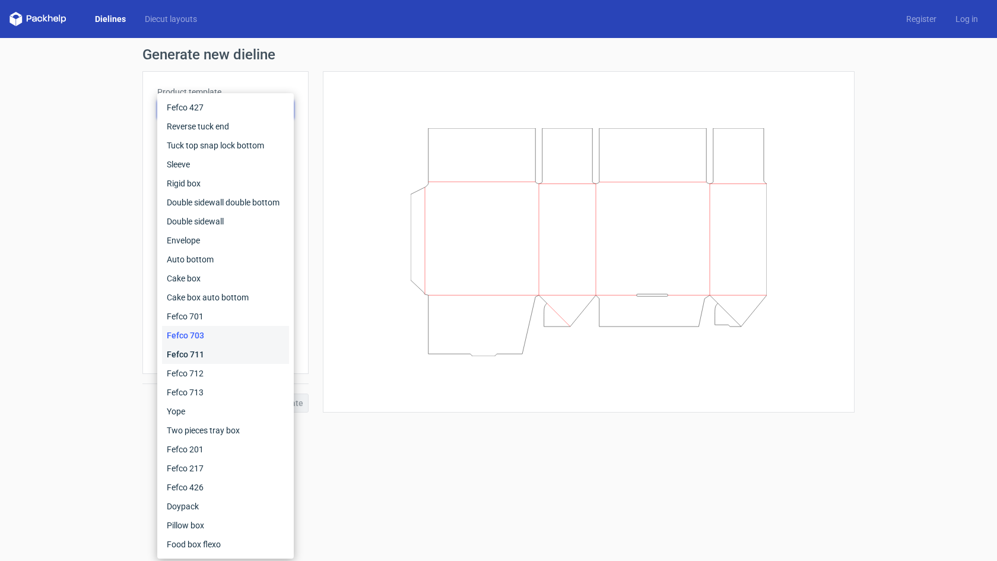
click at [200, 359] on div "Fefco 711" at bounding box center [225, 354] width 127 height 19
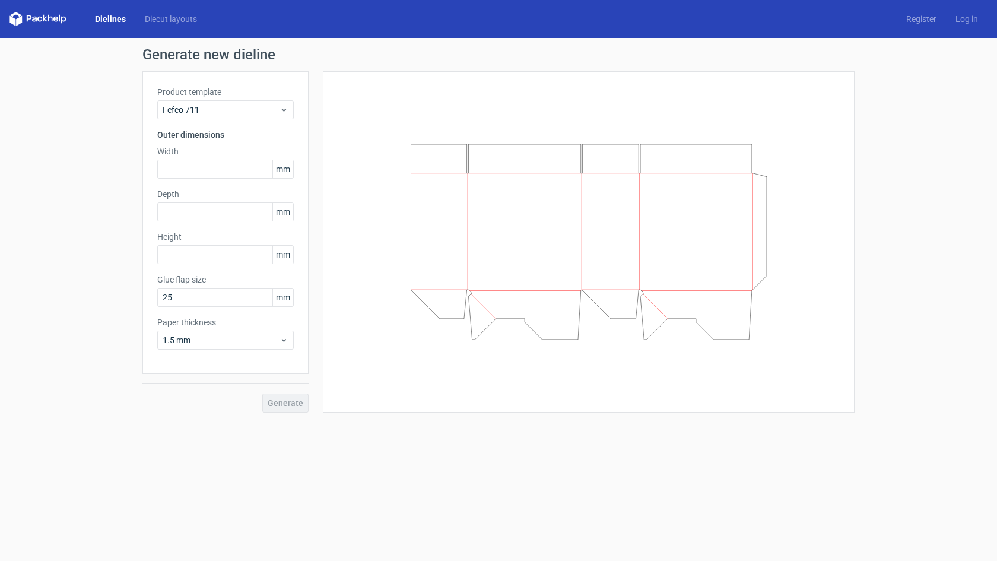
click at [206, 99] on div "Product template Fefco 711" at bounding box center [225, 102] width 137 height 33
click at [206, 107] on span "Fefco 711" at bounding box center [221, 110] width 117 height 12
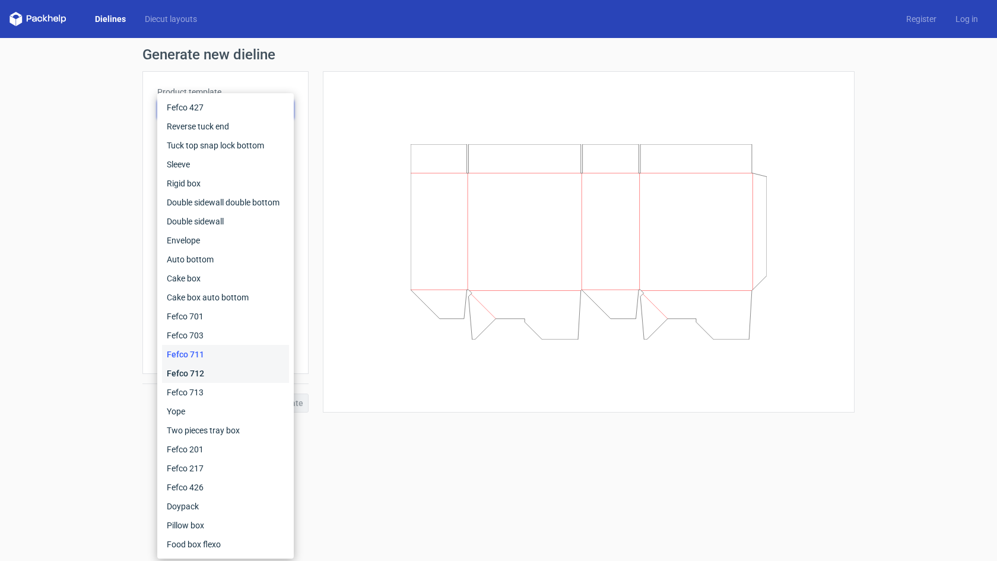
click at [218, 372] on div "Fefco 712" at bounding box center [225, 373] width 127 height 19
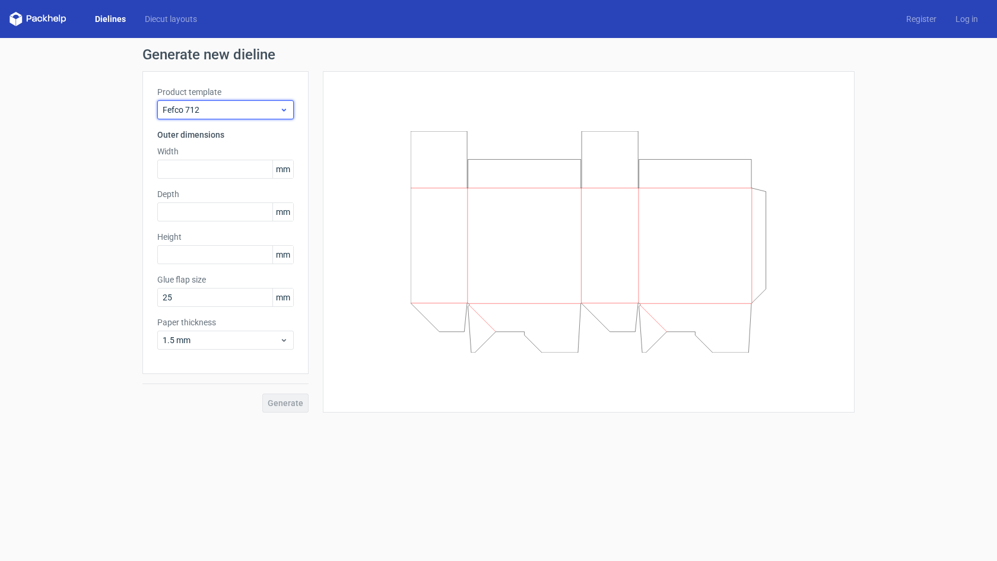
click at [223, 117] on div "Fefco 712" at bounding box center [225, 109] width 137 height 19
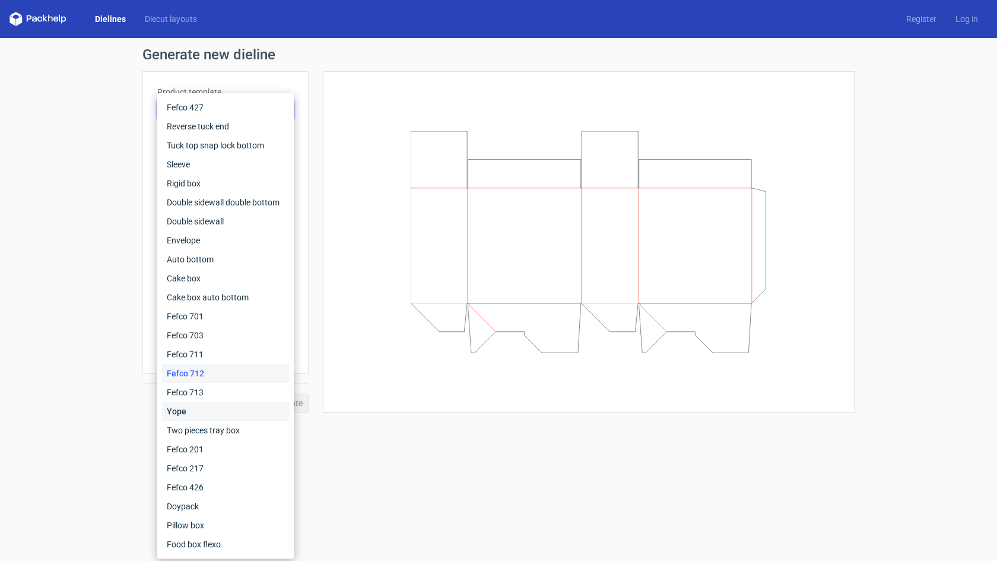
click at [223, 410] on div "Yope" at bounding box center [225, 411] width 127 height 19
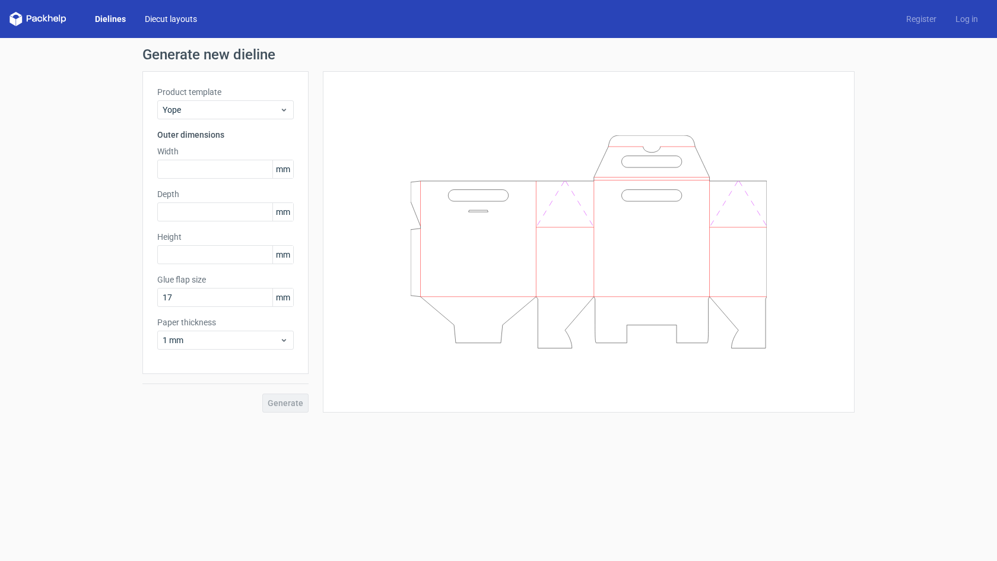
click at [189, 24] on link "Diecut layouts" at bounding box center [170, 19] width 71 height 12
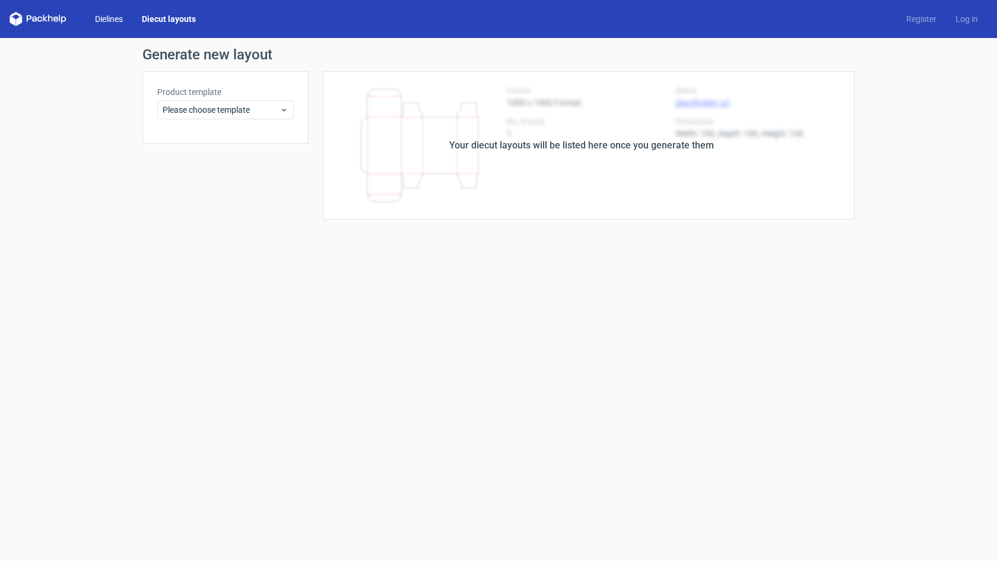
click at [118, 19] on link "Dielines" at bounding box center [108, 19] width 47 height 12
